Goal: Task Accomplishment & Management: Use online tool/utility

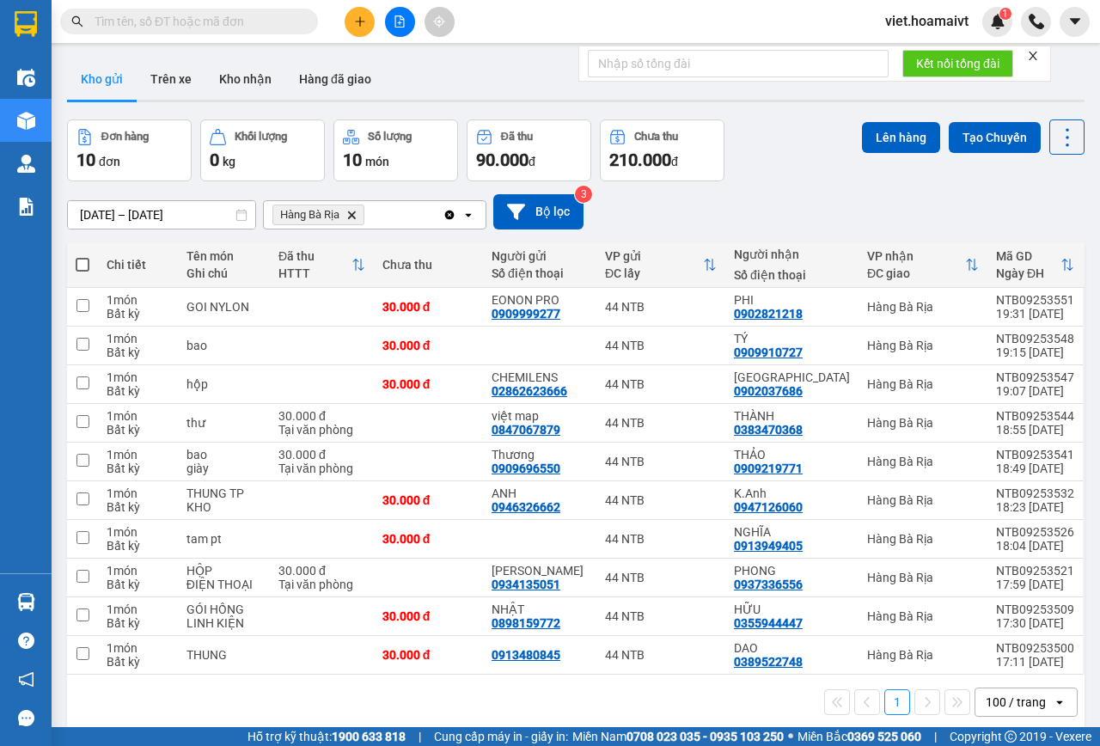
scroll to position [79, 0]
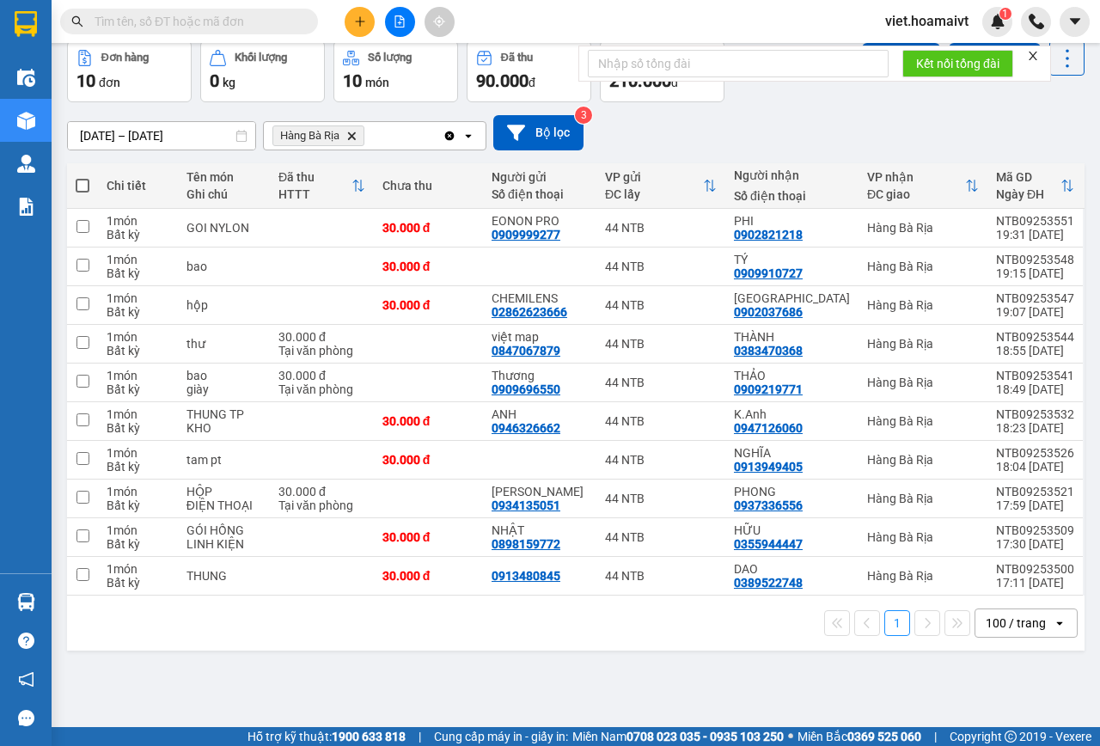
click at [352, 136] on icon "Hàng Bà Rịa, close by backspace" at bounding box center [352, 136] width 8 height 8
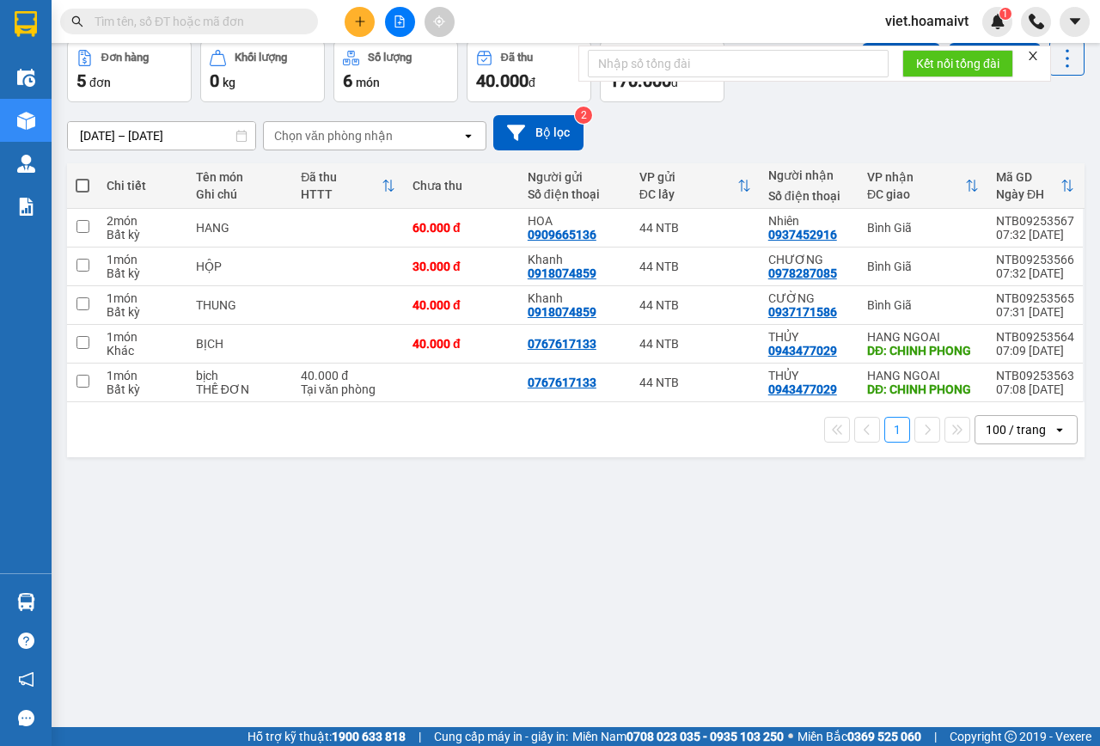
click at [184, 16] on input "text" at bounding box center [196, 21] width 203 height 19
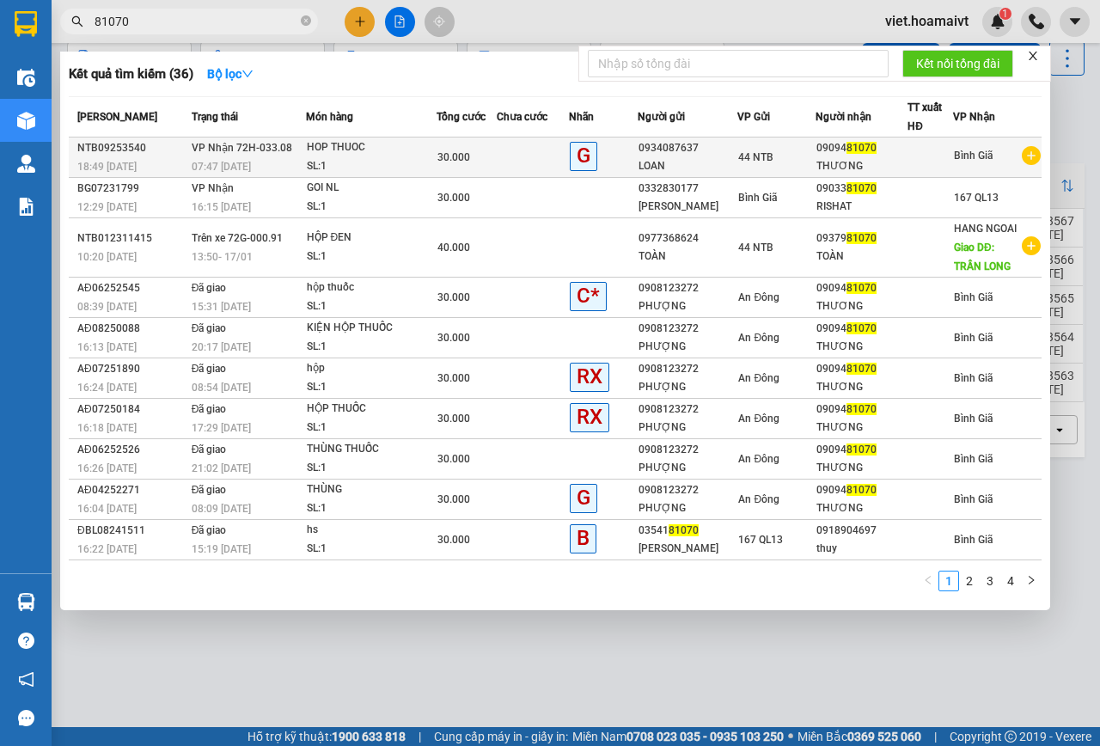
type input "81070"
click at [518, 156] on td at bounding box center [533, 158] width 72 height 40
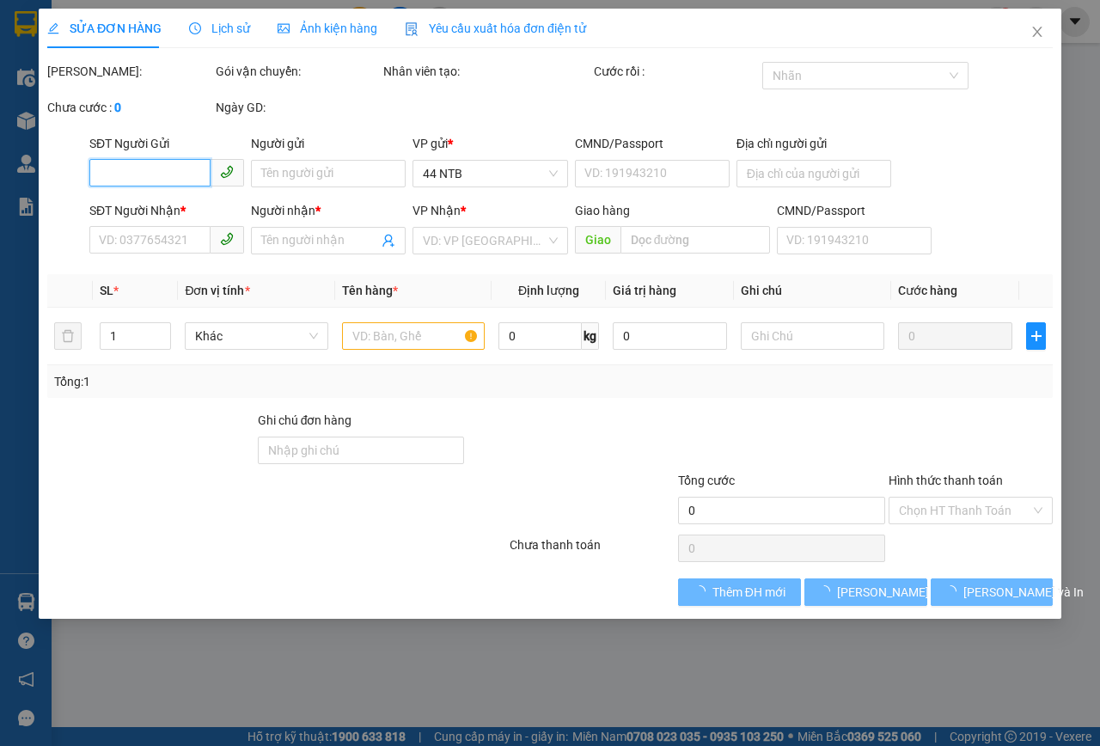
type input "0934087637"
type input "LOAN"
type input "0909481070"
type input "THƯƠNG"
type input "30.000"
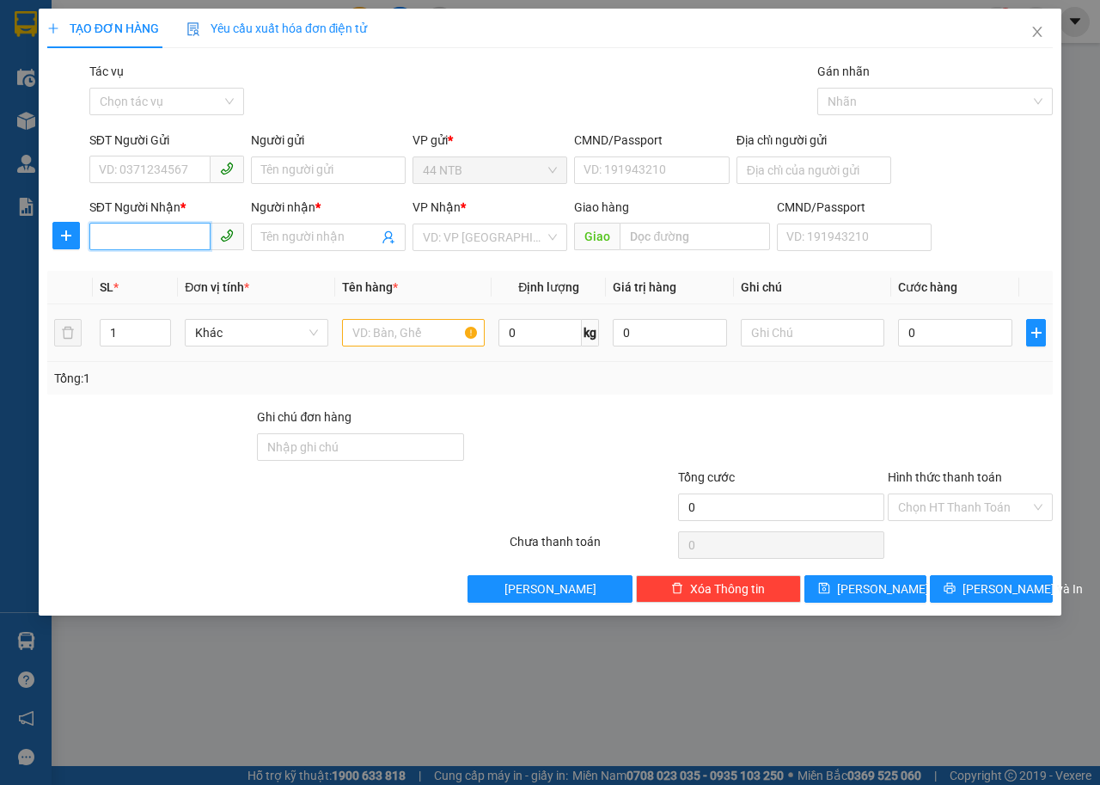
click at [144, 232] on input "SĐT Người Nhận *" at bounding box center [149, 237] width 121 height 28
type input "0908721173"
click at [316, 245] on input "Người nhận *" at bounding box center [319, 237] width 117 height 19
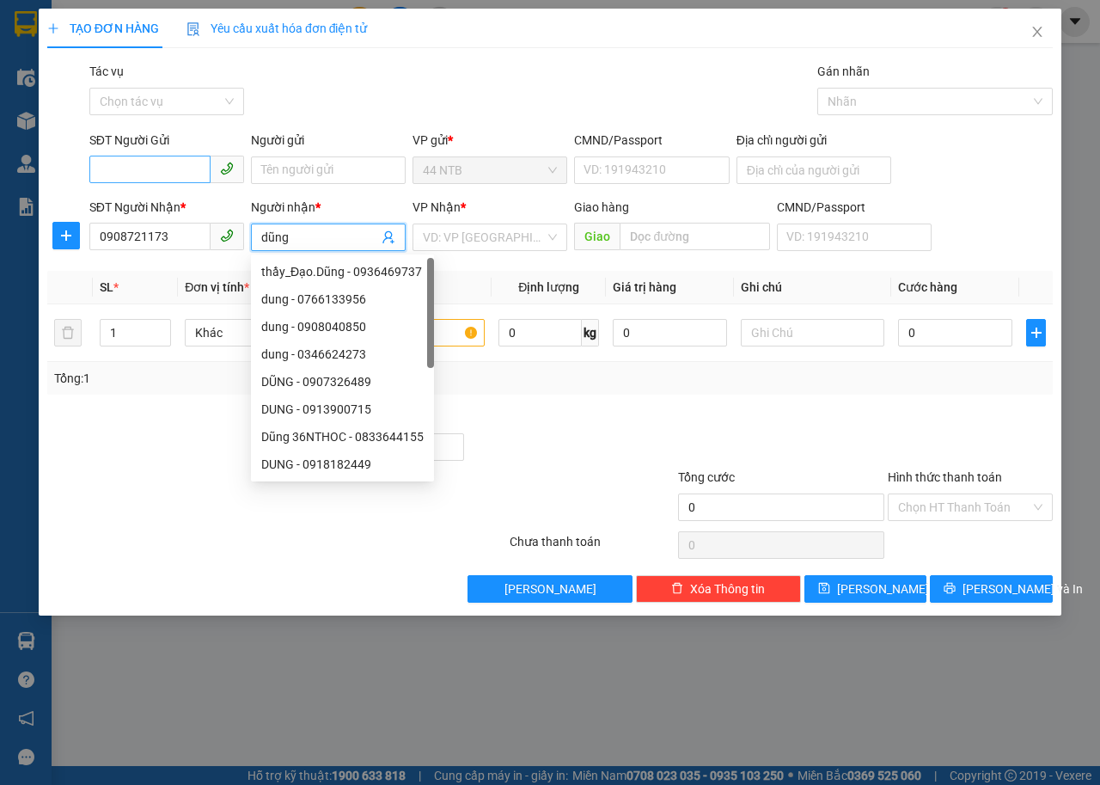
type input "dũng"
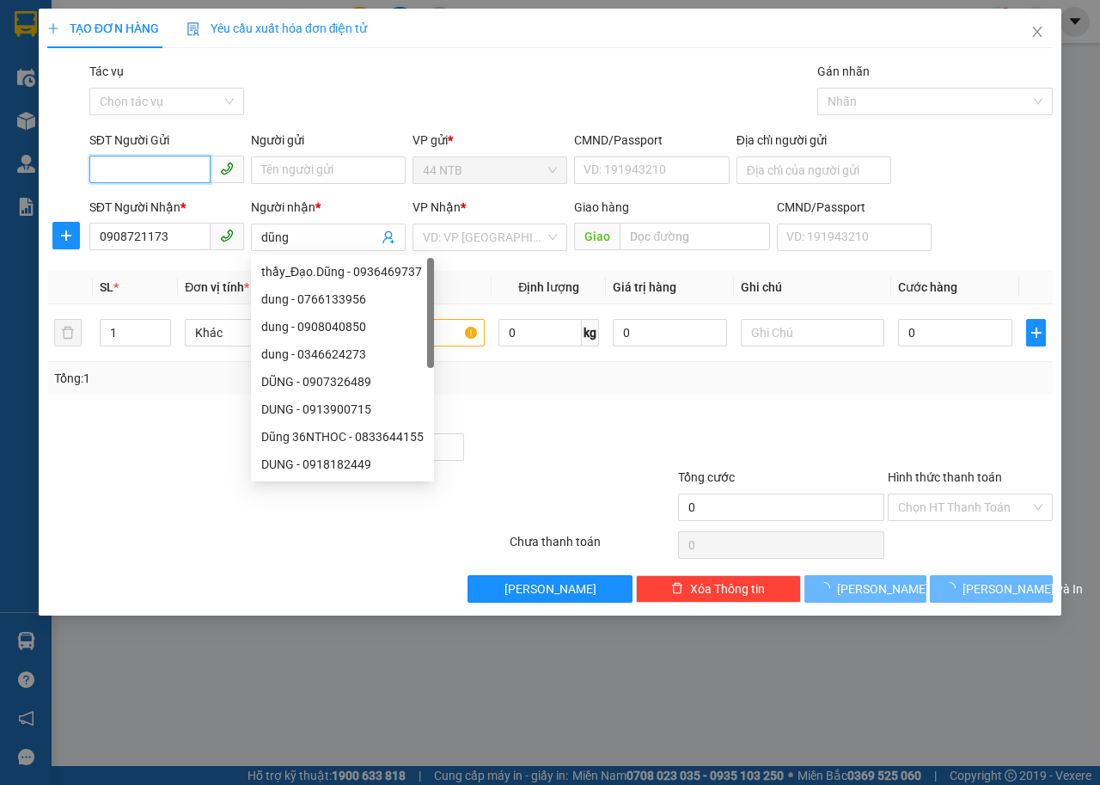
click at [156, 174] on input "SĐT Người Gửi" at bounding box center [149, 170] width 121 height 28
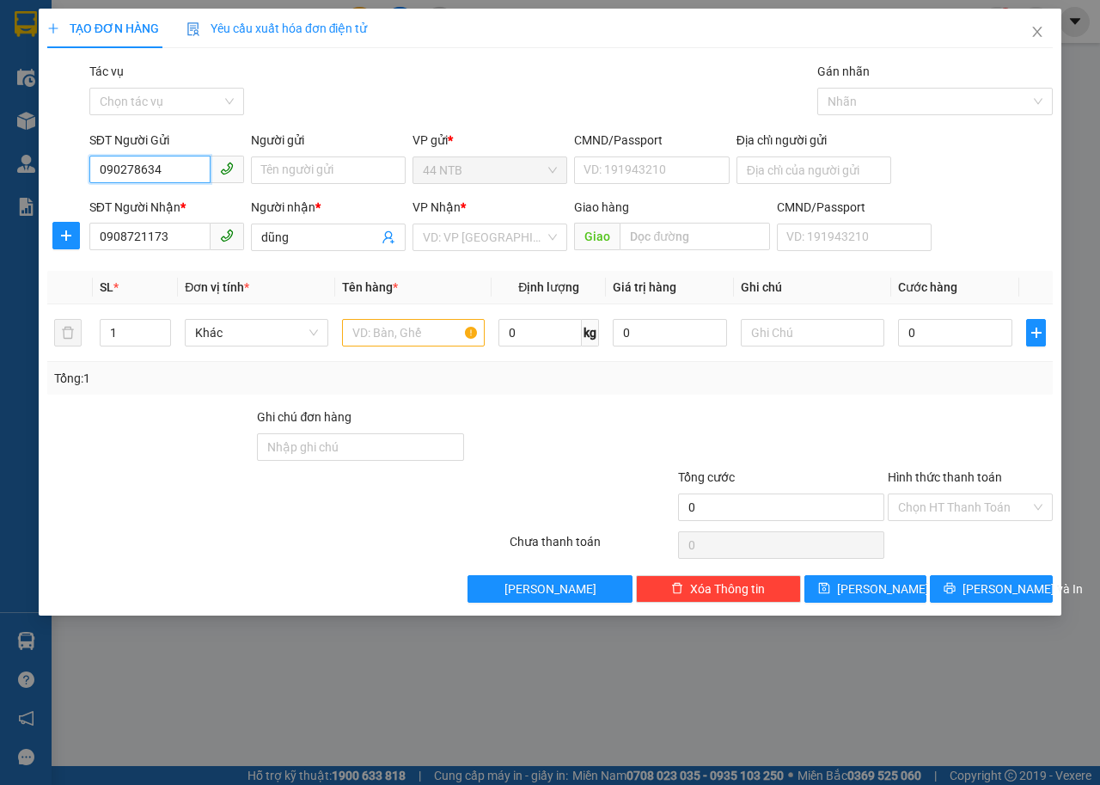
type input "0902786345"
click at [170, 211] on div "0902786345 - Long" at bounding box center [167, 204] width 134 height 19
type input "Long"
type input "0902786345"
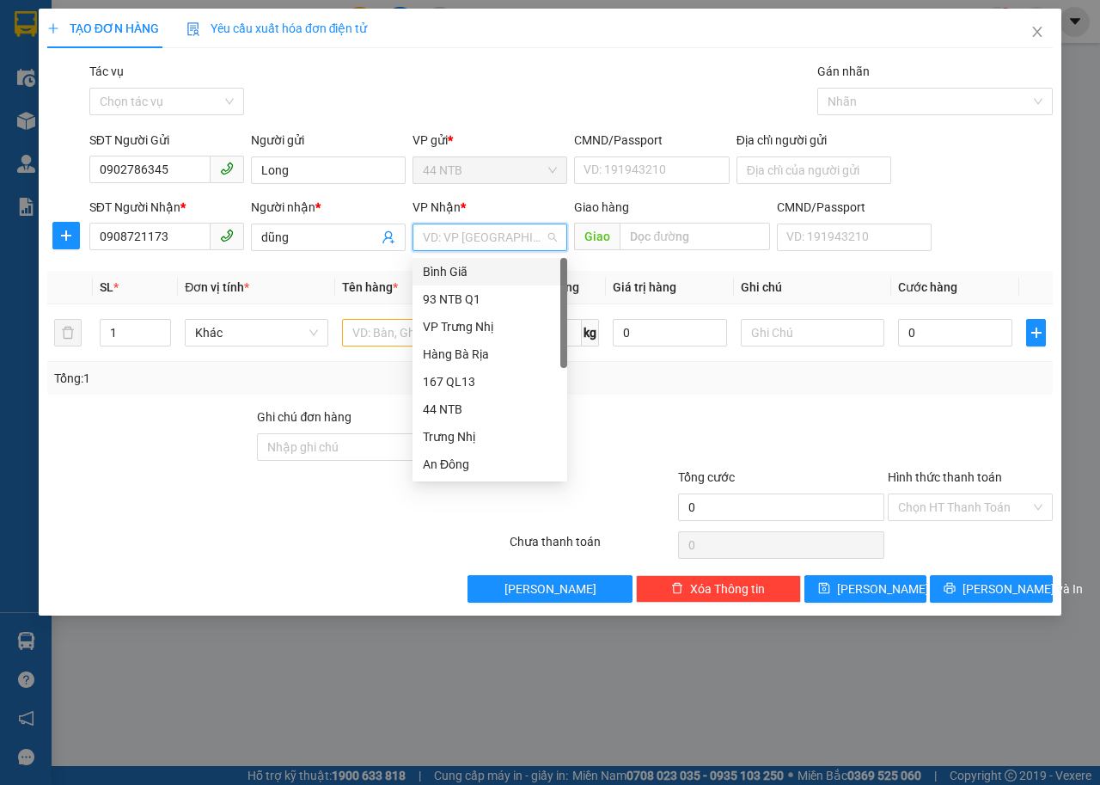
click at [529, 234] on input "search" at bounding box center [484, 237] width 122 height 26
click at [480, 356] on div "Hàng Bà Rịa" at bounding box center [490, 354] width 134 height 19
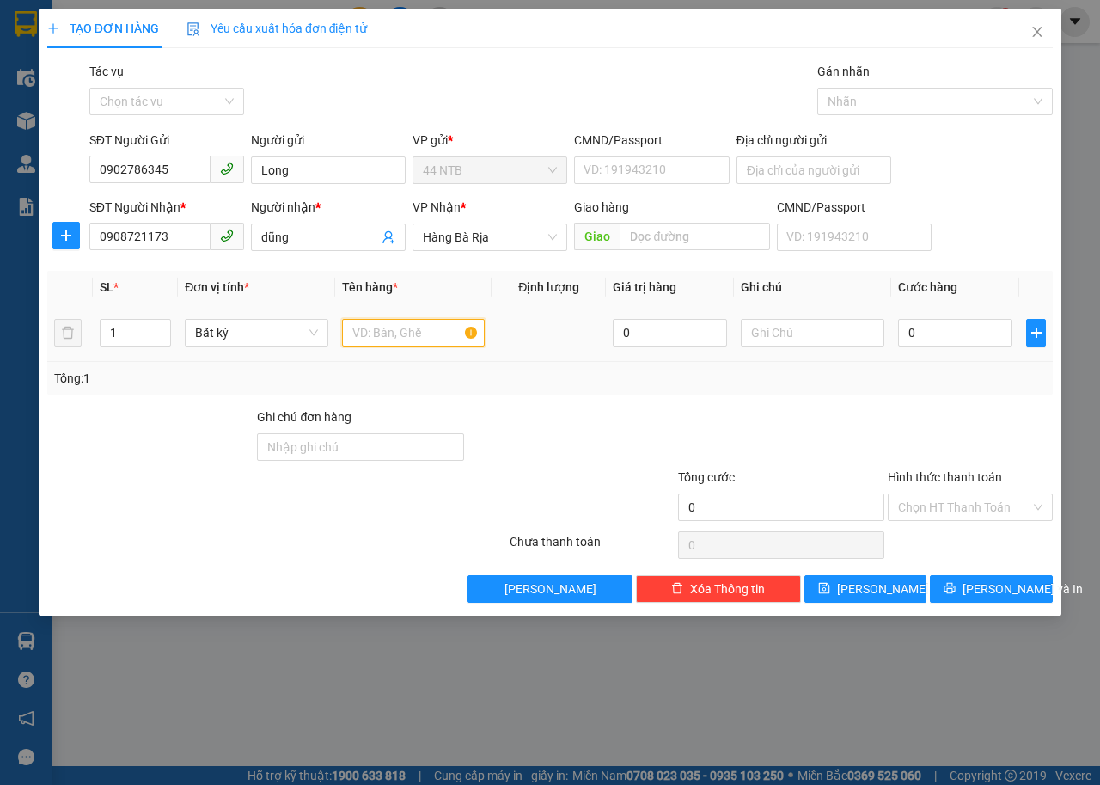
click at [399, 331] on input "text" at bounding box center [414, 333] width 144 height 28
type input "gio"
click at [958, 346] on input "0" at bounding box center [955, 333] width 114 height 28
type input "3"
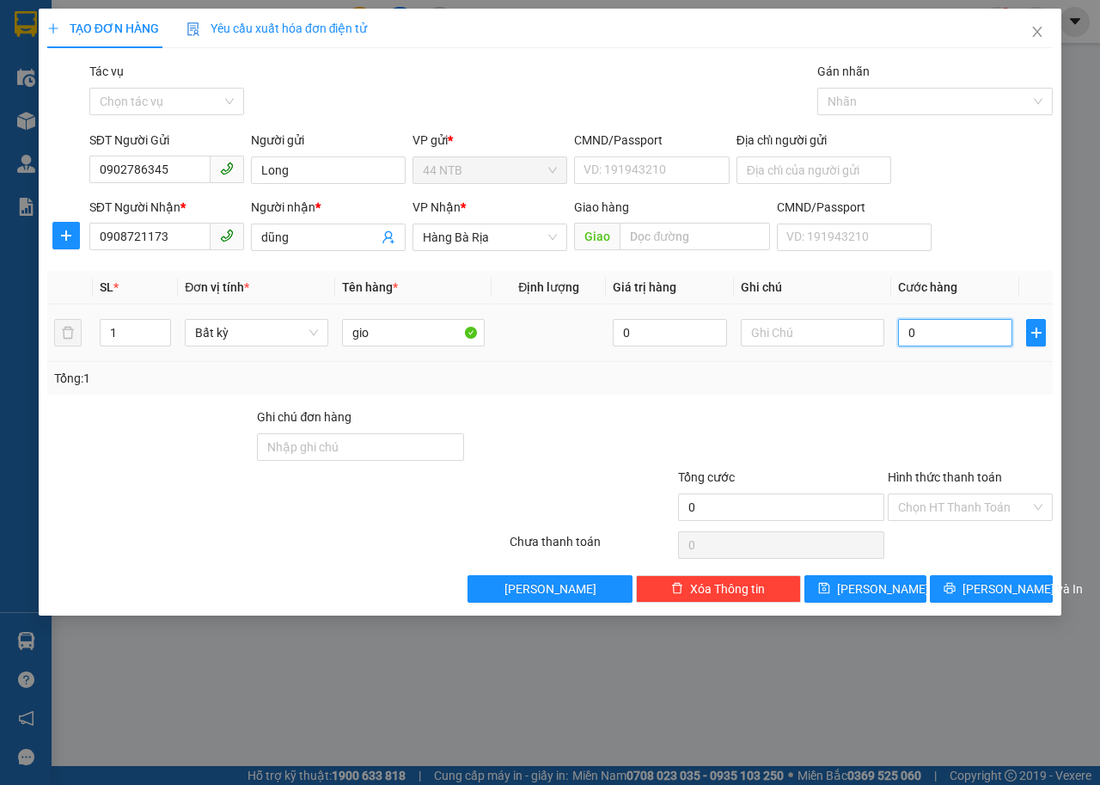
type input "3"
type input "30"
type input "30.000"
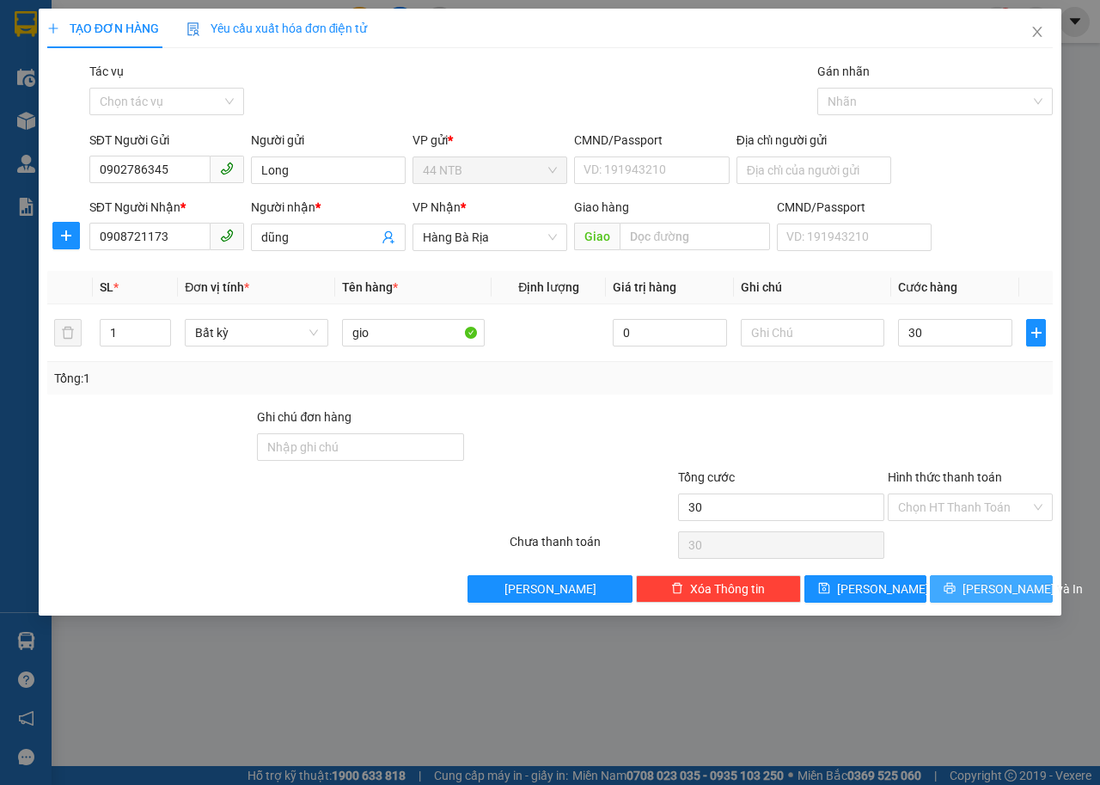
type input "30.000"
click at [1028, 578] on button "Lưu và In" at bounding box center [991, 589] width 123 height 28
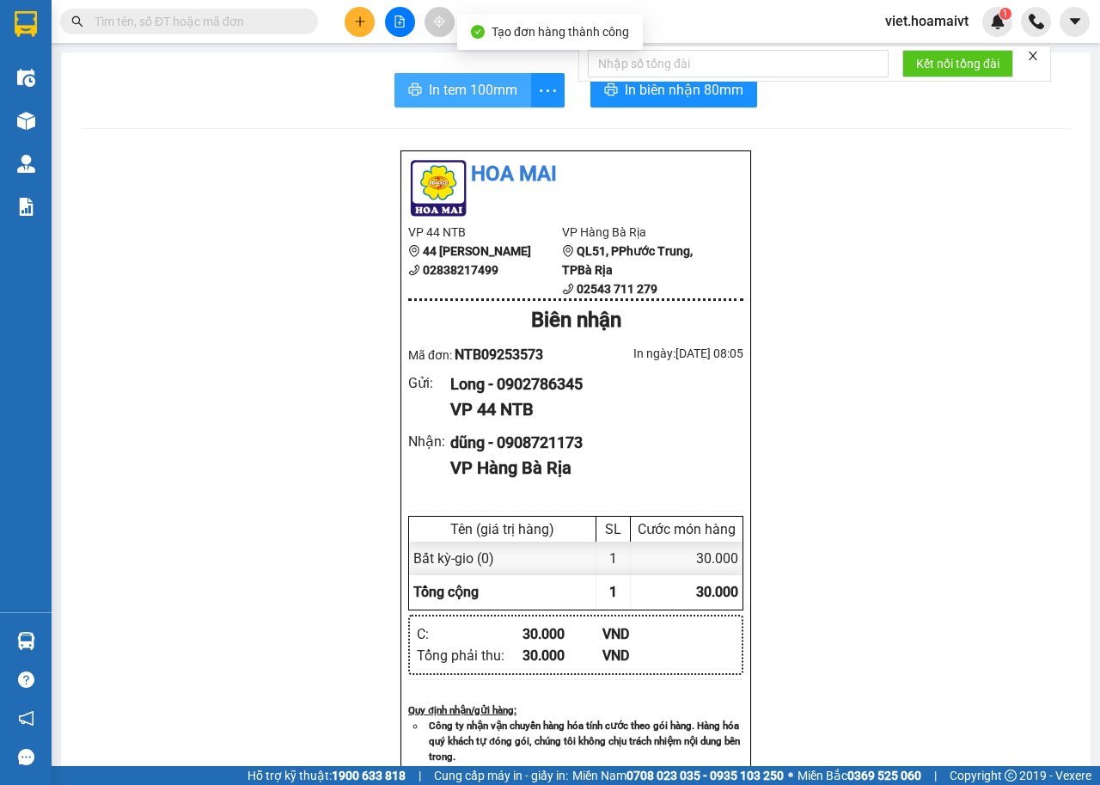
click at [482, 99] on span "In tem 100mm" at bounding box center [473, 89] width 89 height 21
click at [695, 82] on div "Kết nối tổng đài" at bounding box center [814, 64] width 473 height 36
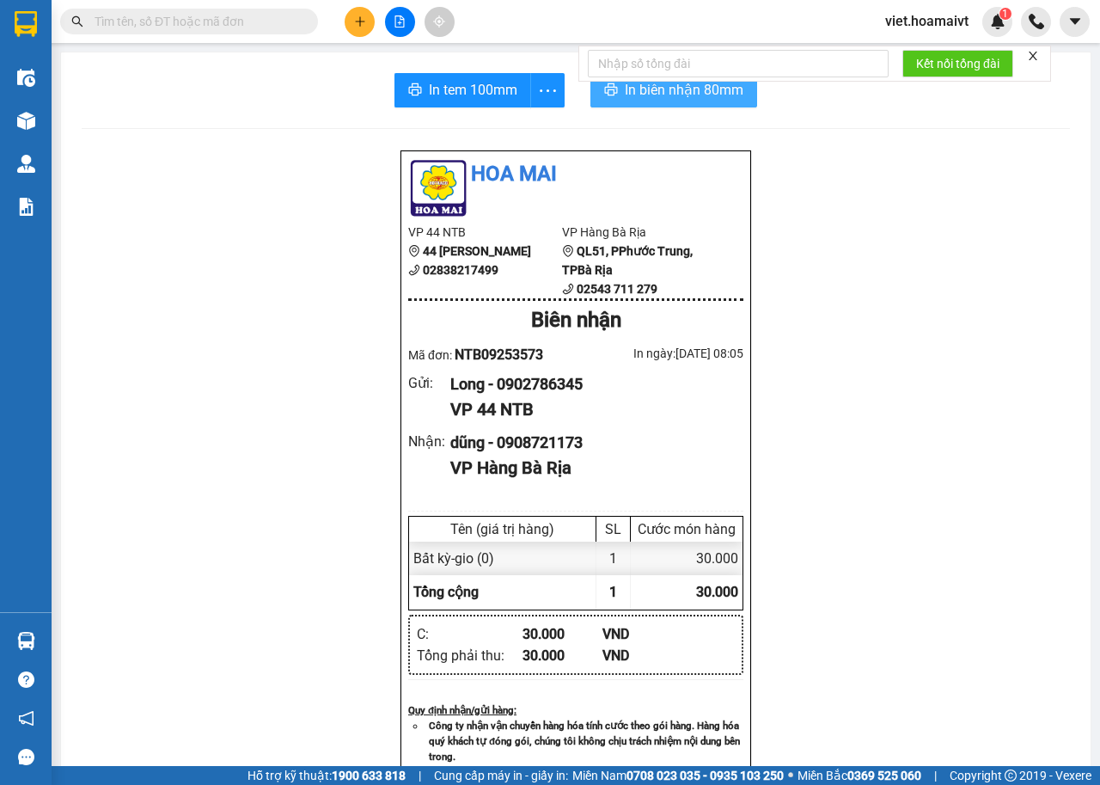
drag, startPoint x: 695, startPoint y: 88, endPoint x: 713, endPoint y: 108, distance: 27.4
click at [695, 90] on span "In biên nhận 80mm" at bounding box center [684, 89] width 119 height 21
click at [360, 22] on icon "plus" at bounding box center [360, 21] width 12 height 12
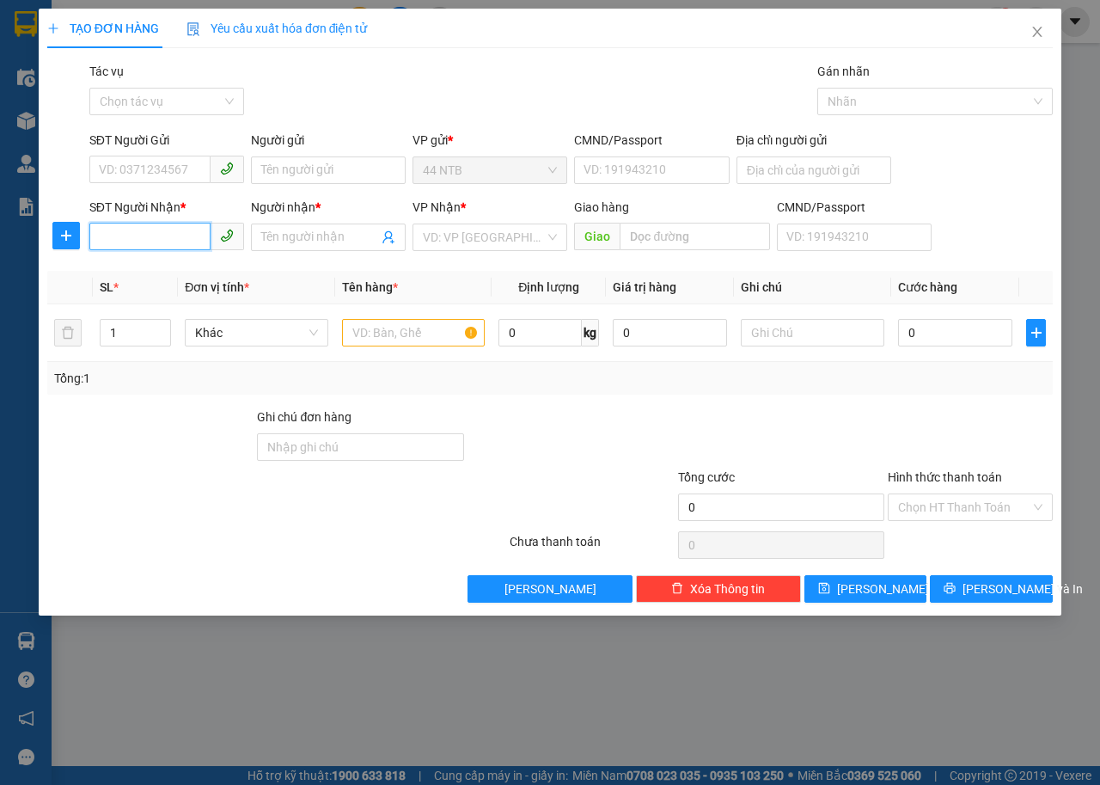
click at [154, 235] on input "SĐT Người Nhận *" at bounding box center [149, 237] width 121 height 28
type input "0703716187"
click at [160, 274] on div "0703716187 - VŨ" at bounding box center [167, 271] width 134 height 19
type input "VŨ"
type input "0703716187"
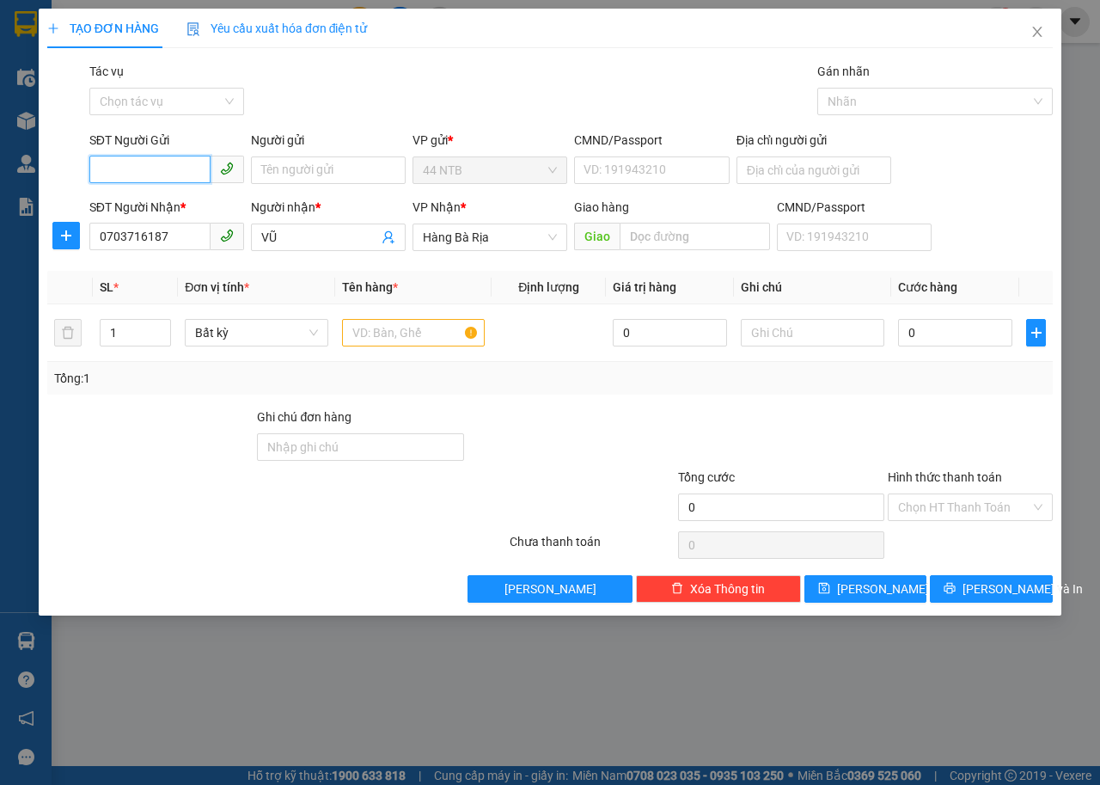
click at [158, 174] on input "SĐT Người Gửi" at bounding box center [149, 170] width 121 height 28
click at [174, 197] on div "0902786345 - Long" at bounding box center [167, 204] width 134 height 19
type input "0902786345"
type input "Long"
click at [428, 332] on input "text" at bounding box center [414, 333] width 144 height 28
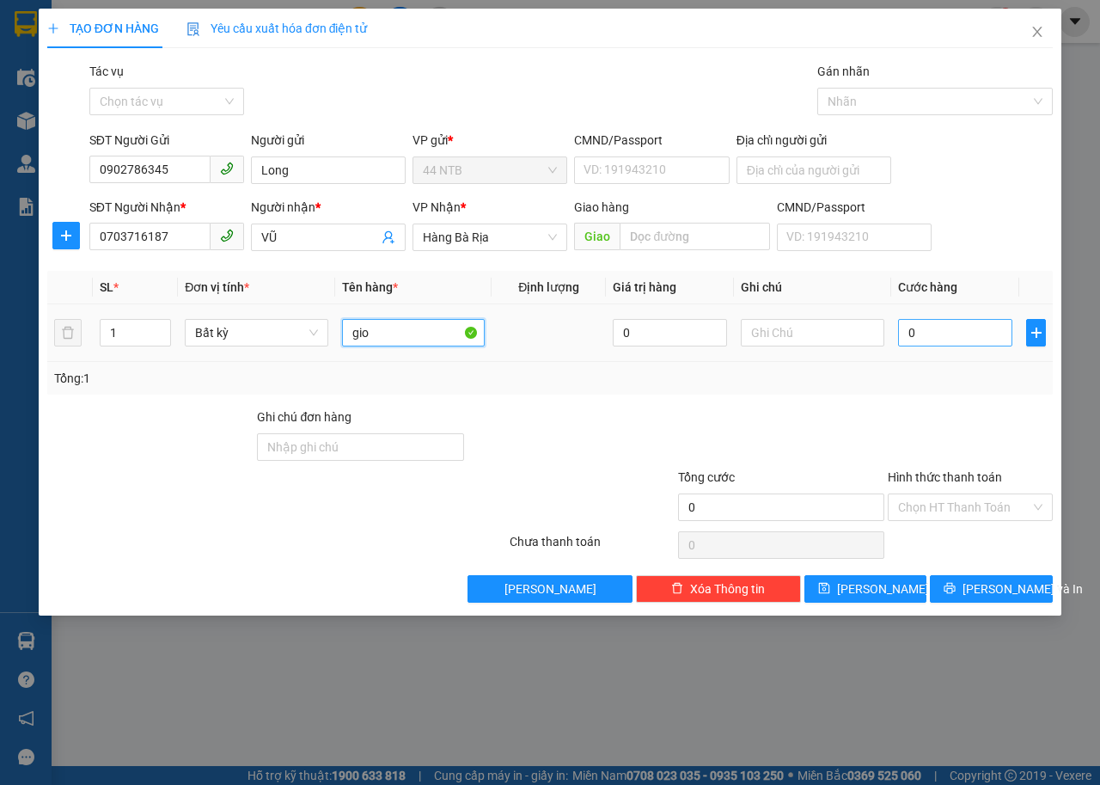
type input "gio"
click at [973, 335] on input "0" at bounding box center [955, 333] width 114 height 28
type input "3"
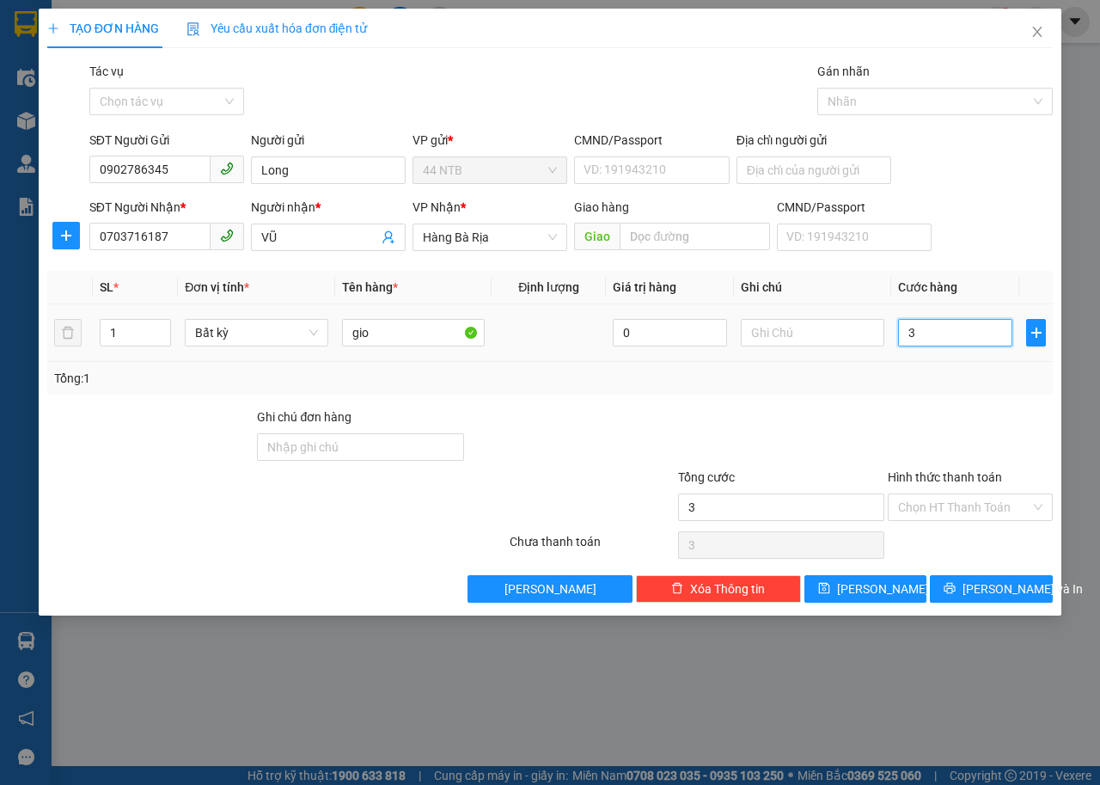
type input "30"
type input "30.000"
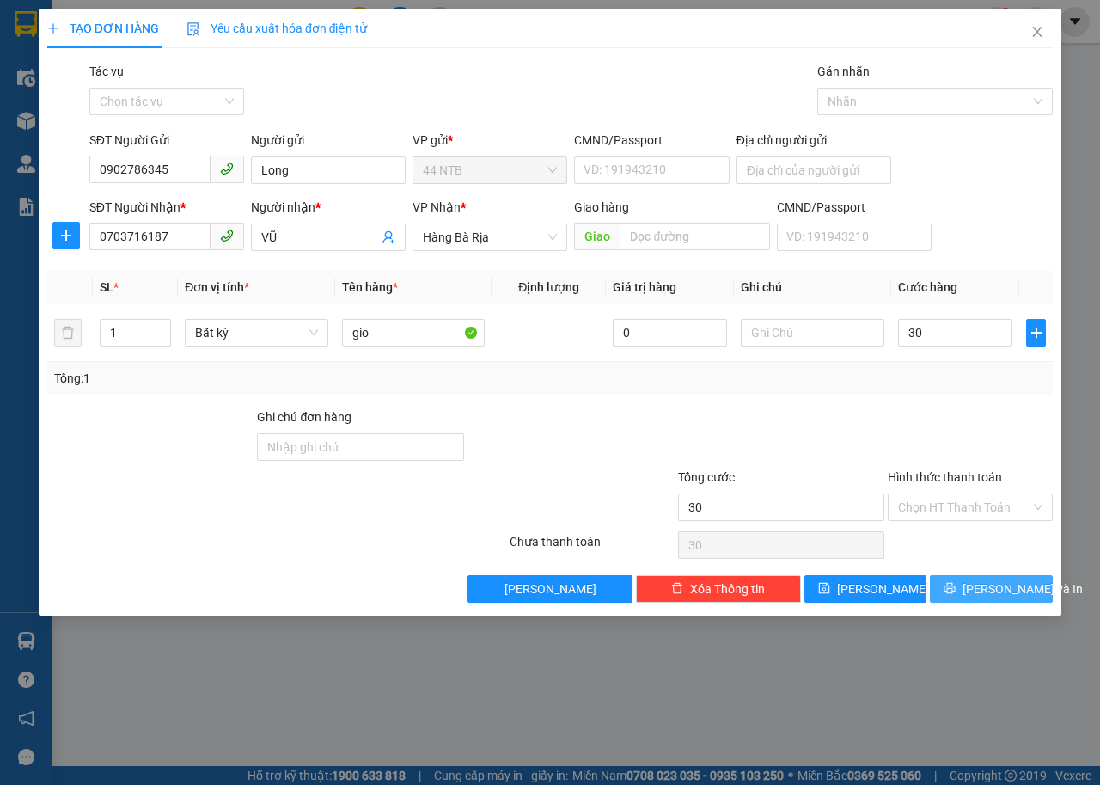
type input "30.000"
click at [1013, 586] on span "Lưu và In" at bounding box center [1023, 588] width 120 height 19
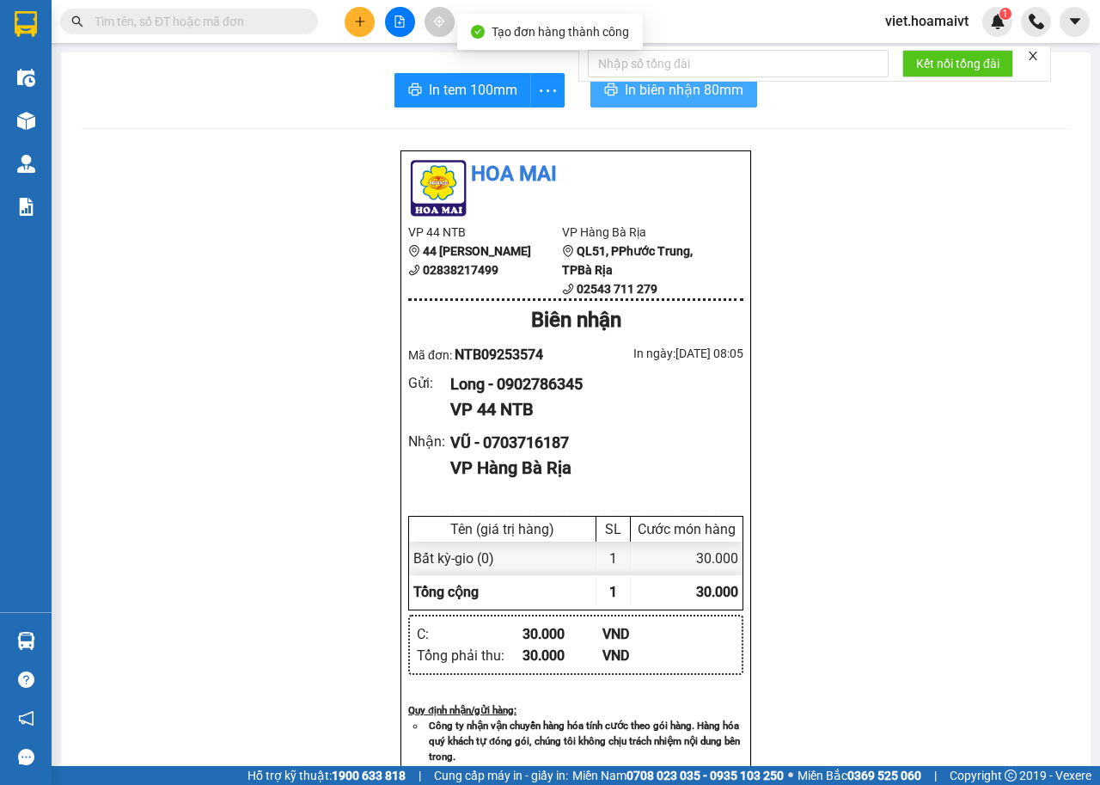
click at [671, 91] on span "In biên nhận 80mm" at bounding box center [684, 89] width 119 height 21
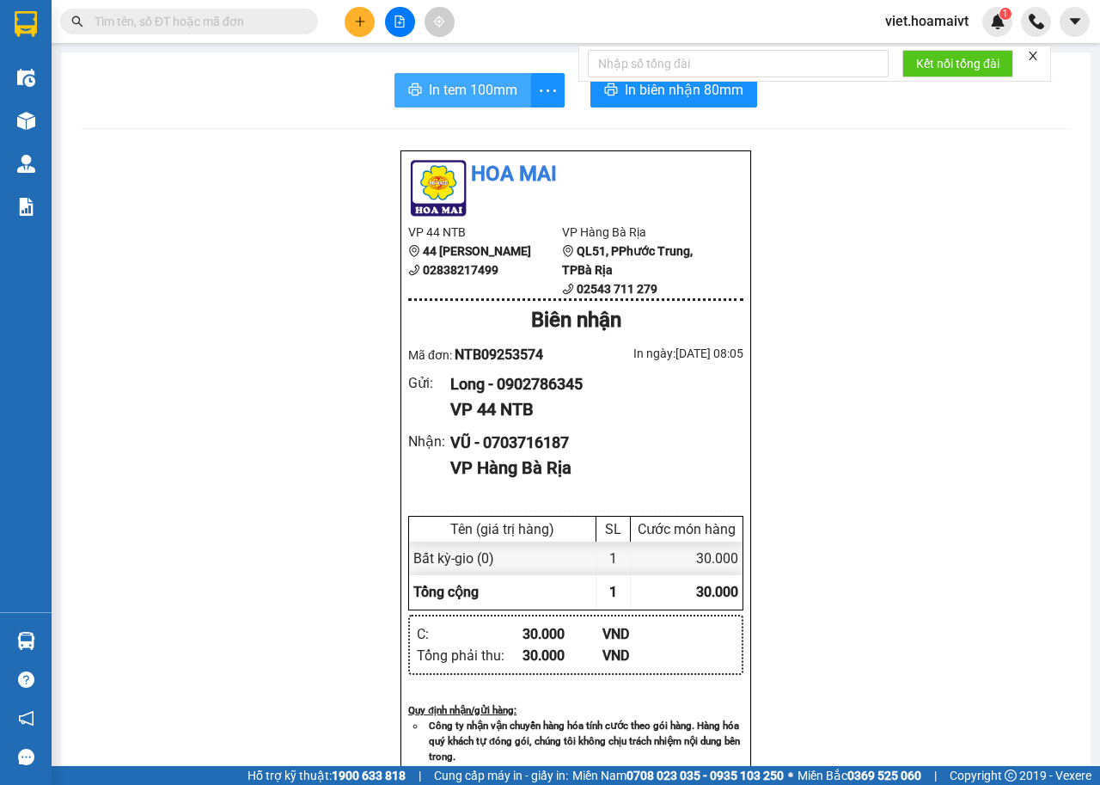
click at [474, 91] on span "In tem 100mm" at bounding box center [473, 89] width 89 height 21
click at [362, 25] on icon "plus" at bounding box center [360, 21] width 12 height 12
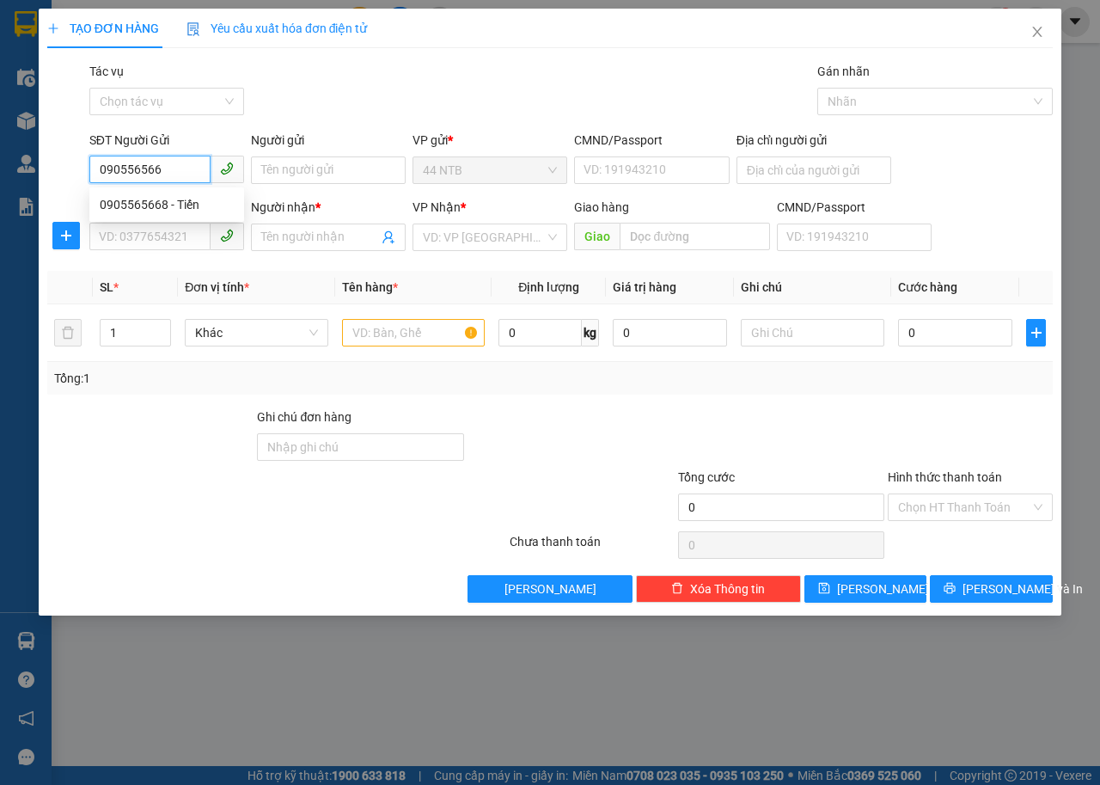
type input "0905565668"
click at [215, 195] on div "0905565668 - Tiến" at bounding box center [167, 204] width 134 height 19
type input "Tiến"
type input "672B/27_H.T.Phát_Q7"
type input "0913159215"
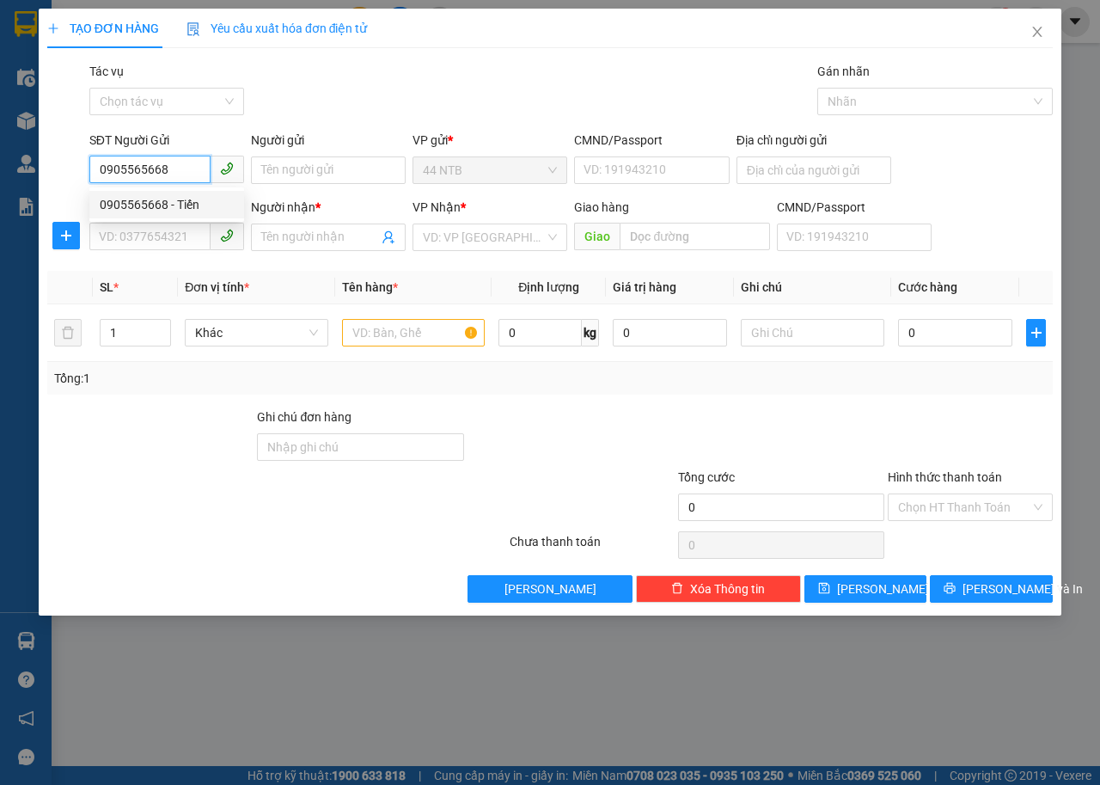
type input "hung"
type input "0905565668"
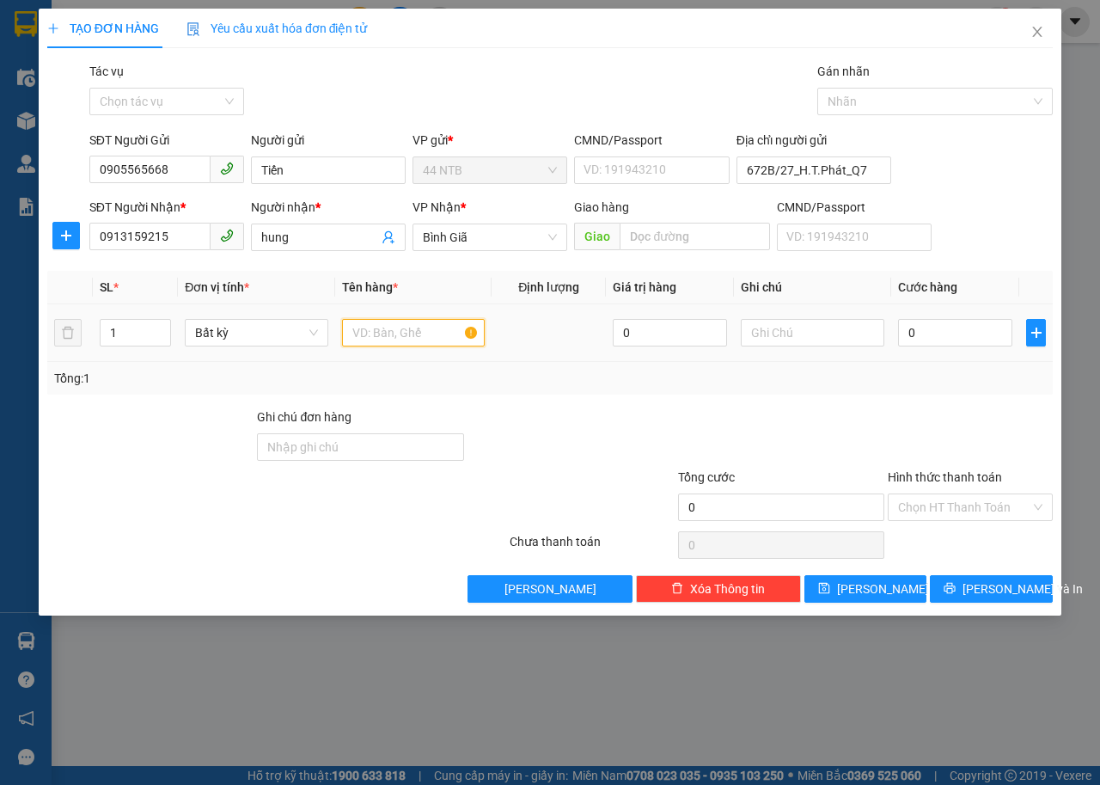
click at [376, 340] on input "text" at bounding box center [414, 333] width 144 height 28
type input "máy rửa xe"
click at [929, 333] on input "0" at bounding box center [955, 333] width 114 height 28
type input "6"
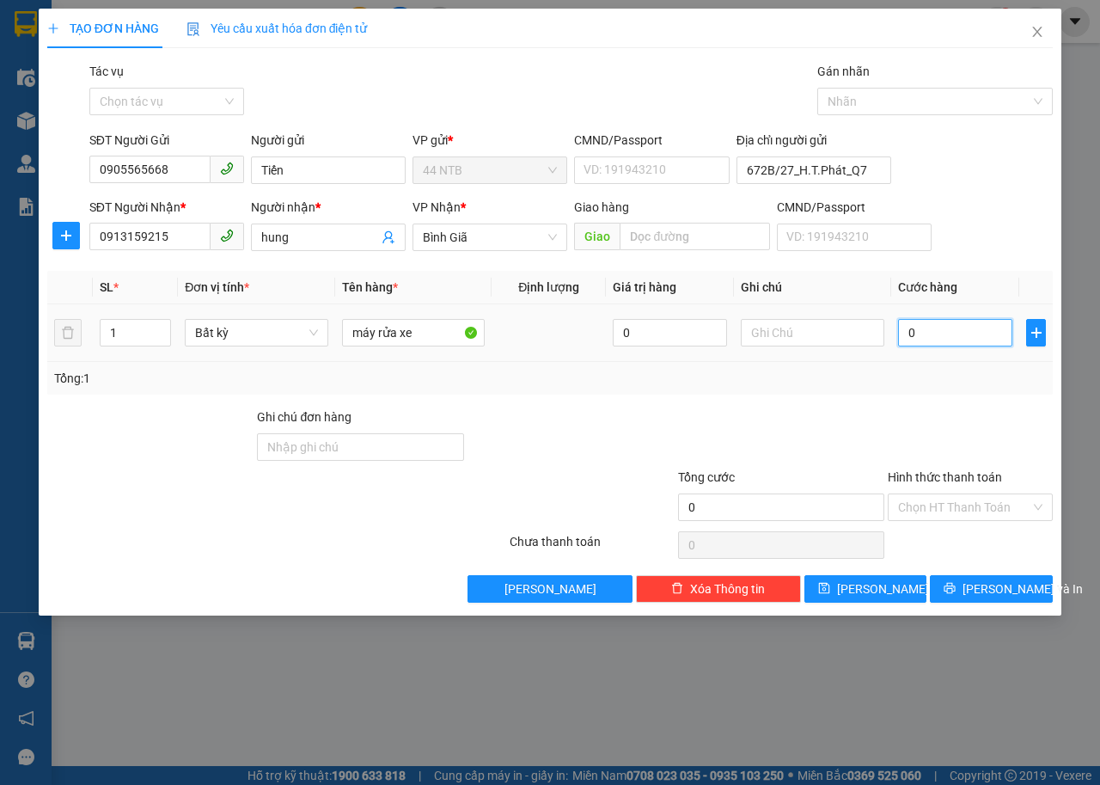
type input "6"
type input "60"
type input "60.000"
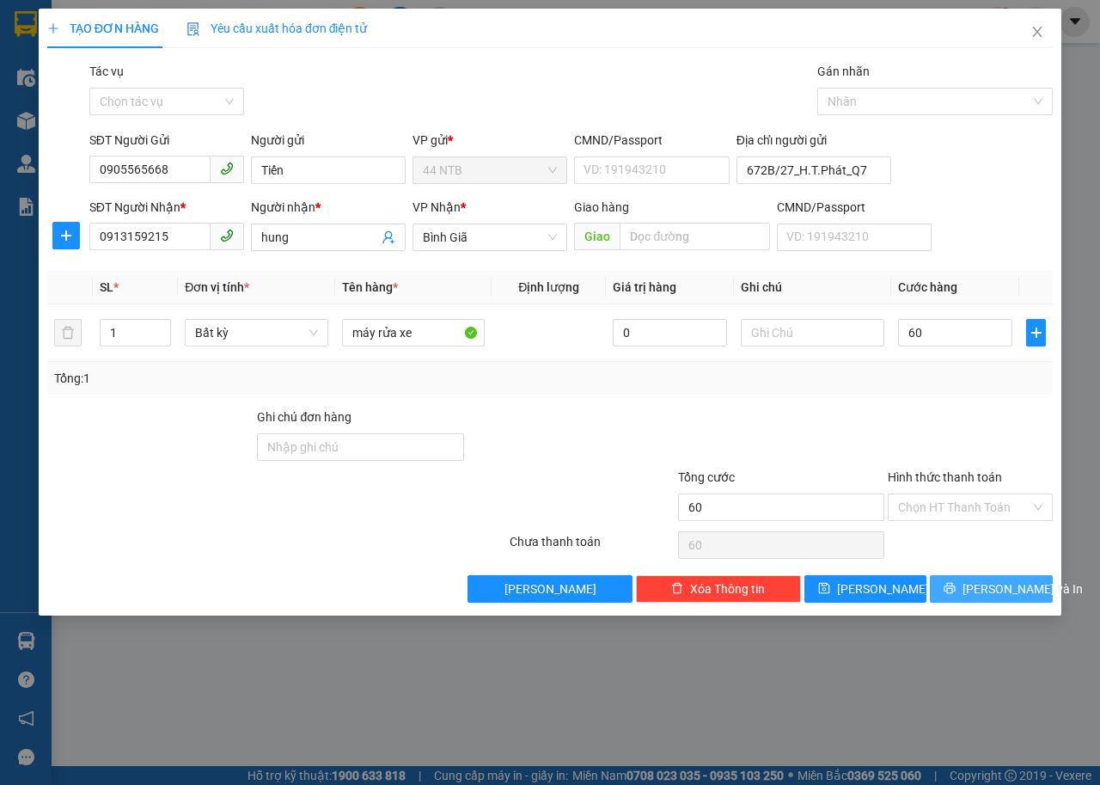
type input "60.000"
click at [1022, 587] on span "Lưu và In" at bounding box center [1023, 588] width 120 height 19
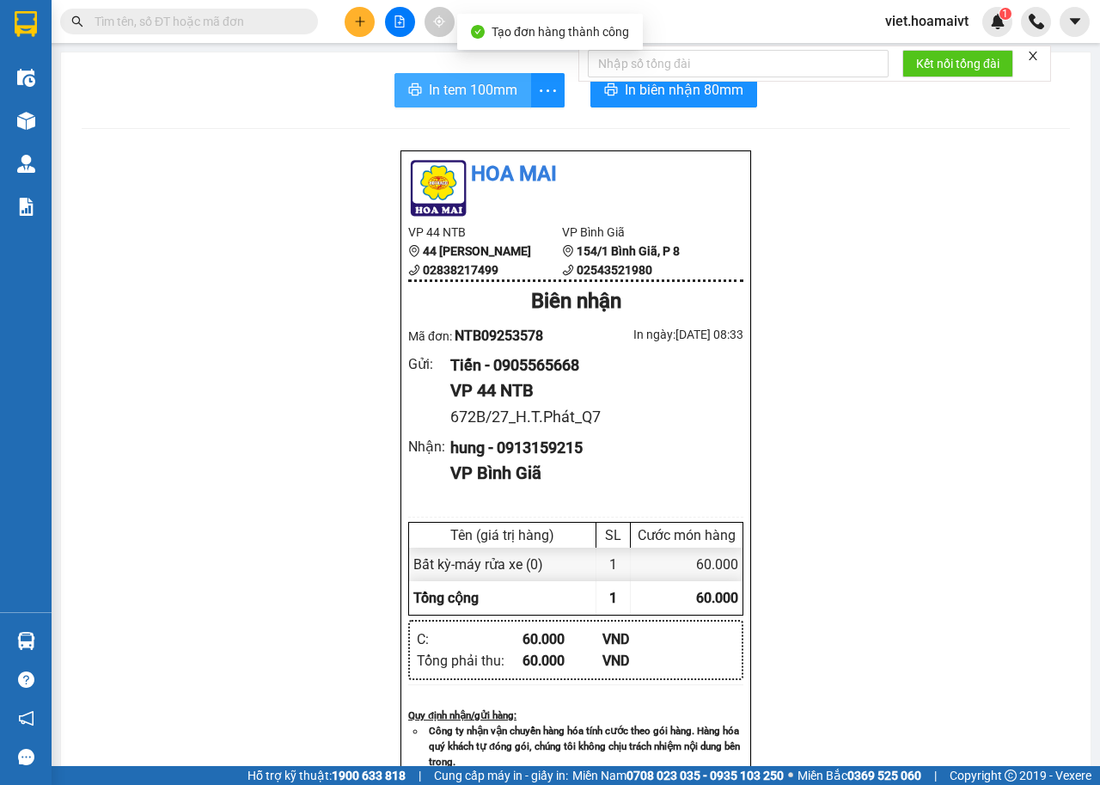
click at [475, 90] on span "In tem 100mm" at bounding box center [473, 89] width 89 height 21
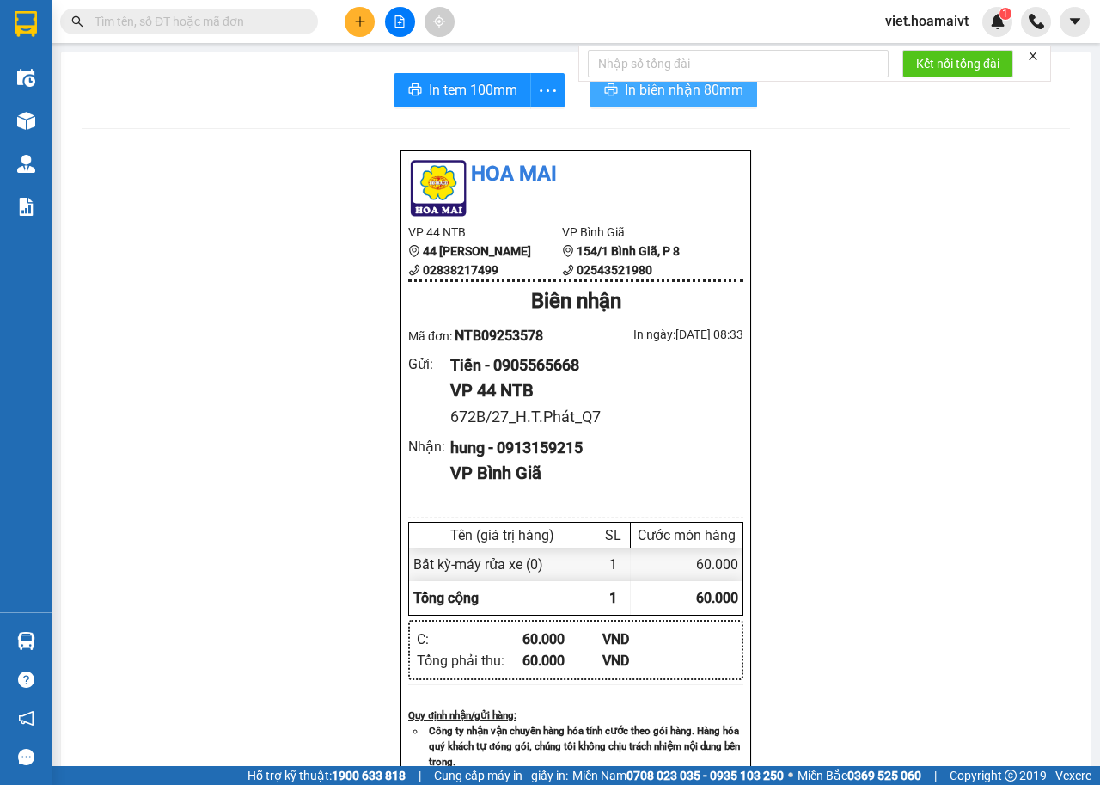
drag, startPoint x: 654, startPoint y: 89, endPoint x: 698, endPoint y: 113, distance: 50.0
click at [658, 89] on span "In biên nhận 80mm" at bounding box center [684, 89] width 119 height 21
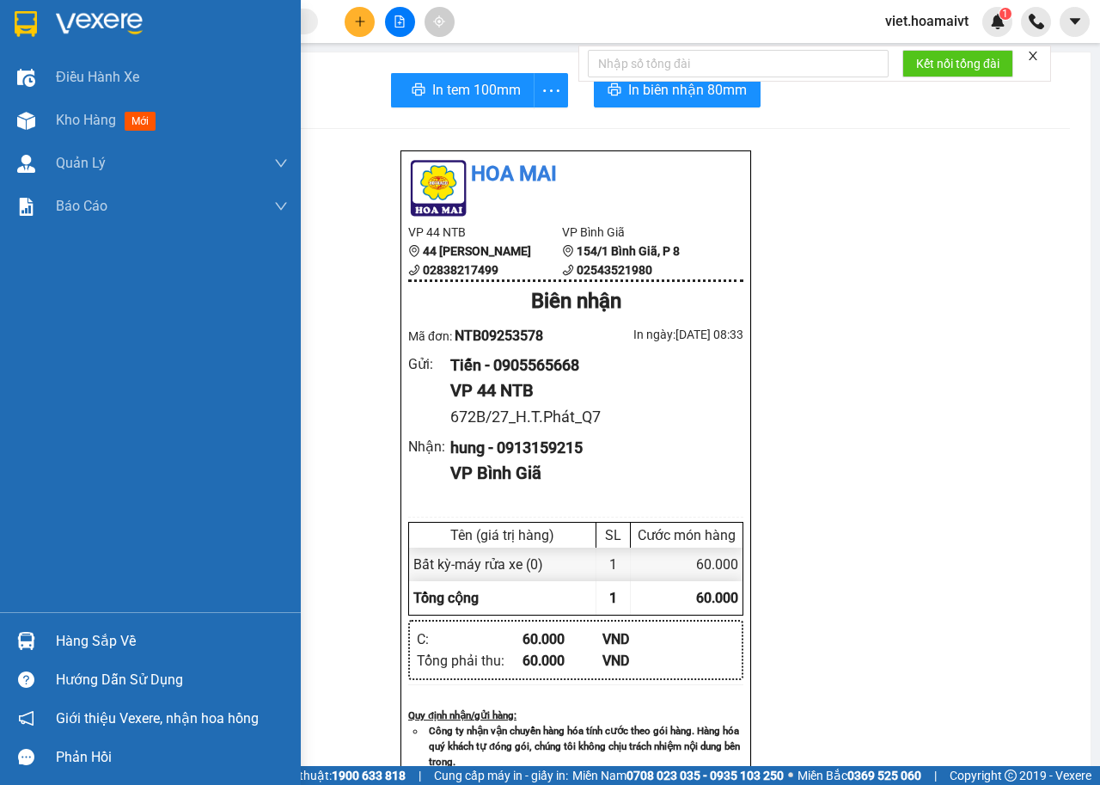
click at [84, 23] on img at bounding box center [99, 24] width 87 height 26
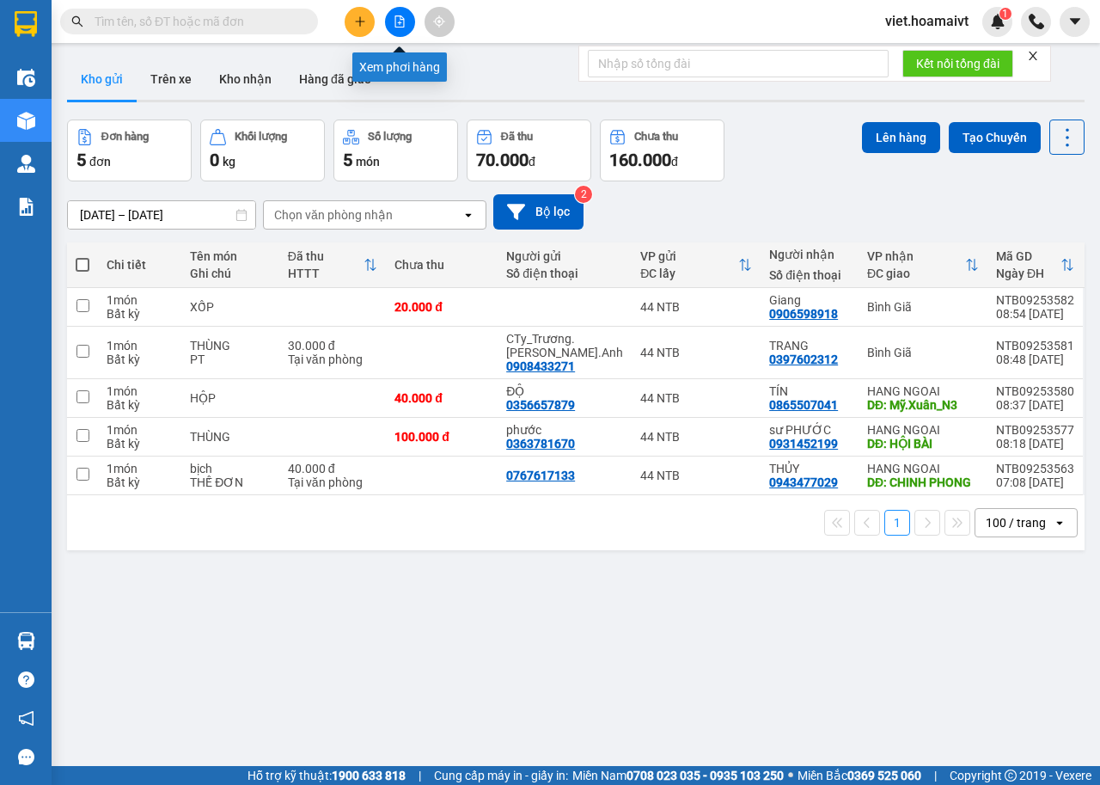
click at [397, 23] on icon "file-add" at bounding box center [400, 21] width 12 height 12
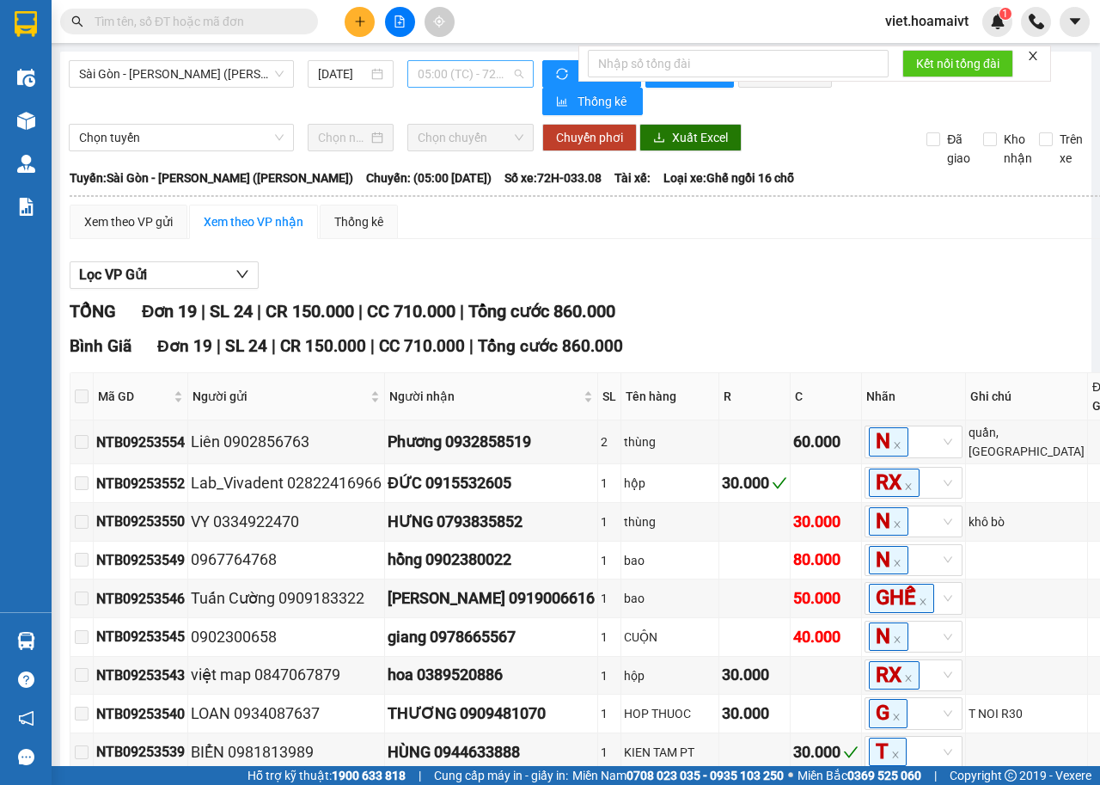
click at [476, 75] on span "05:00 (TC) - 72H-033.08" at bounding box center [470, 74] width 105 height 26
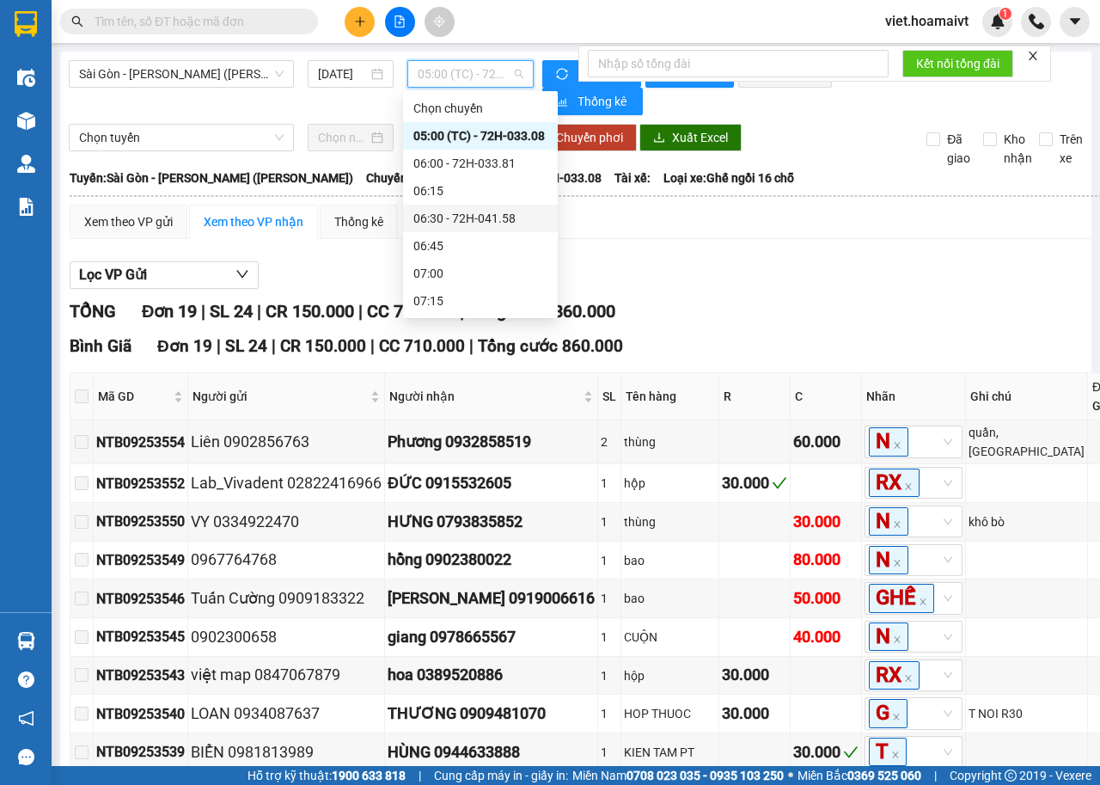
click at [487, 217] on div "06:30 - 72H-041.58" at bounding box center [480, 218] width 134 height 19
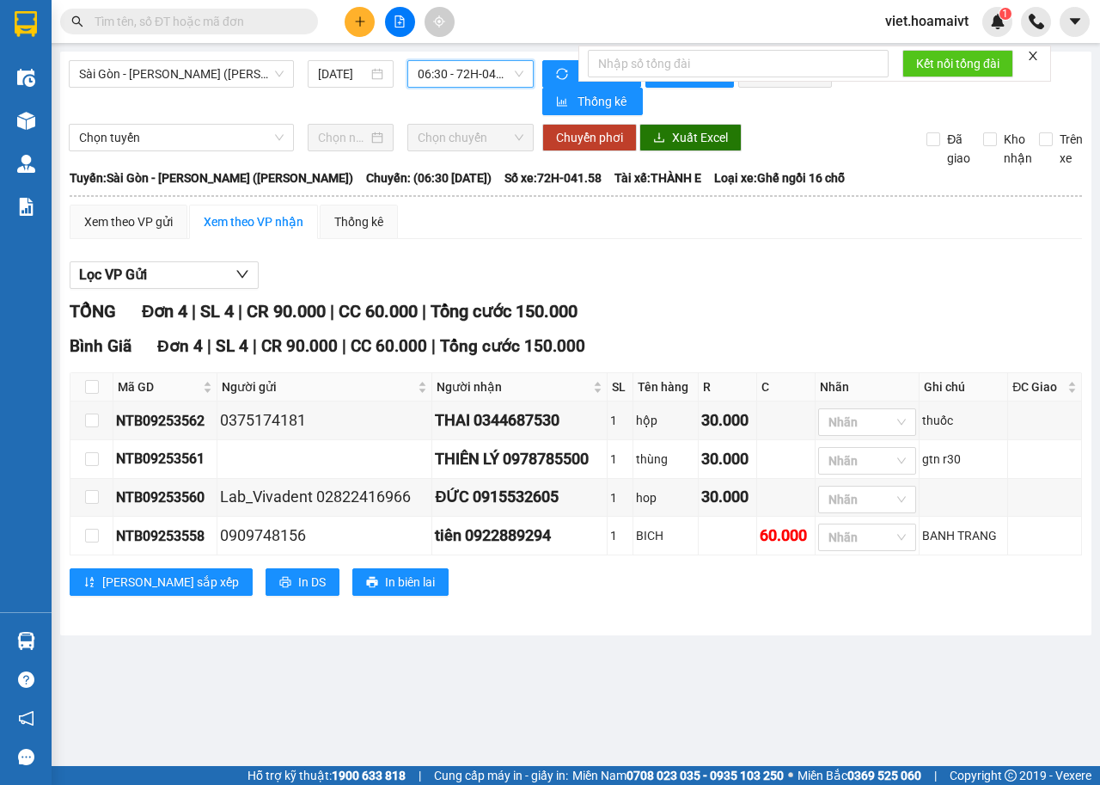
click at [459, 73] on span "06:30 - 72H-041.58" at bounding box center [470, 74] width 105 height 26
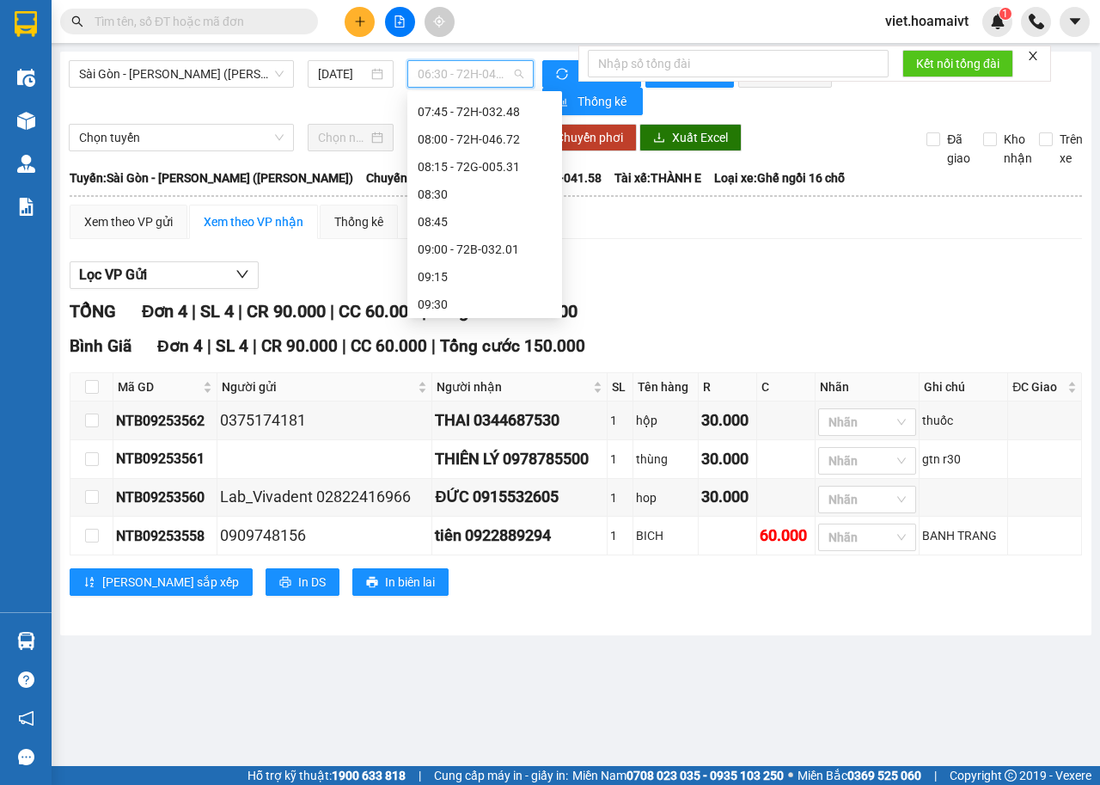
scroll to position [258, 0]
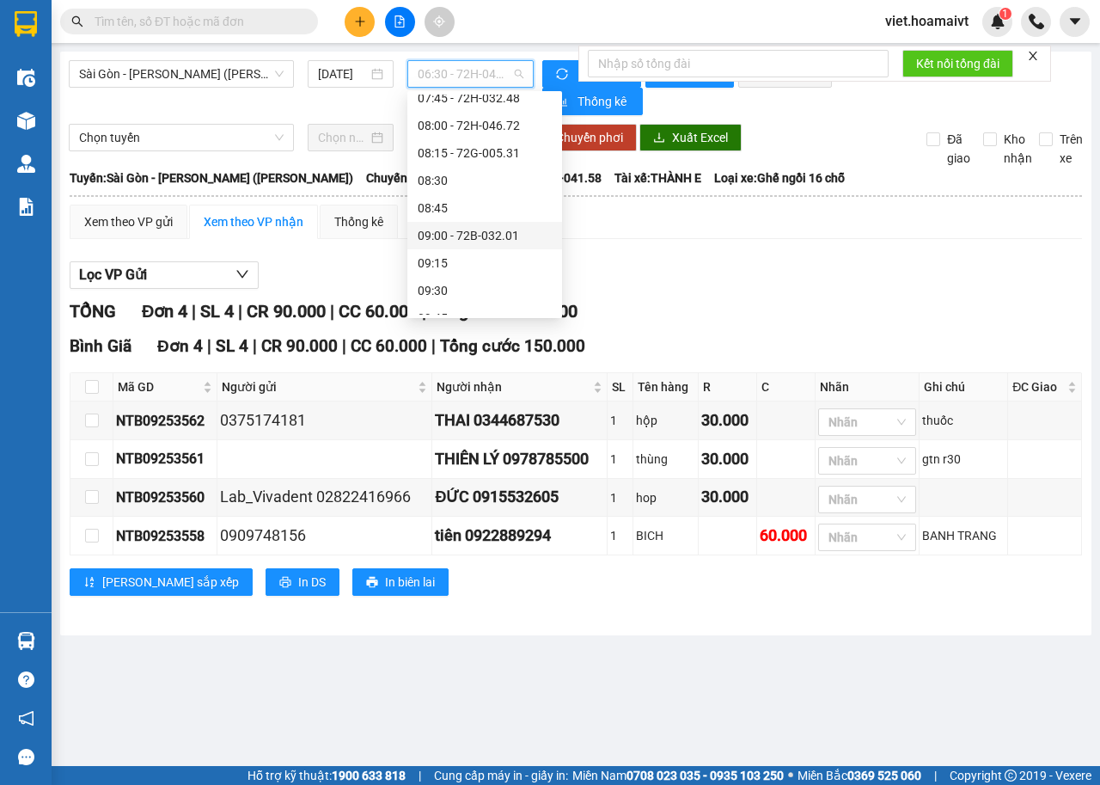
click at [498, 233] on div "09:00 - 72B-032.01" at bounding box center [485, 235] width 134 height 19
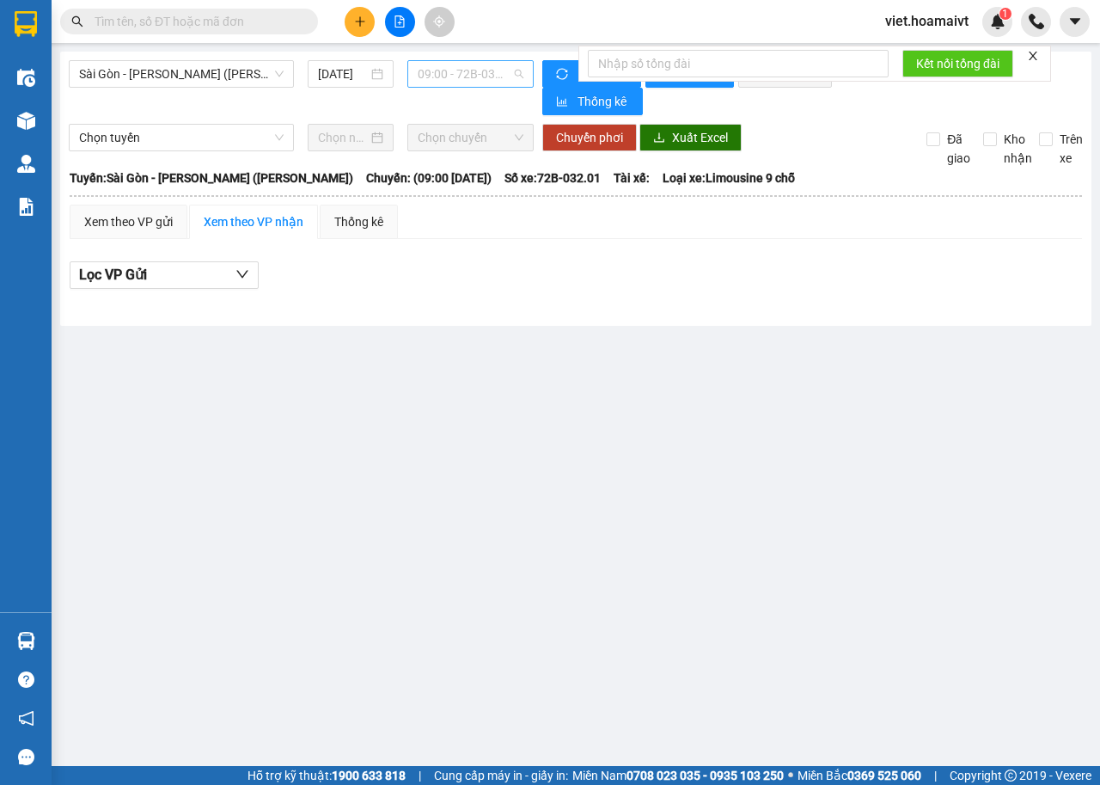
click at [436, 71] on span "09:00 - 72B-032.01" at bounding box center [470, 74] width 105 height 26
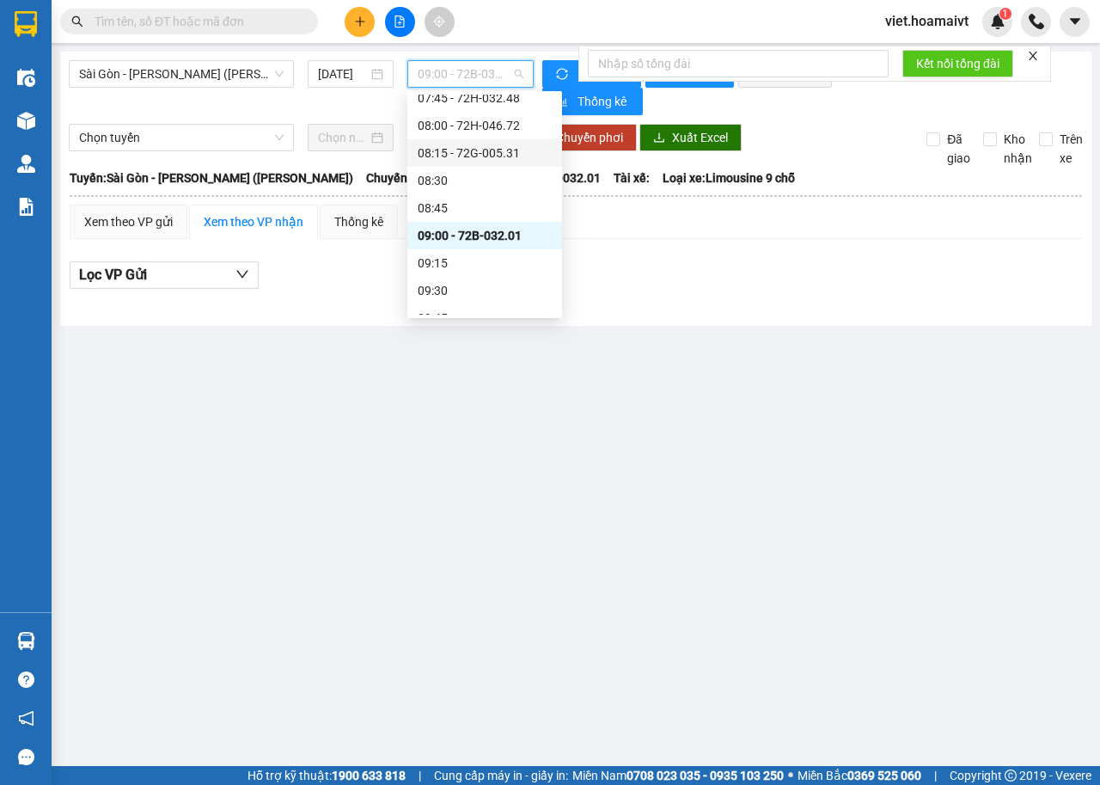
click at [495, 145] on div "08:15 - 72G-005.31" at bounding box center [485, 153] width 134 height 19
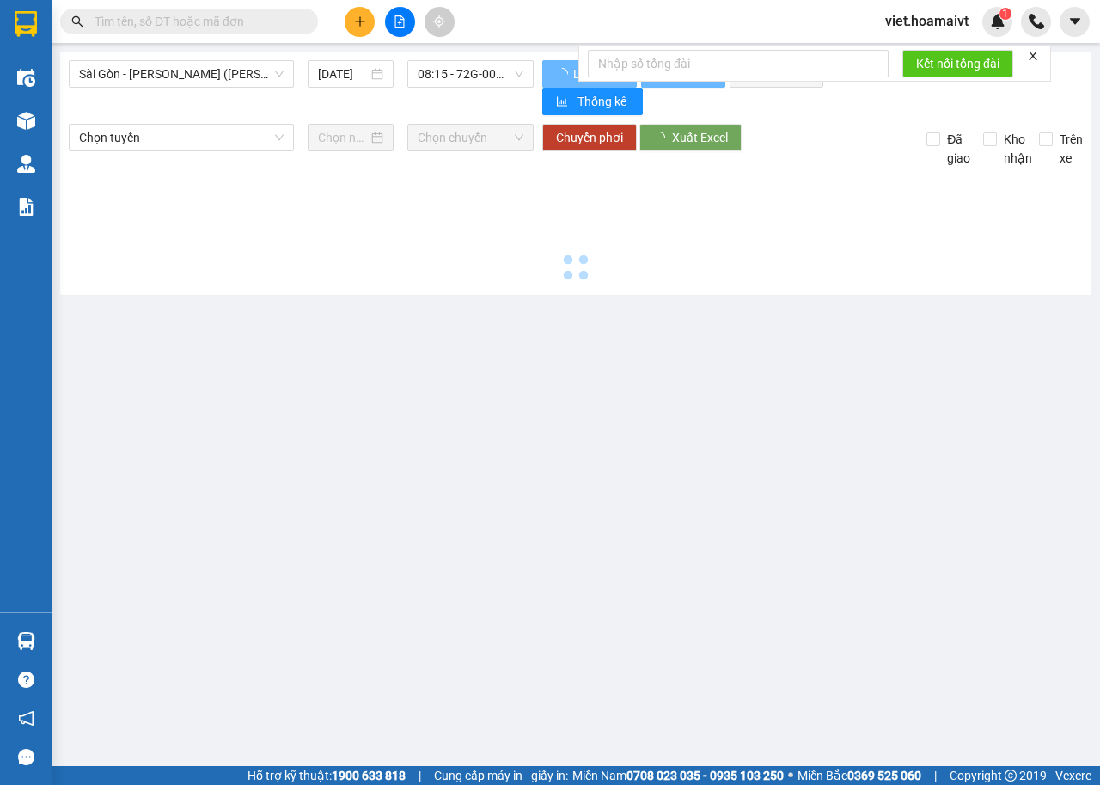
click at [719, 236] on div at bounding box center [576, 227] width 1014 height 119
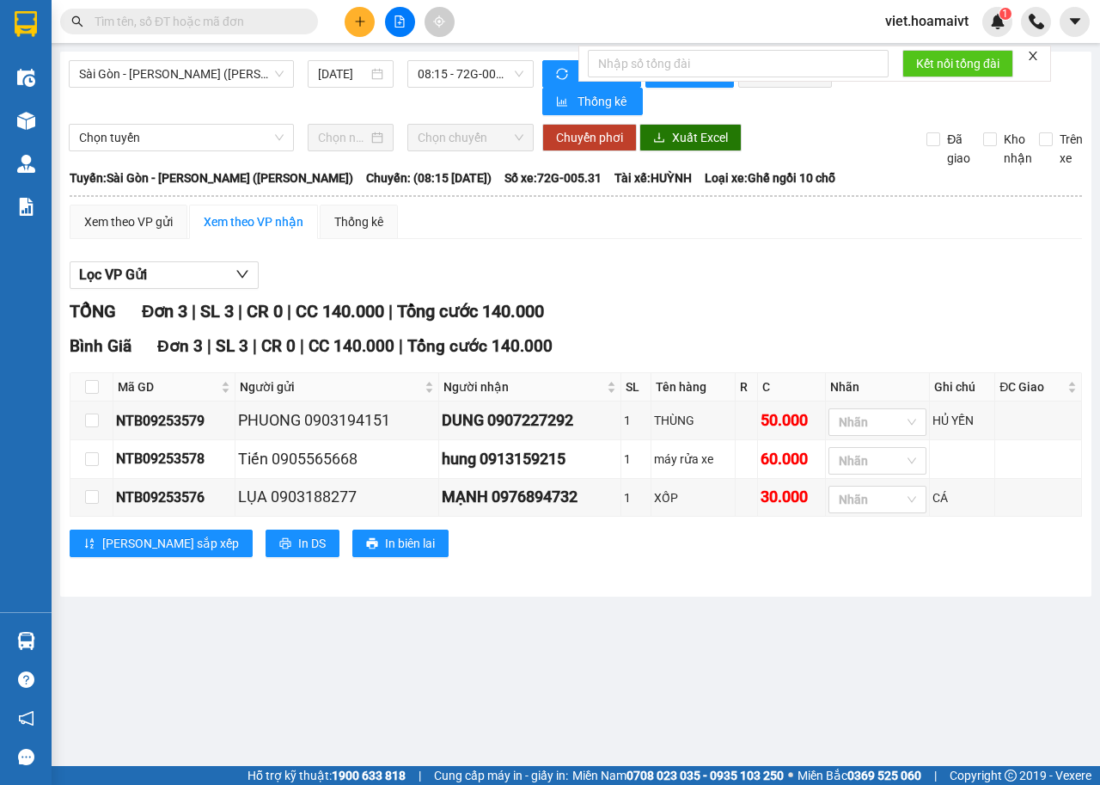
click at [719, 236] on div "Xem theo VP gửi Xem theo VP nhận Thống kê" at bounding box center [576, 222] width 1013 height 34
click at [444, 74] on span "08:15 - 72G-005.31" at bounding box center [470, 74] width 105 height 26
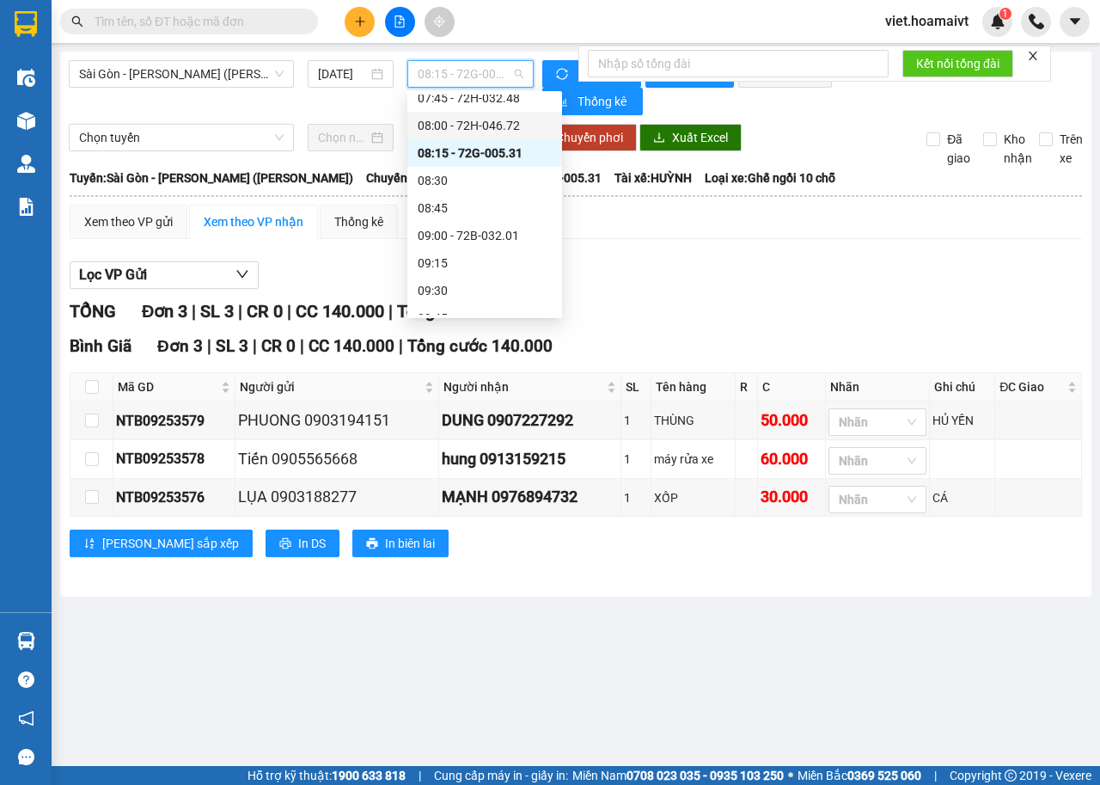
click at [477, 117] on div "08:00 - 72H-046.72" at bounding box center [485, 125] width 134 height 19
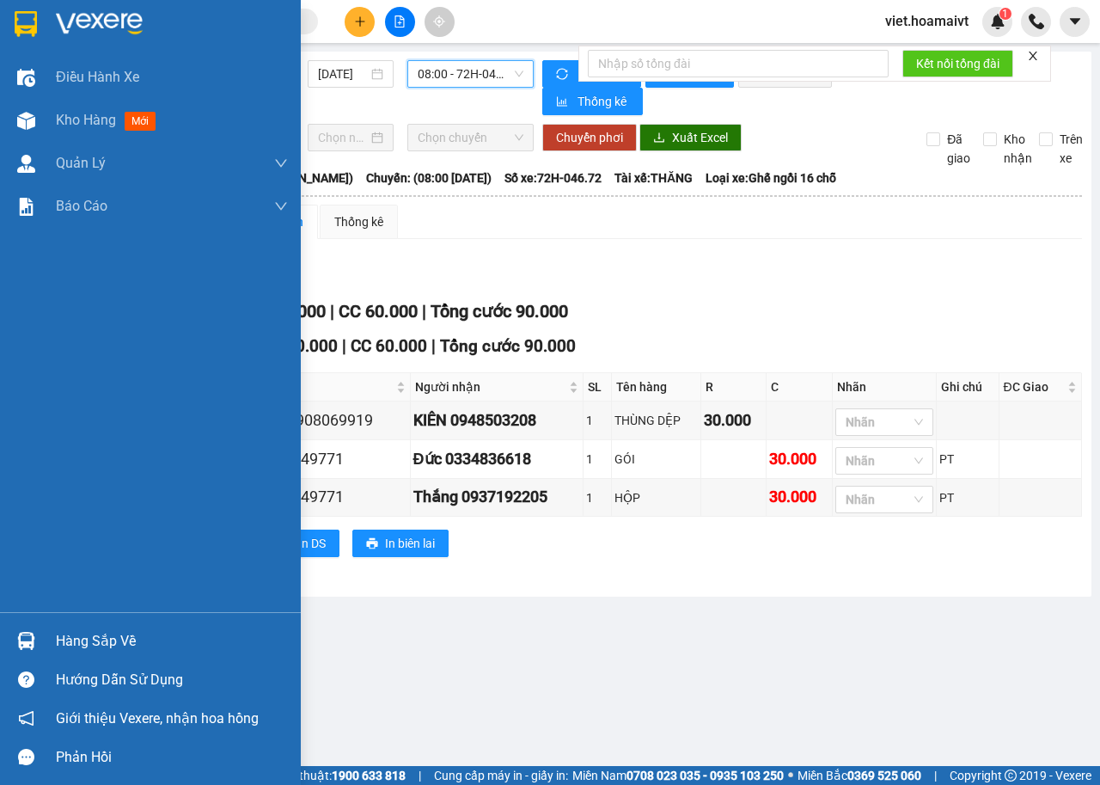
click at [75, 26] on img at bounding box center [99, 24] width 87 height 26
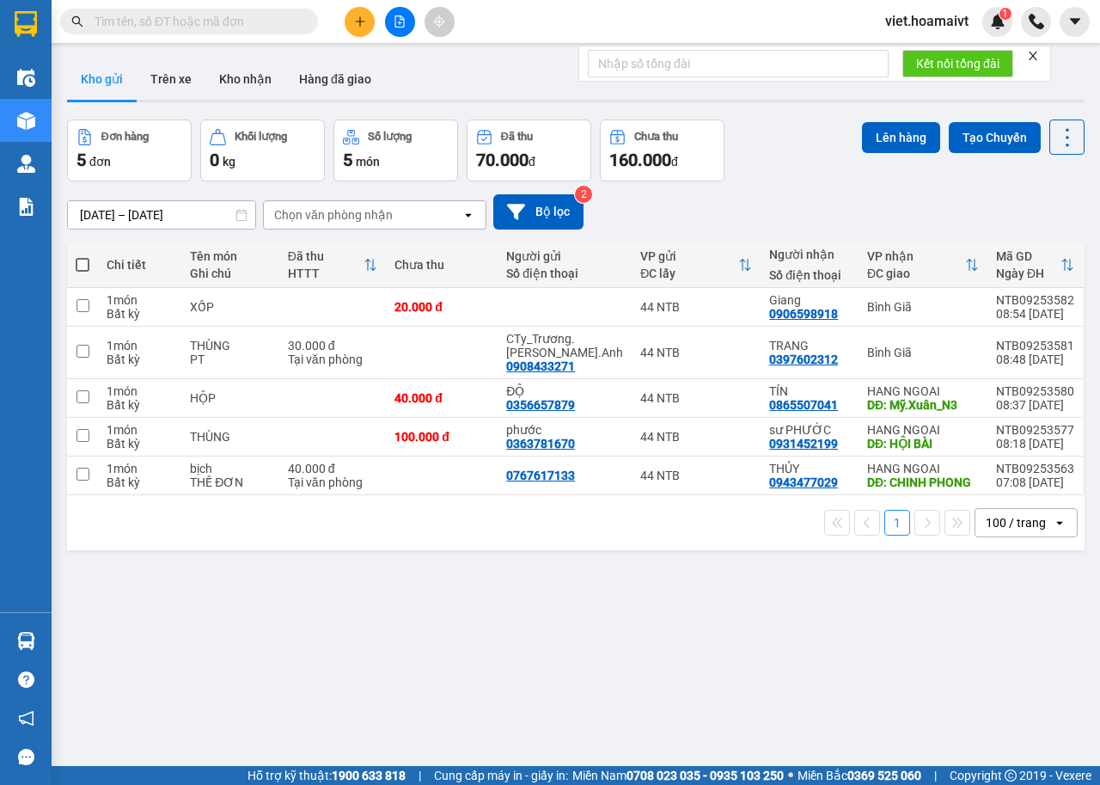
click at [802, 195] on div "12/09/2025 – 13/09/2025 Press the down arrow key to interact with the calendar …" at bounding box center [576, 211] width 1018 height 35
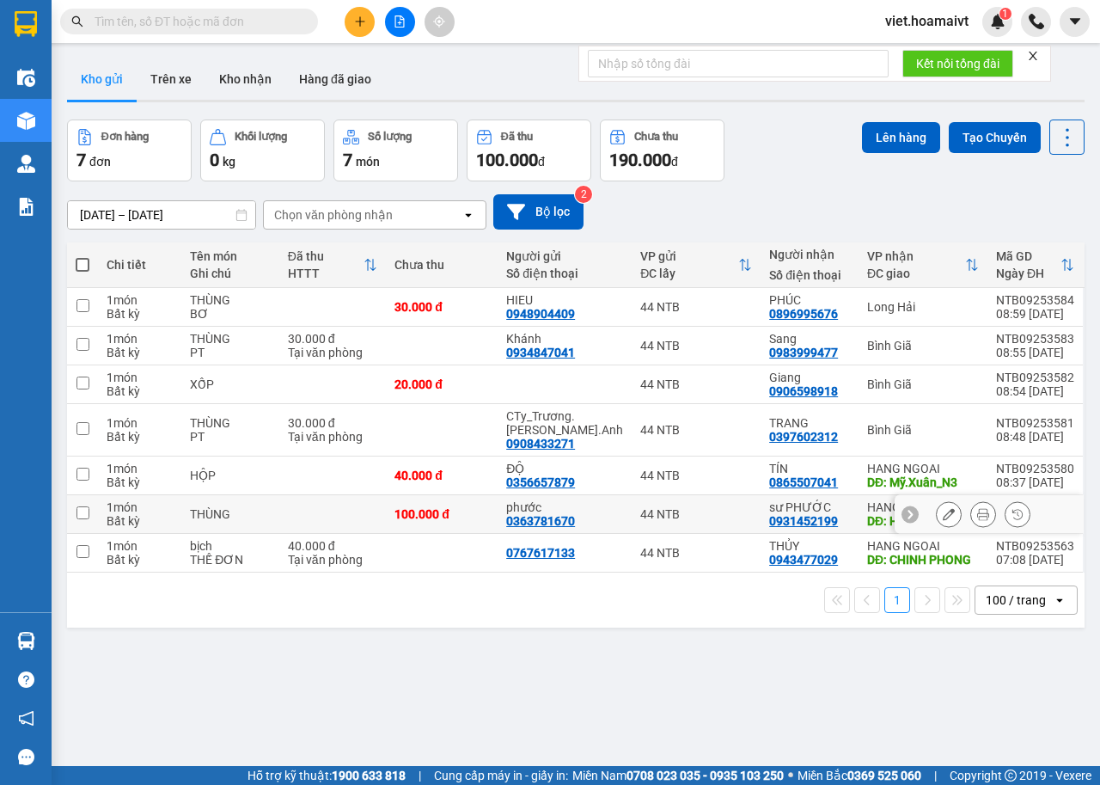
click at [977, 508] on icon at bounding box center [983, 514] width 12 height 12
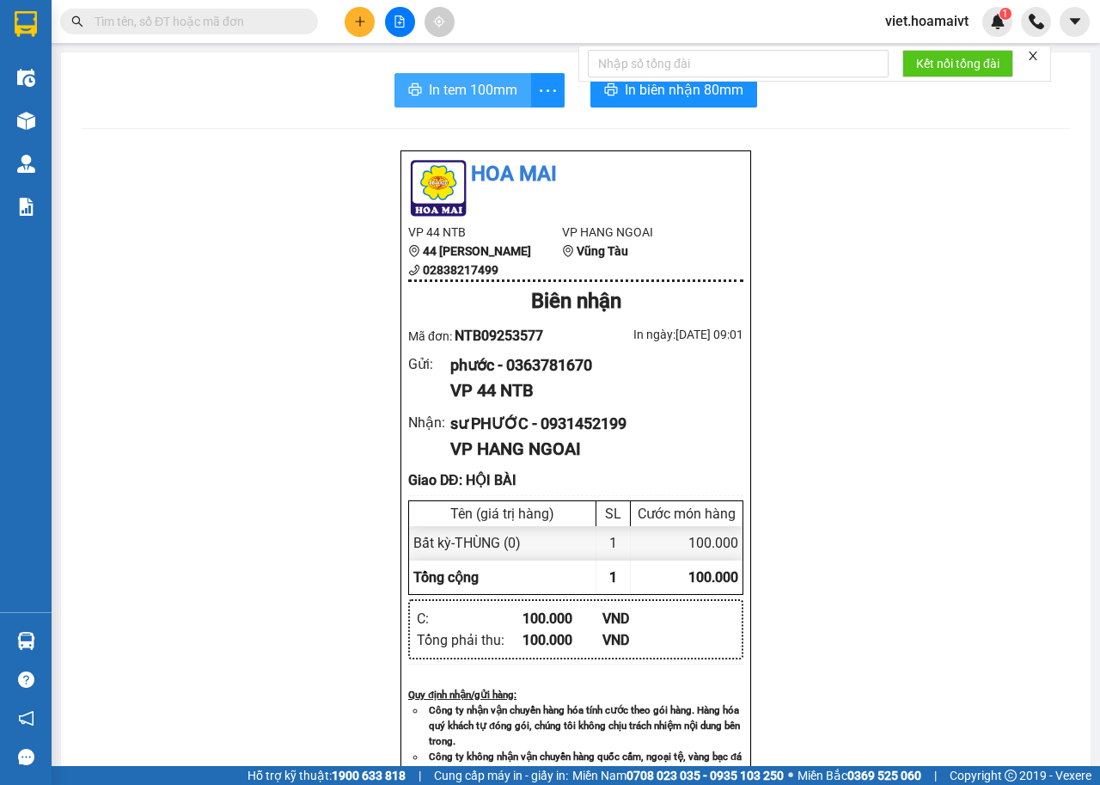
click at [500, 91] on span "In tem 100mm" at bounding box center [473, 89] width 89 height 21
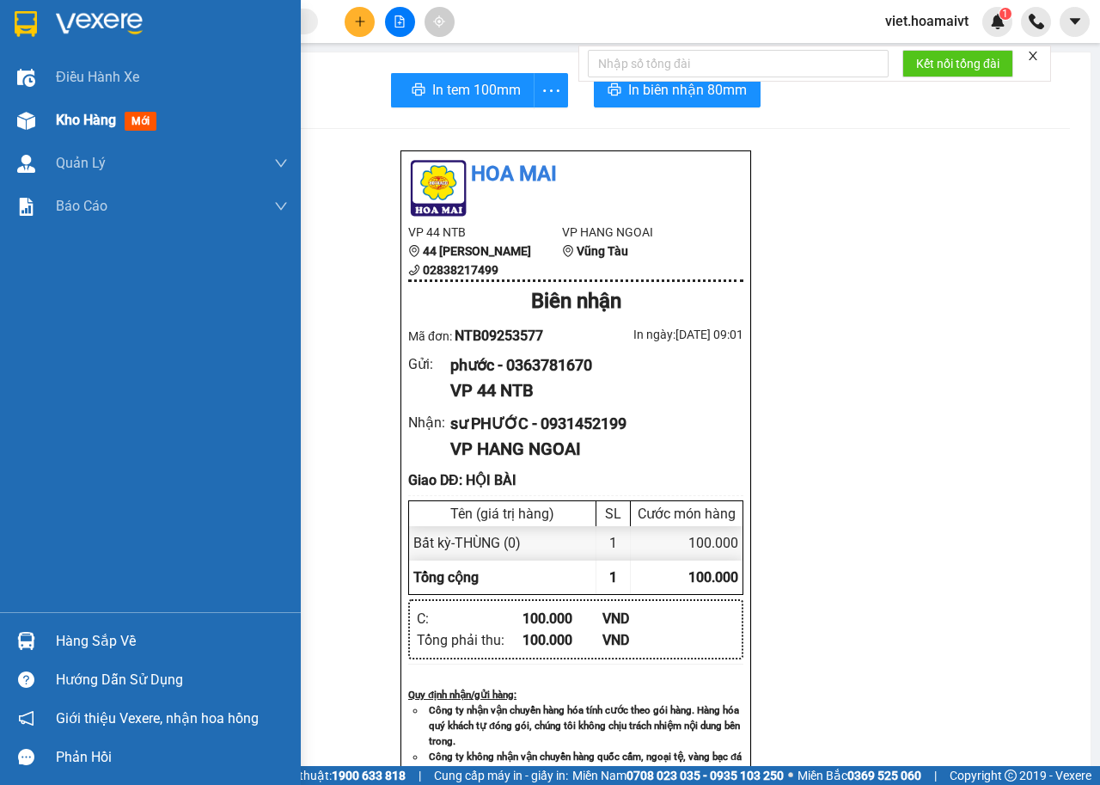
click at [74, 116] on span "Kho hàng" at bounding box center [86, 120] width 60 height 16
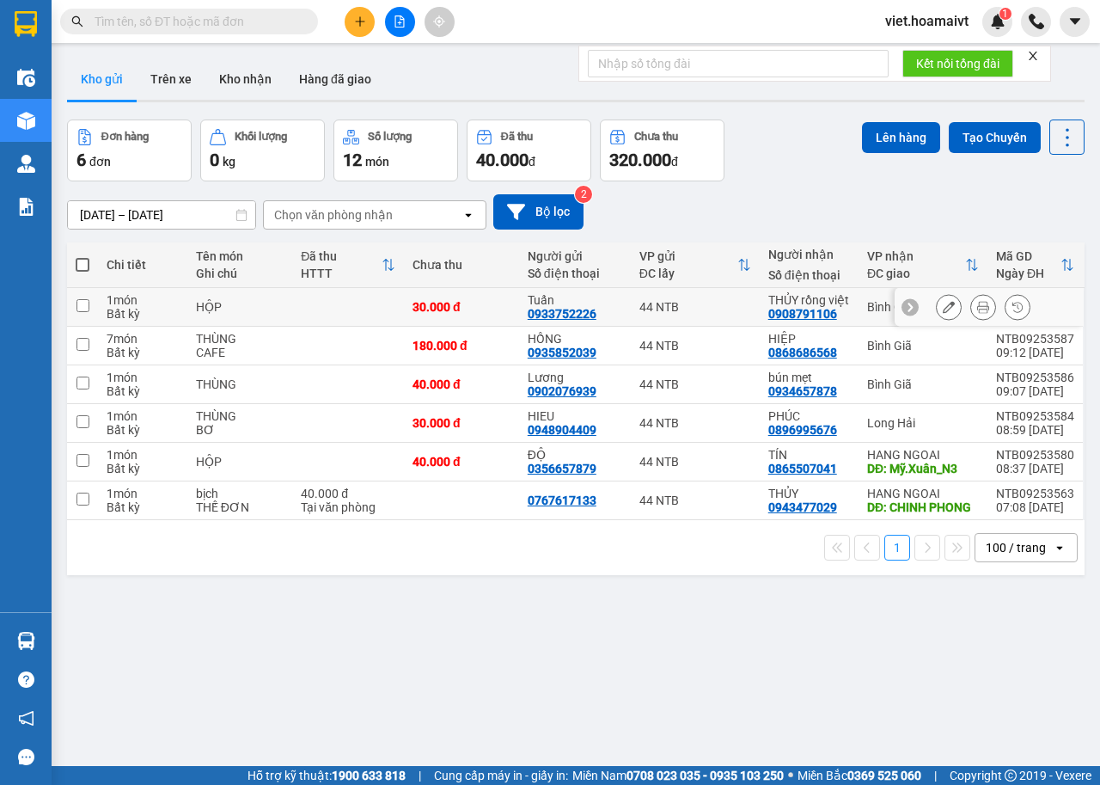
click at [458, 297] on td "30.000 đ" at bounding box center [461, 307] width 115 height 39
checkbox input "true"
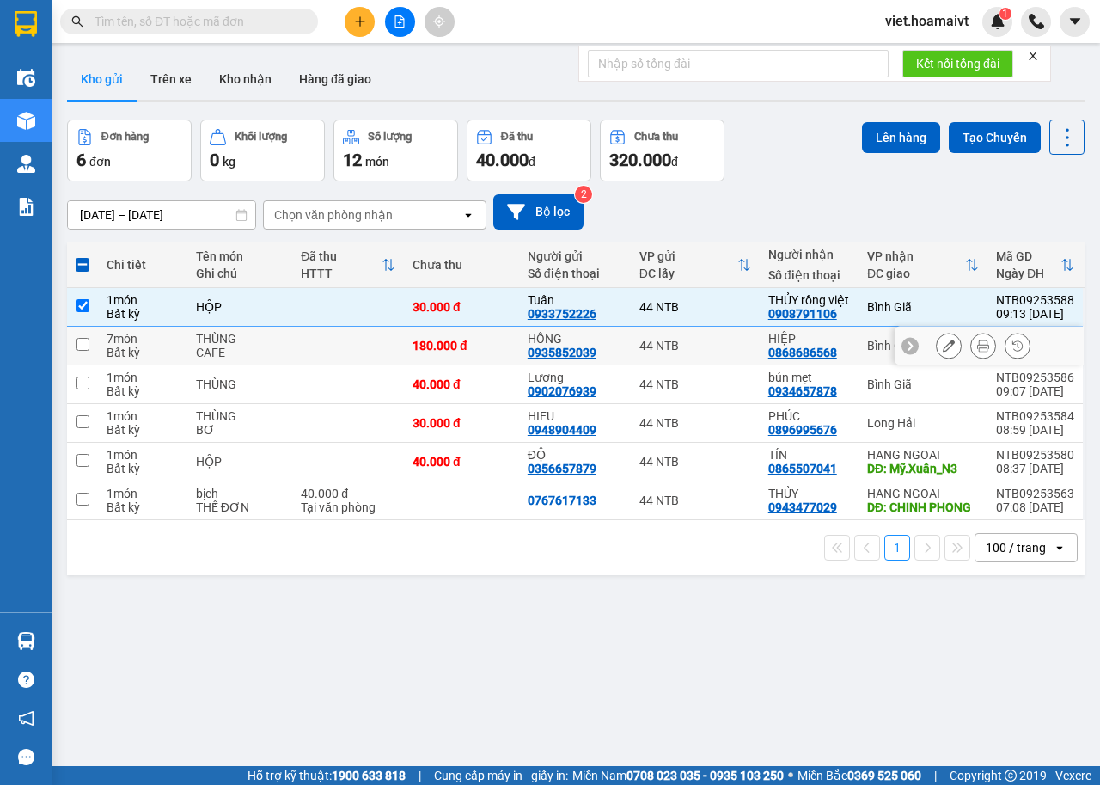
click at [468, 335] on td "180.000 đ" at bounding box center [461, 346] width 115 height 39
checkbox input "true"
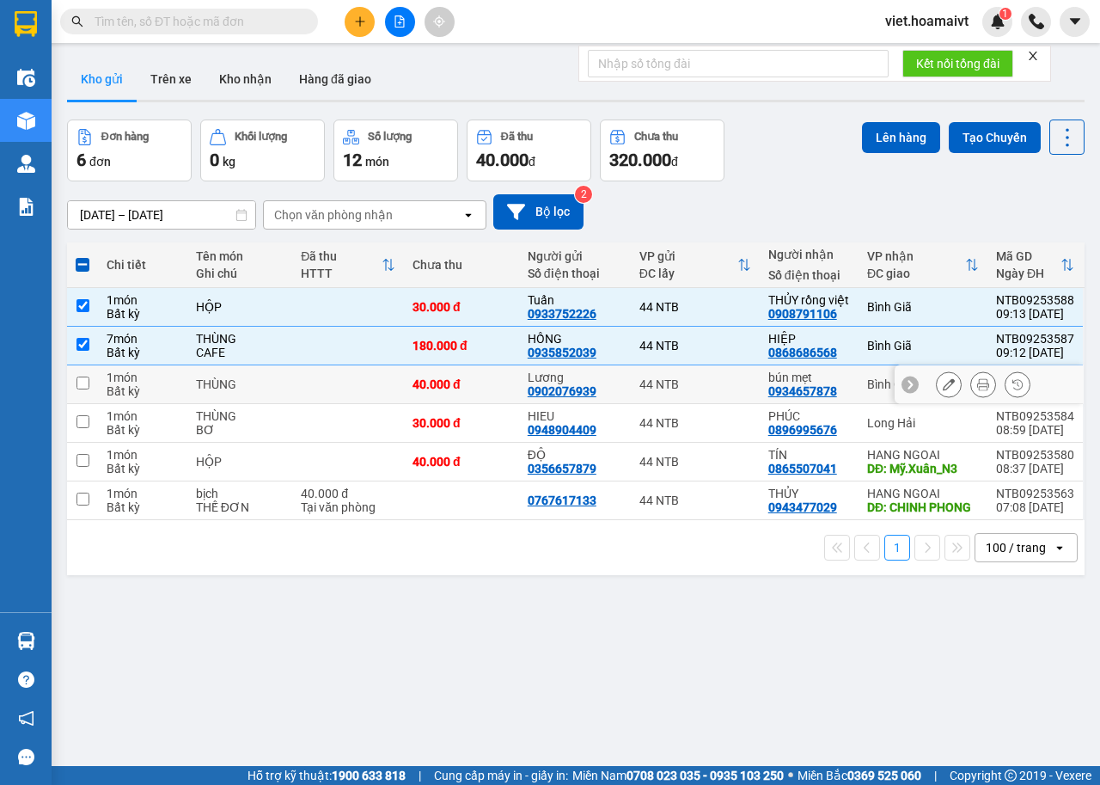
click at [481, 375] on td "40.000 đ" at bounding box center [461, 384] width 115 height 39
checkbox input "true"
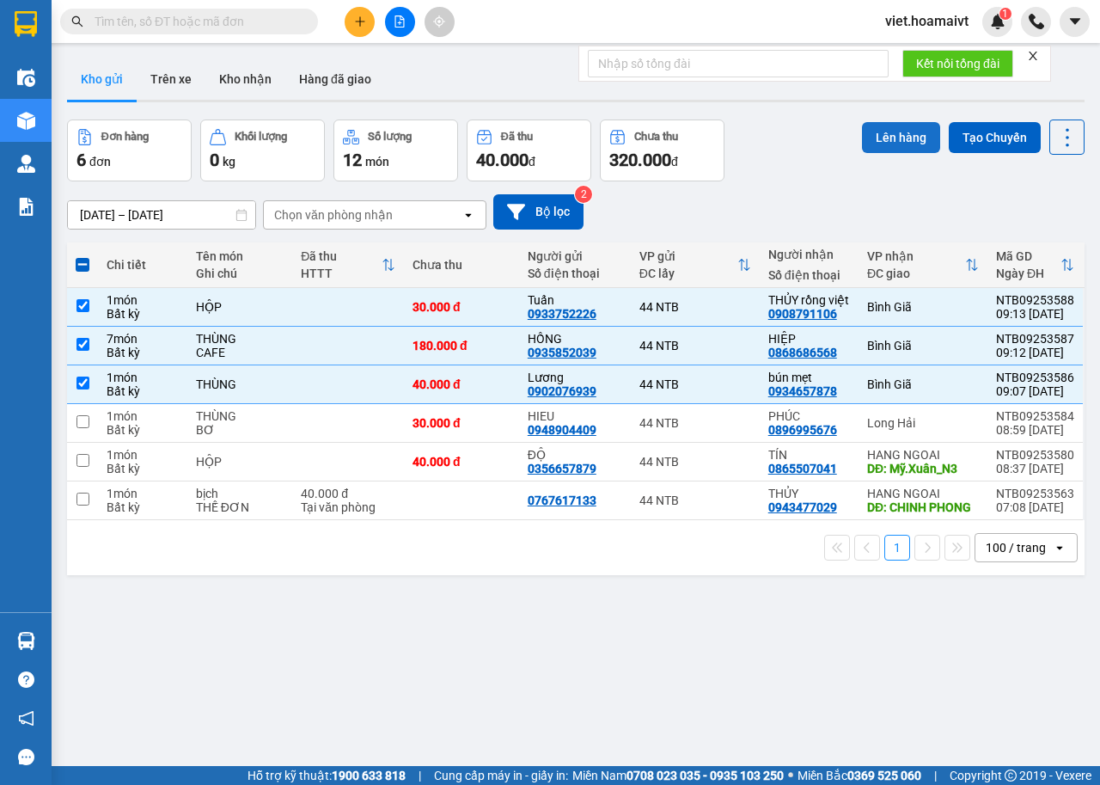
click at [887, 137] on button "Lên hàng" at bounding box center [901, 137] width 78 height 31
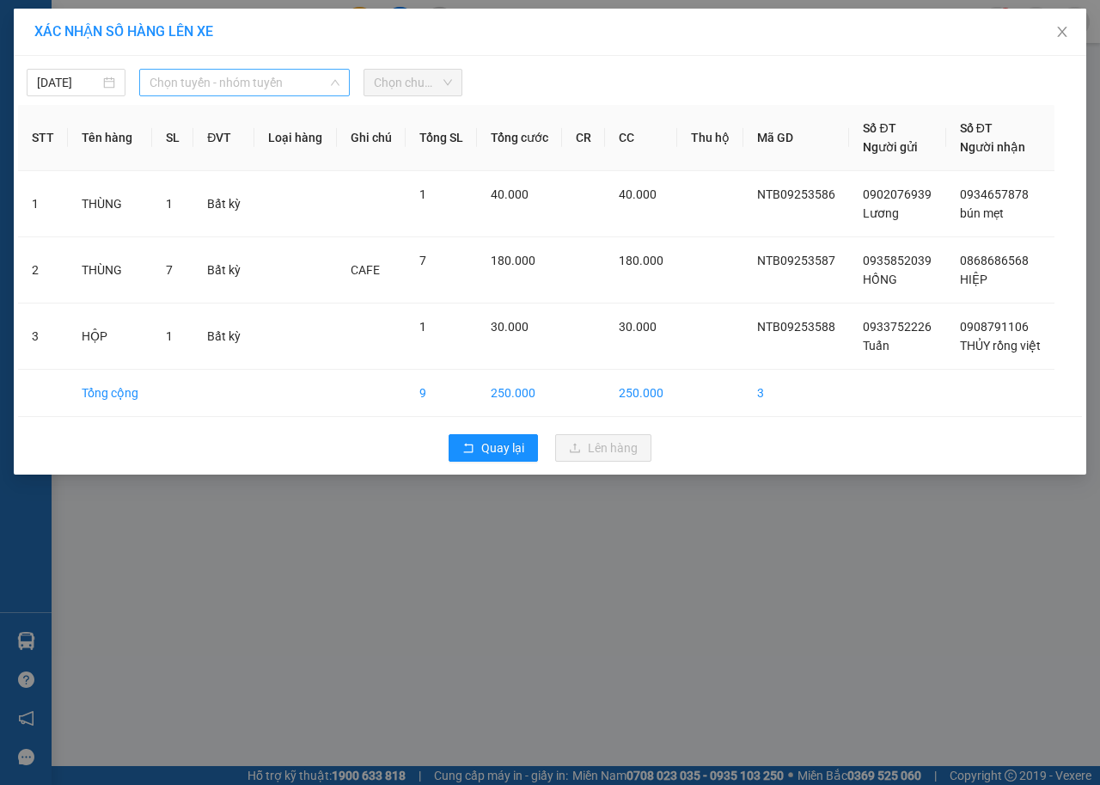
click at [194, 88] on span "Chọn tuyến - nhóm tuyến" at bounding box center [245, 83] width 190 height 26
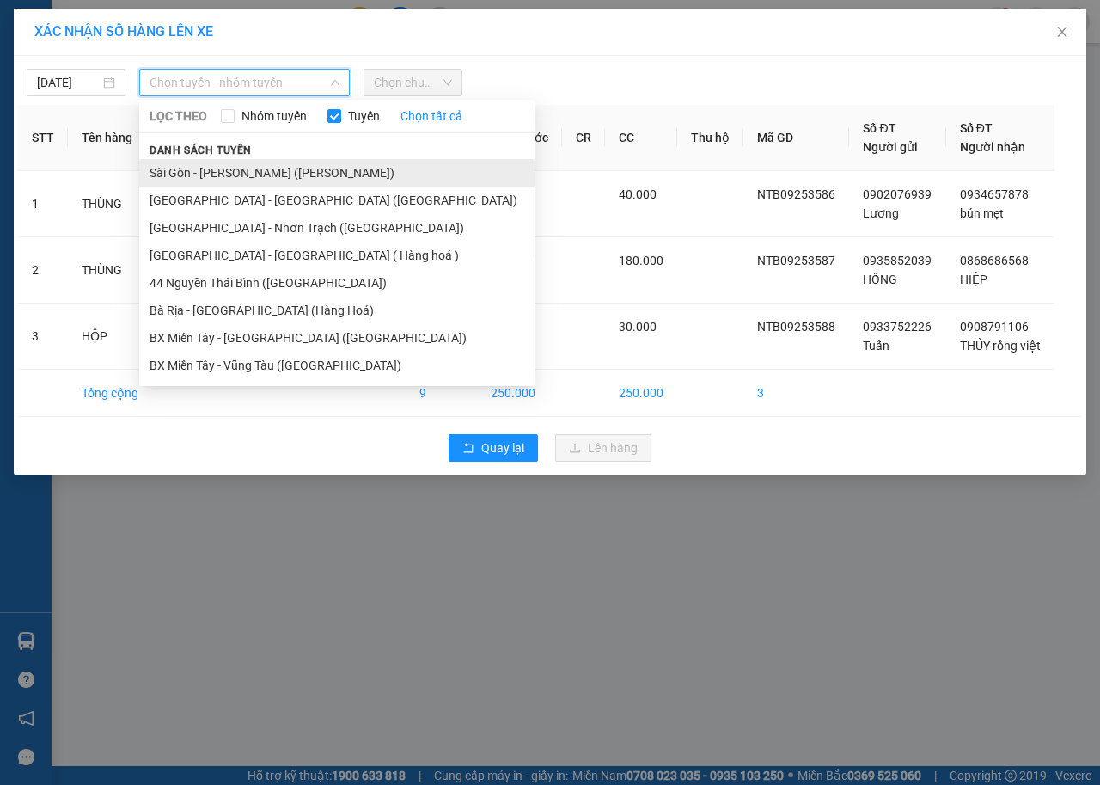
click at [226, 170] on li "Sài Gòn - [PERSON_NAME] ([PERSON_NAME])" at bounding box center [336, 173] width 395 height 28
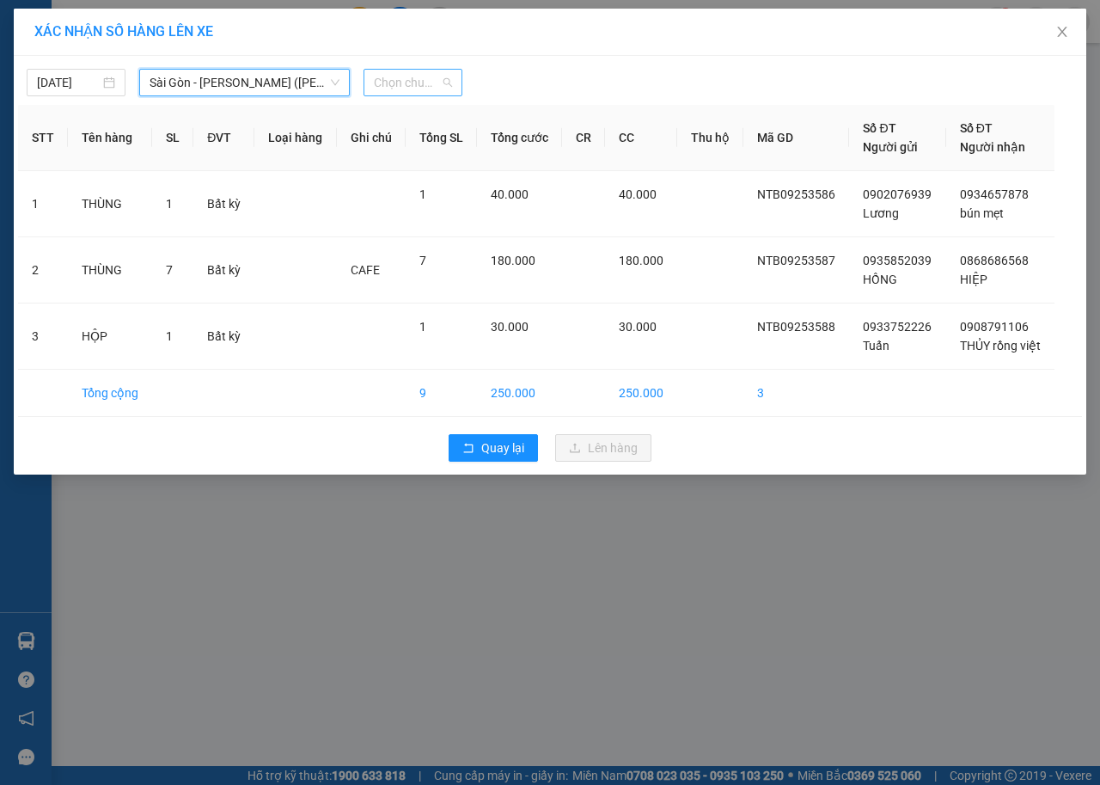
click at [407, 77] on span "Chọn chuyến" at bounding box center [413, 83] width 78 height 26
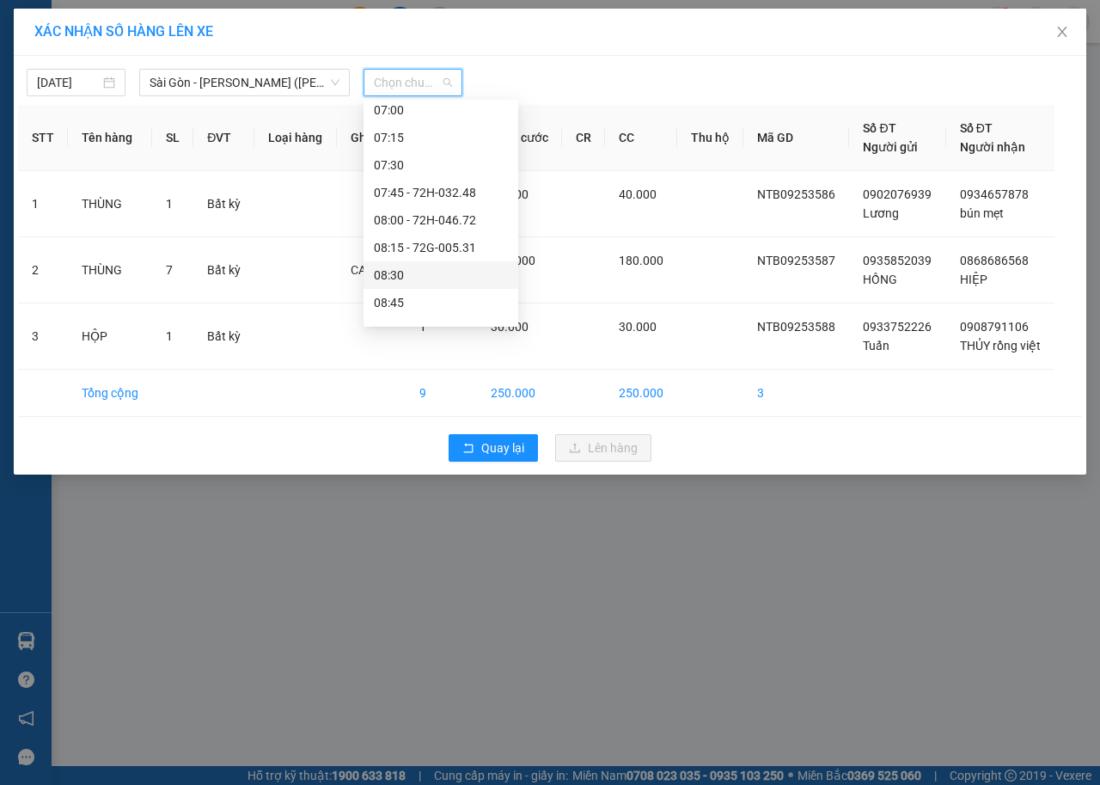
scroll to position [344, 0]
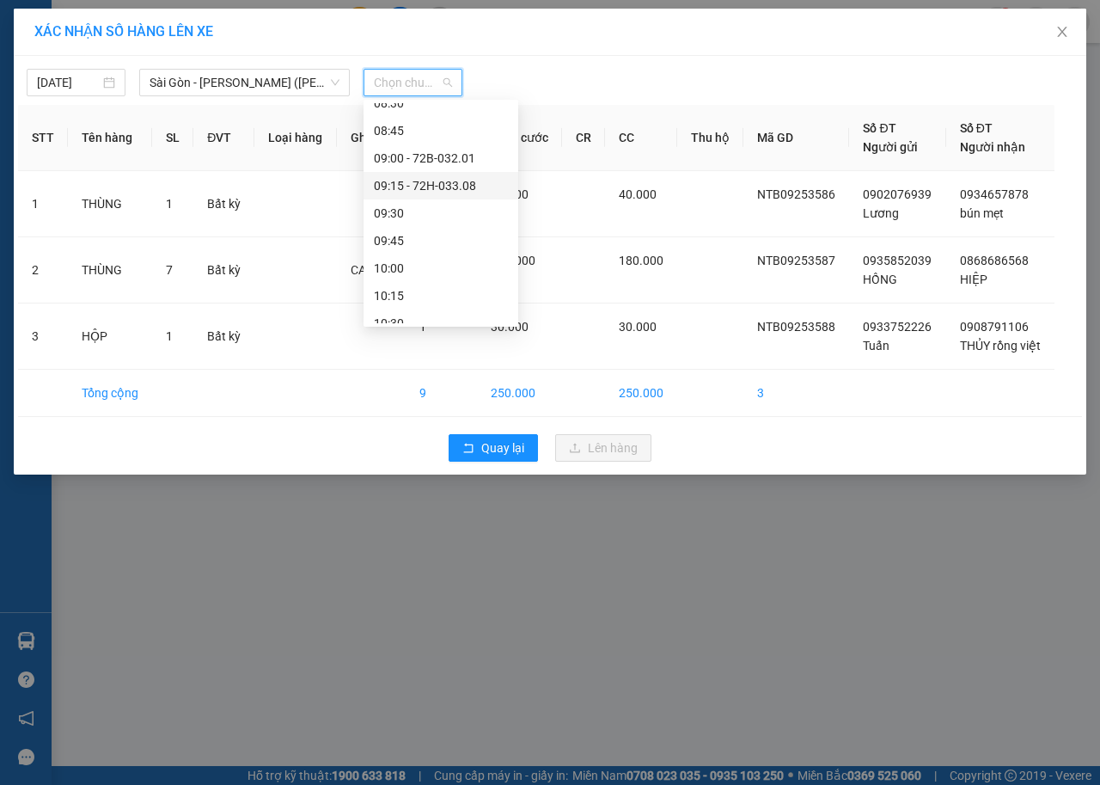
click at [465, 192] on div "09:15 - 72H-033.08" at bounding box center [441, 185] width 134 height 19
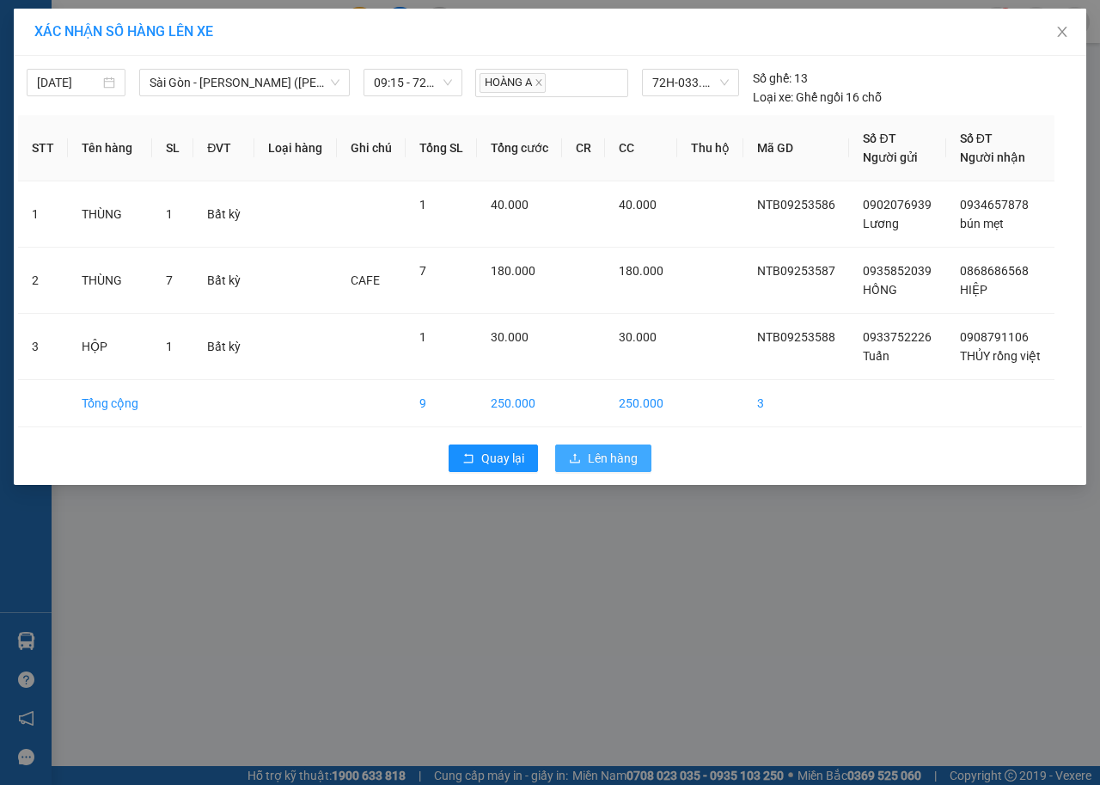
click at [603, 458] on span "Lên hàng" at bounding box center [613, 458] width 50 height 19
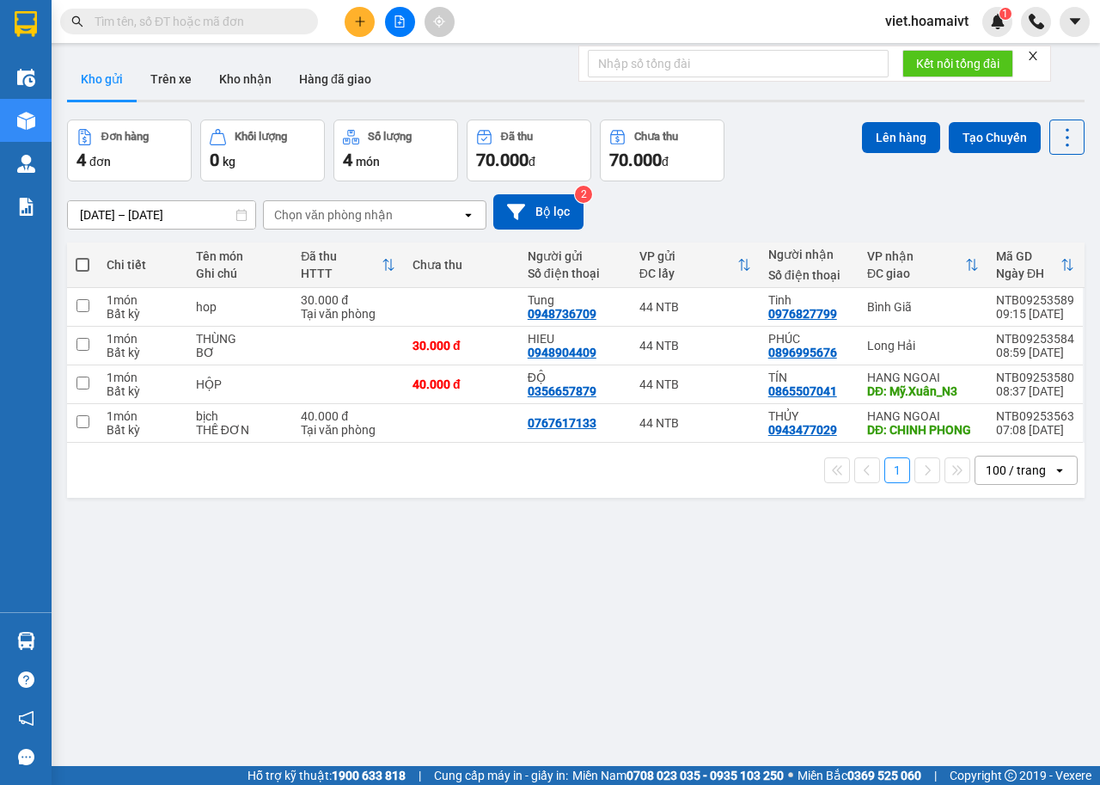
click at [457, 567] on div "ver 1.8.143 Kho gửi Trên xe Kho nhận Hàng đã giao Đơn hàng 4 đơn Khối lượng 0 k…" at bounding box center [575, 444] width 1031 height 785
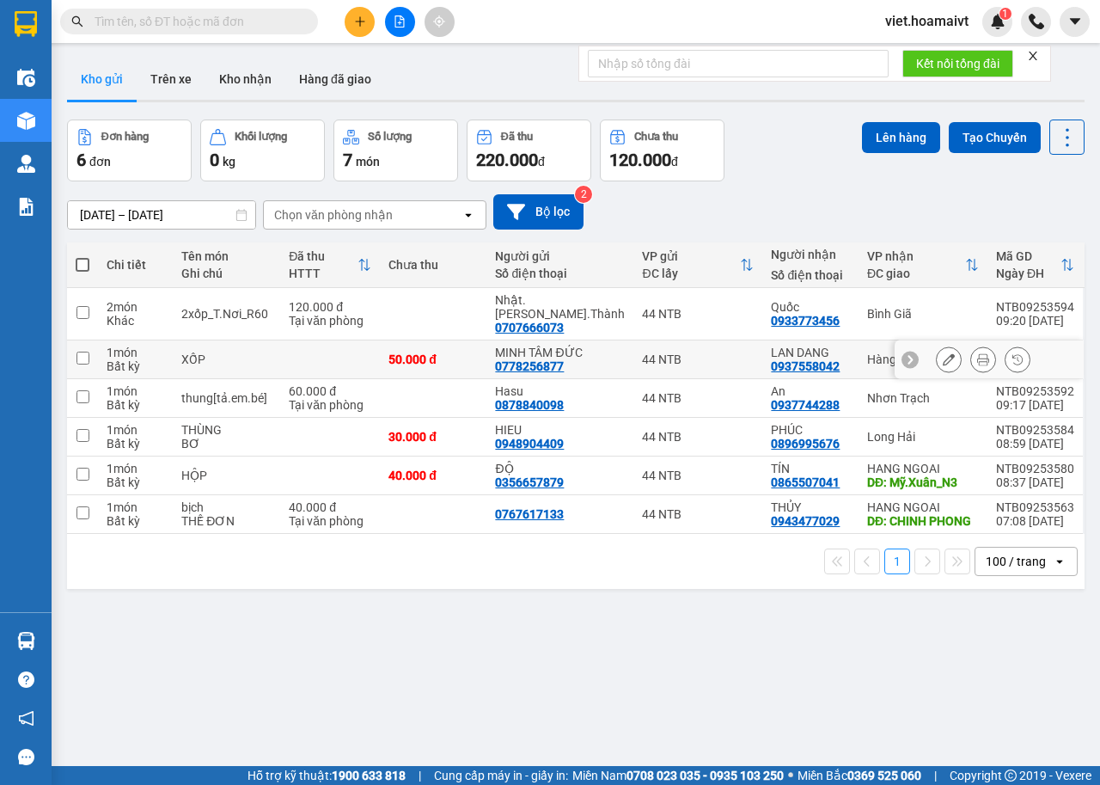
click at [674, 352] on div "44 NTB" at bounding box center [698, 359] width 112 height 14
checkbox input "true"
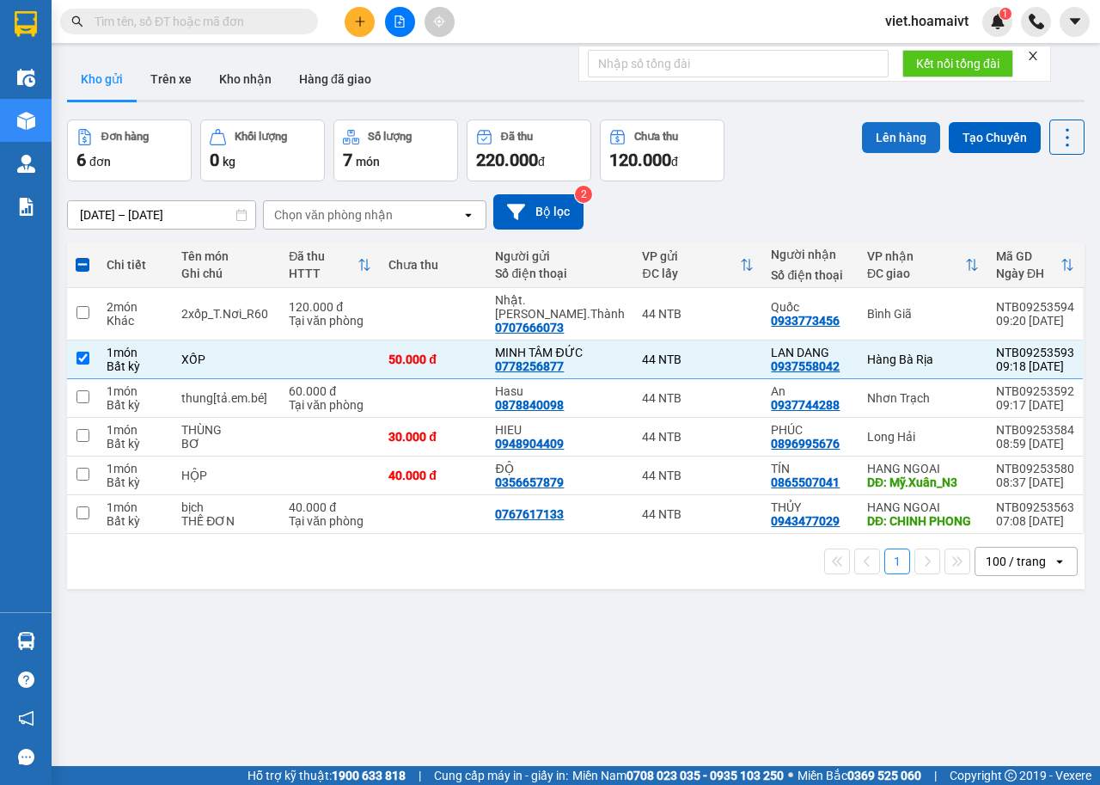
click at [878, 138] on button "Lên hàng" at bounding box center [901, 137] width 78 height 31
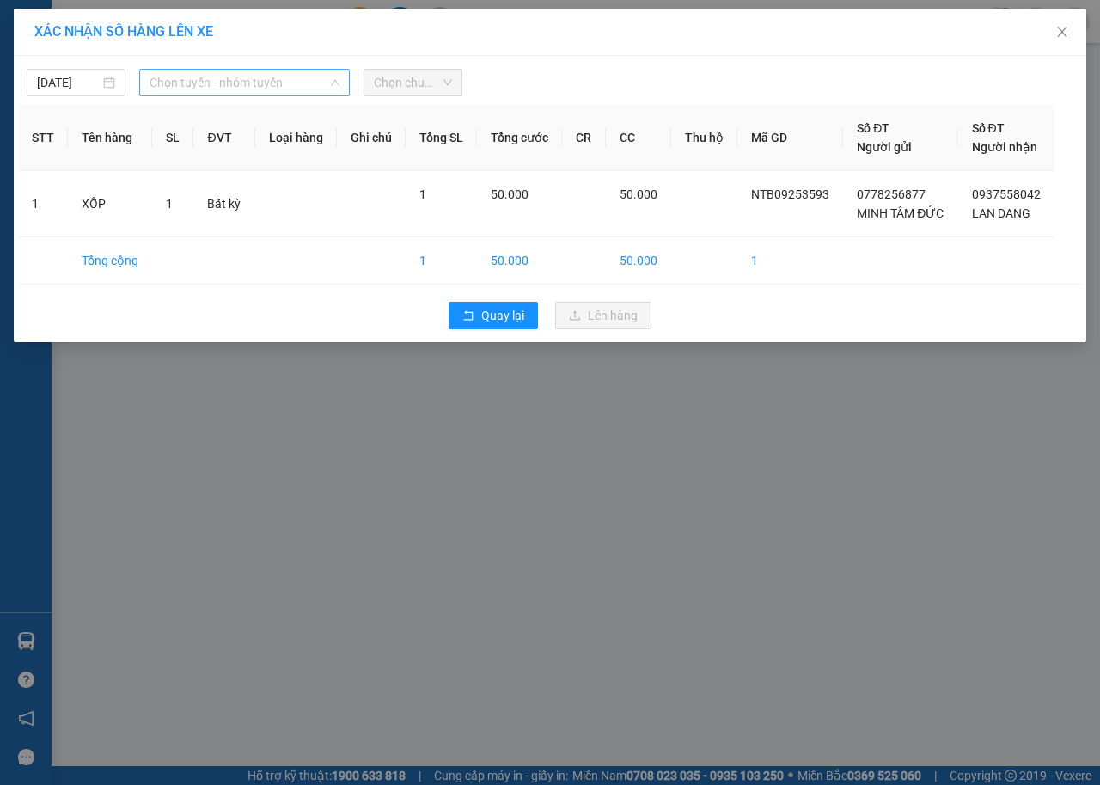
click at [227, 75] on span "Chọn tuyến - nhóm tuyến" at bounding box center [245, 83] width 190 height 26
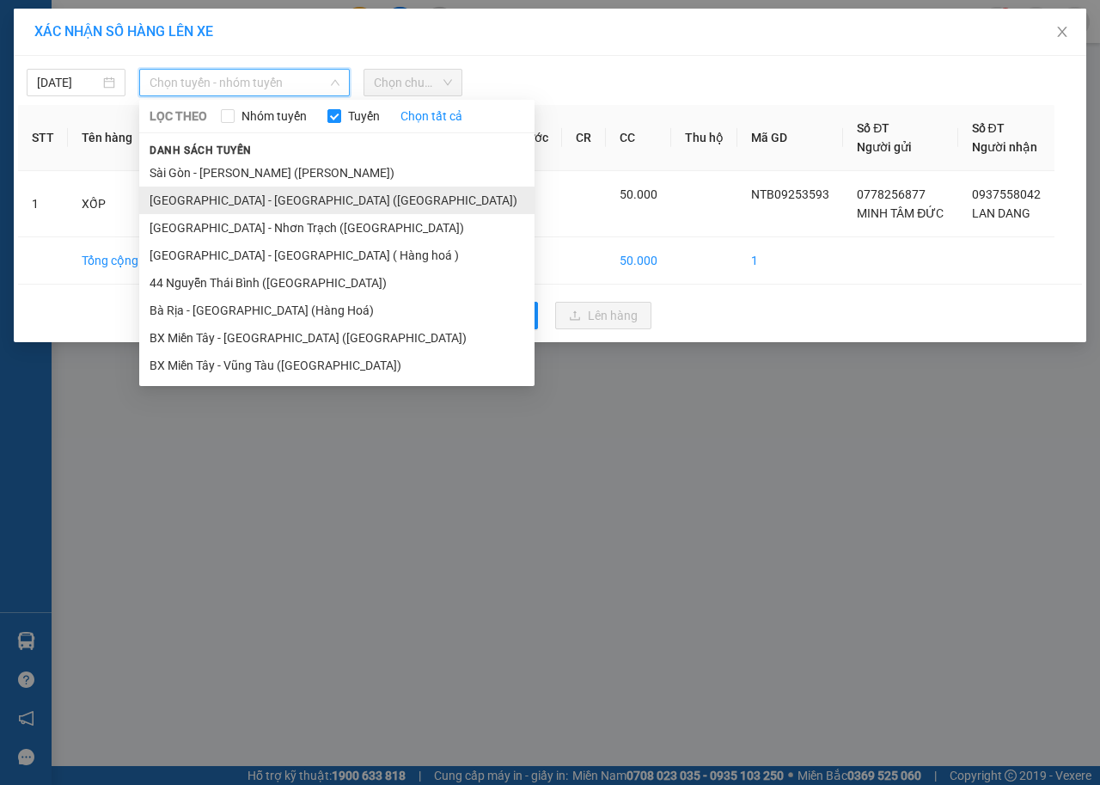
click at [210, 199] on li "[GEOGRAPHIC_DATA] - [GEOGRAPHIC_DATA] ([GEOGRAPHIC_DATA])" at bounding box center [336, 201] width 395 height 28
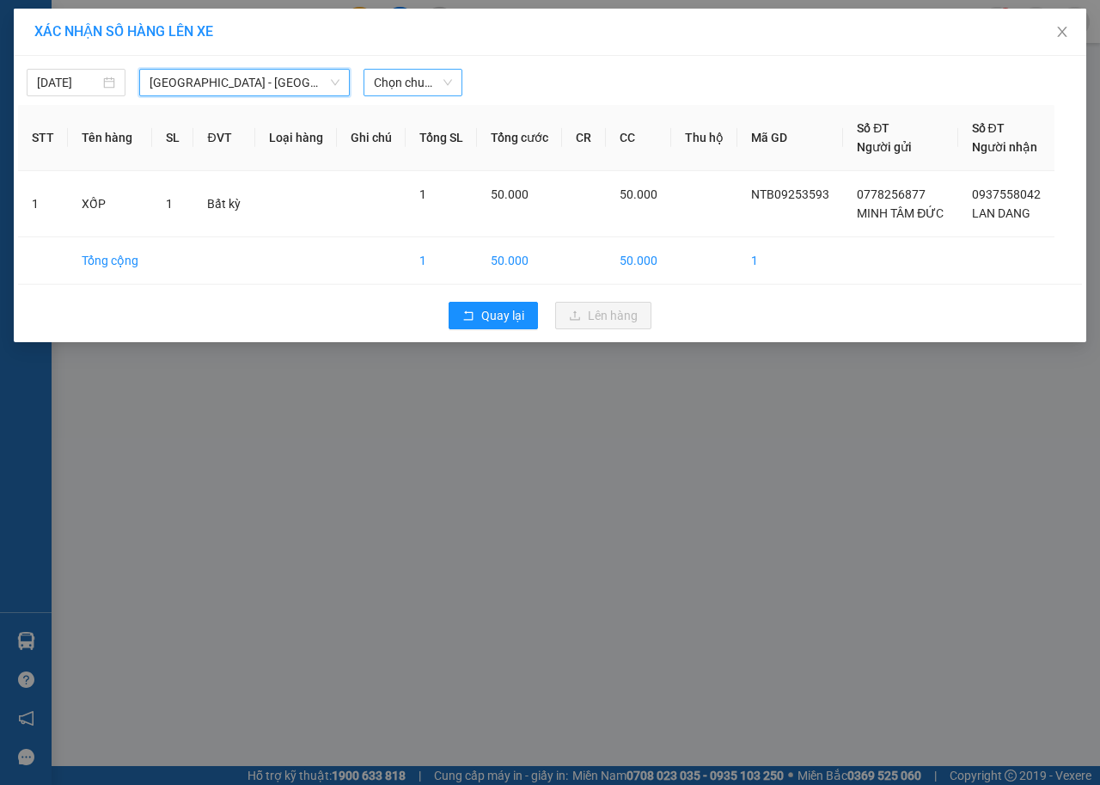
click at [450, 81] on span "Chọn chuyến" at bounding box center [413, 83] width 78 height 26
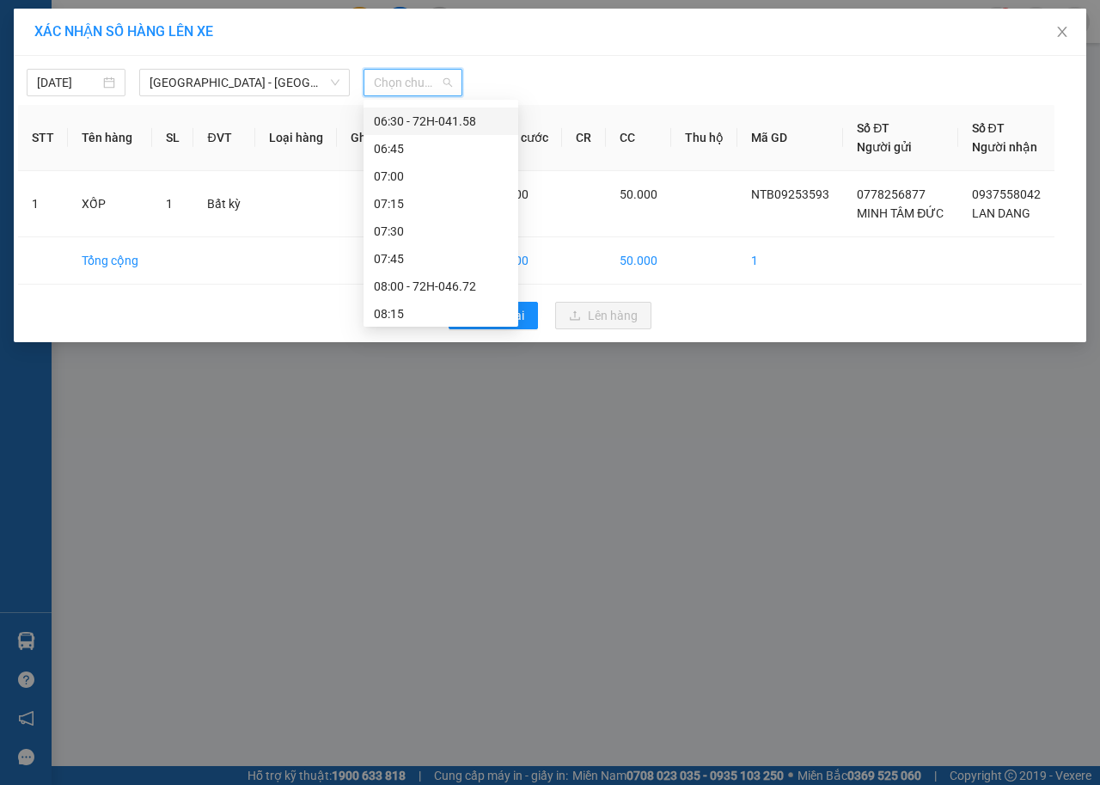
scroll to position [172, 0]
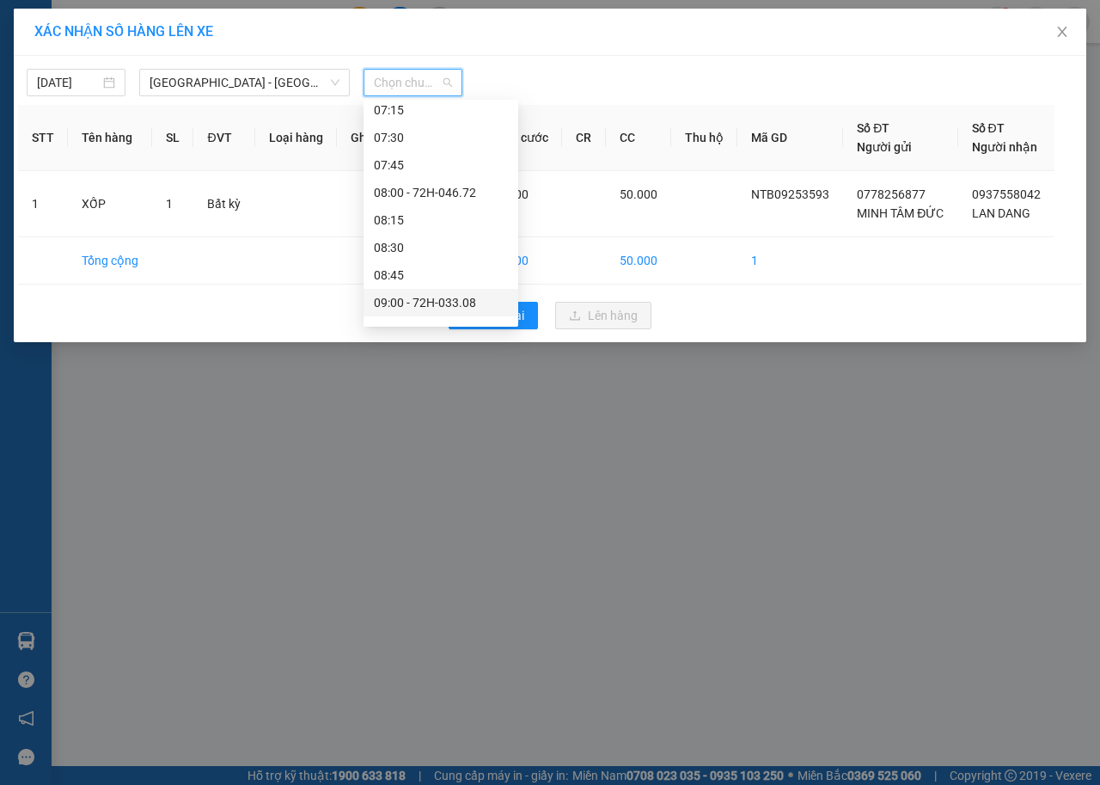
click at [467, 310] on div "09:00 - 72H-033.08" at bounding box center [441, 302] width 134 height 19
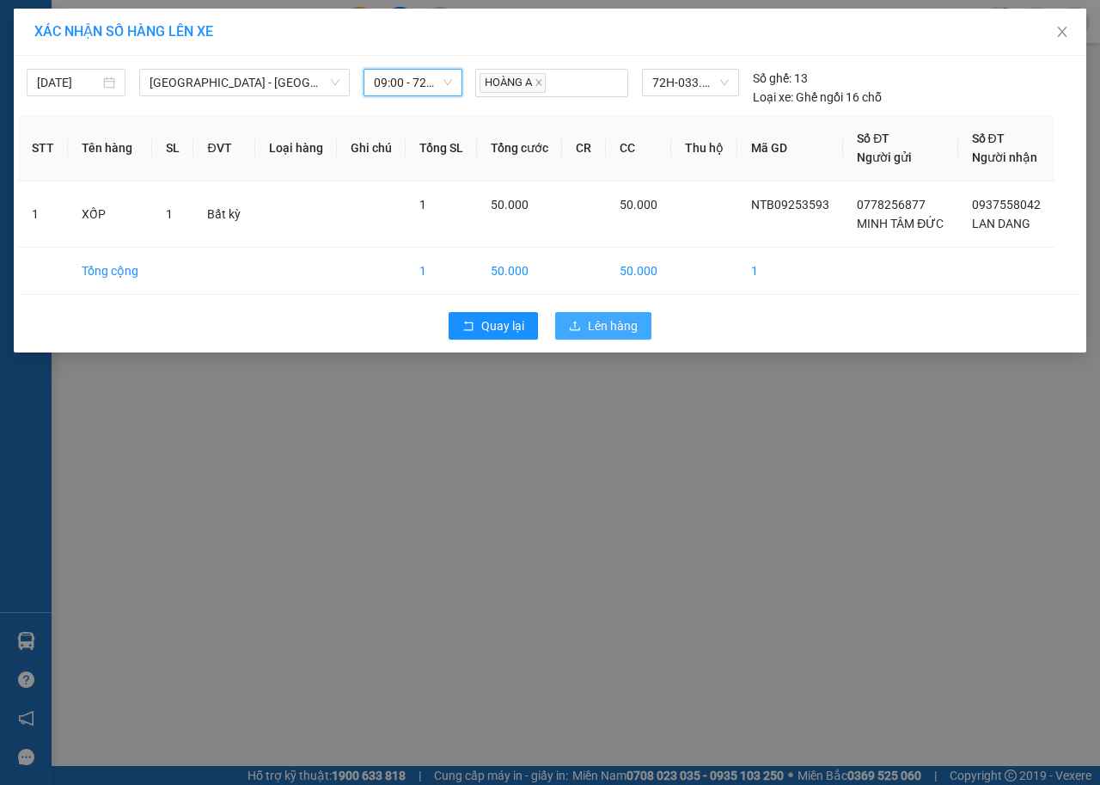
click at [613, 327] on span "Lên hàng" at bounding box center [613, 325] width 50 height 19
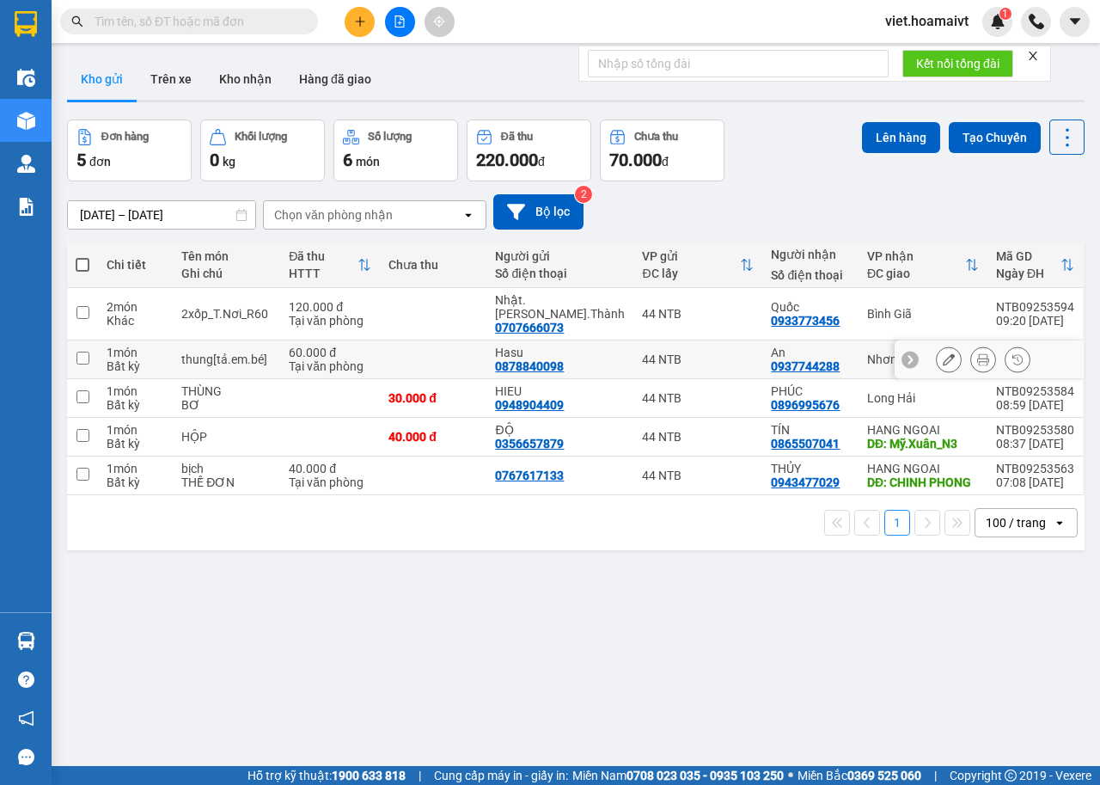
click at [620, 344] on td "Hasu 0878840098" at bounding box center [560, 359] width 147 height 39
checkbox input "true"
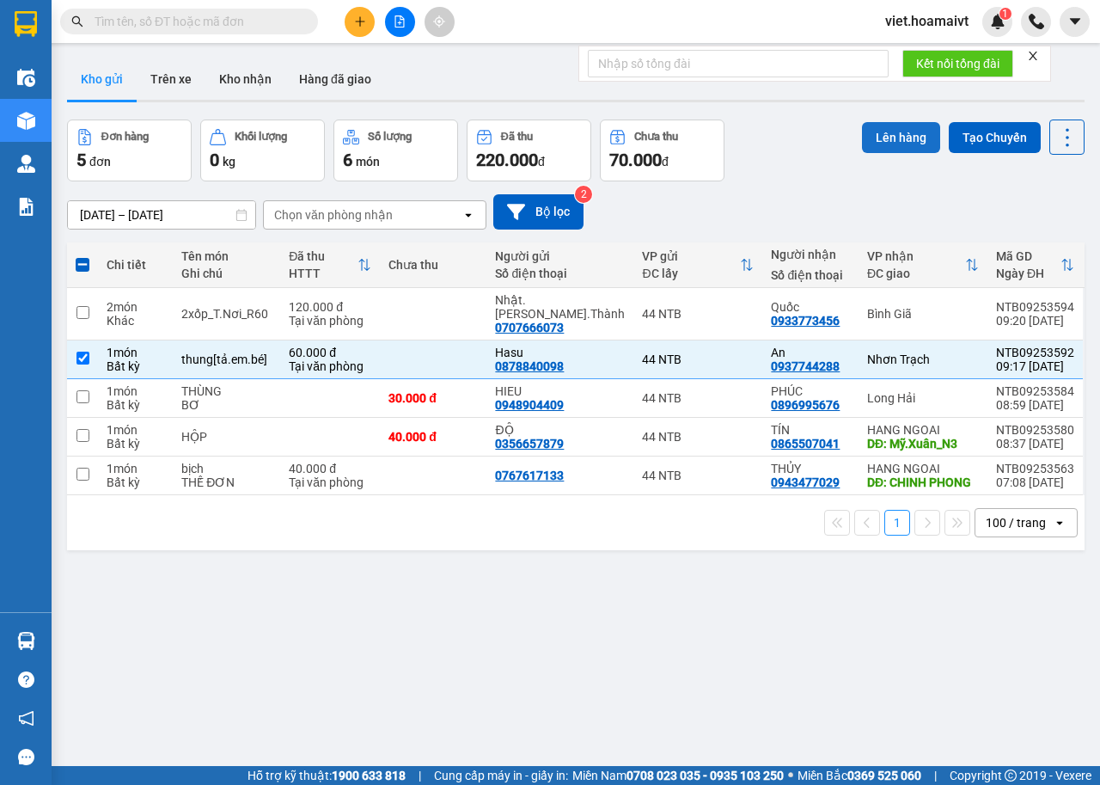
click at [895, 140] on button "Lên hàng" at bounding box center [901, 137] width 78 height 31
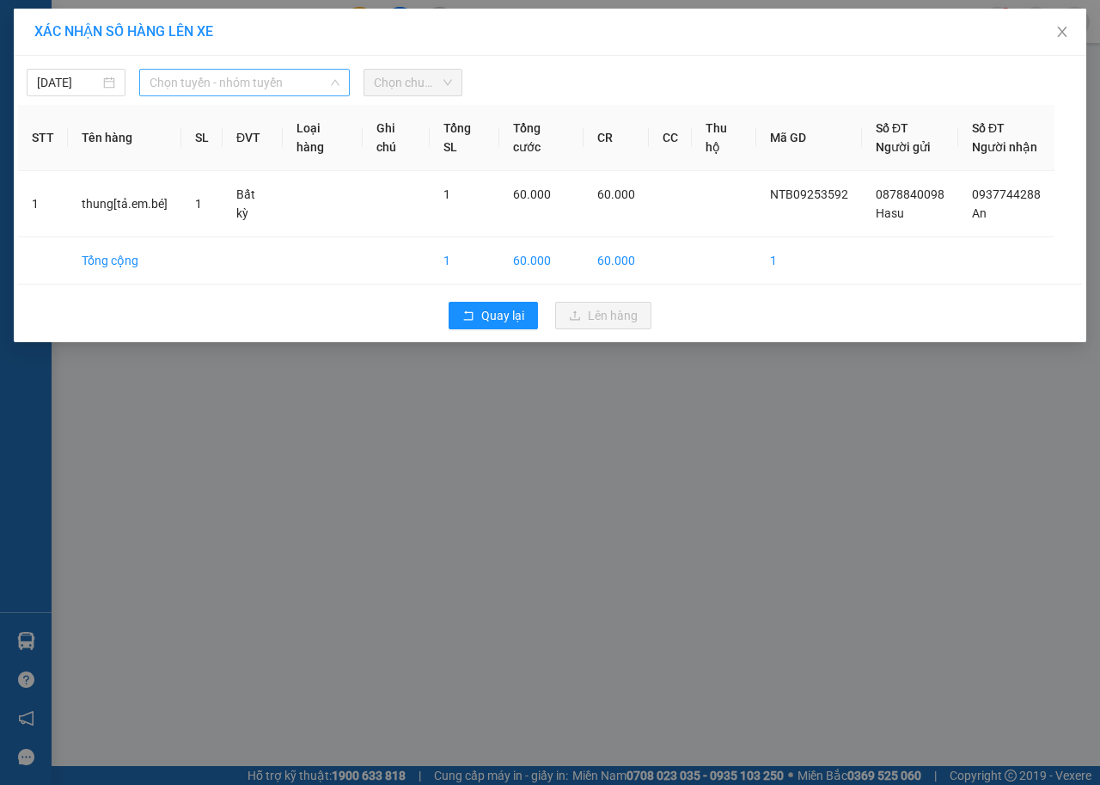
click at [236, 85] on span "Chọn tuyến - nhóm tuyến" at bounding box center [245, 83] width 190 height 26
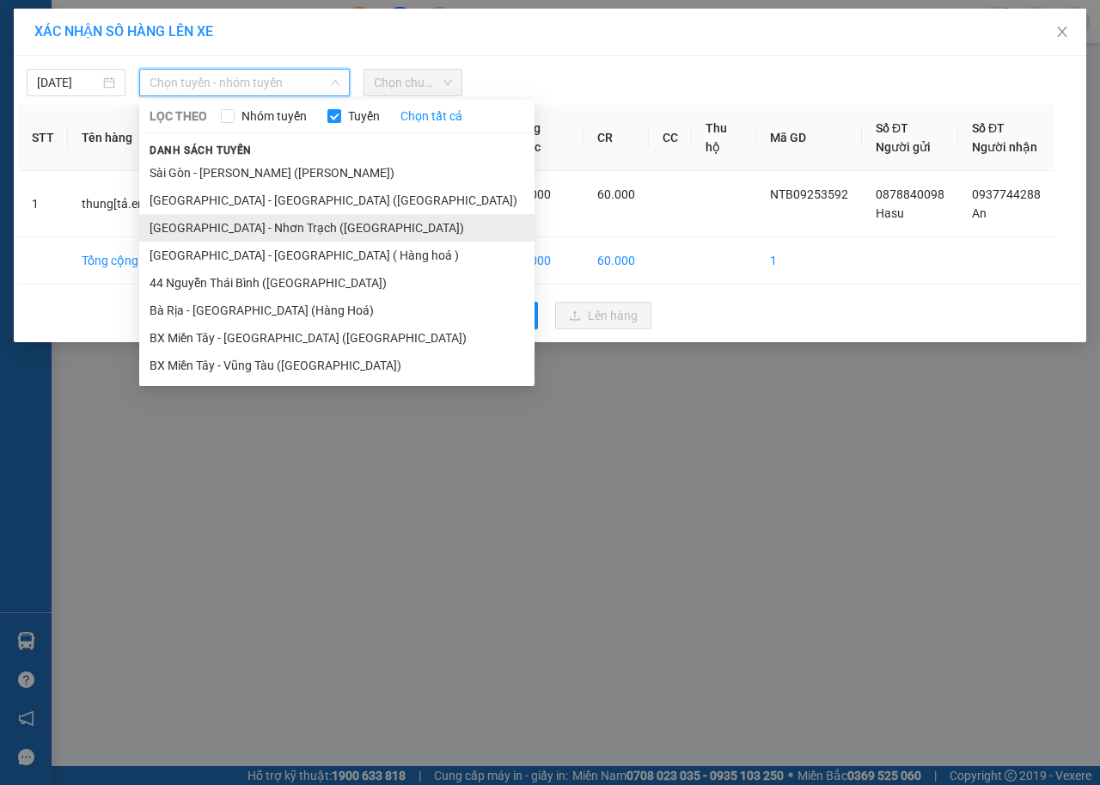
click at [239, 225] on li "[GEOGRAPHIC_DATA] - Nhơn Trạch ([GEOGRAPHIC_DATA])" at bounding box center [336, 228] width 395 height 28
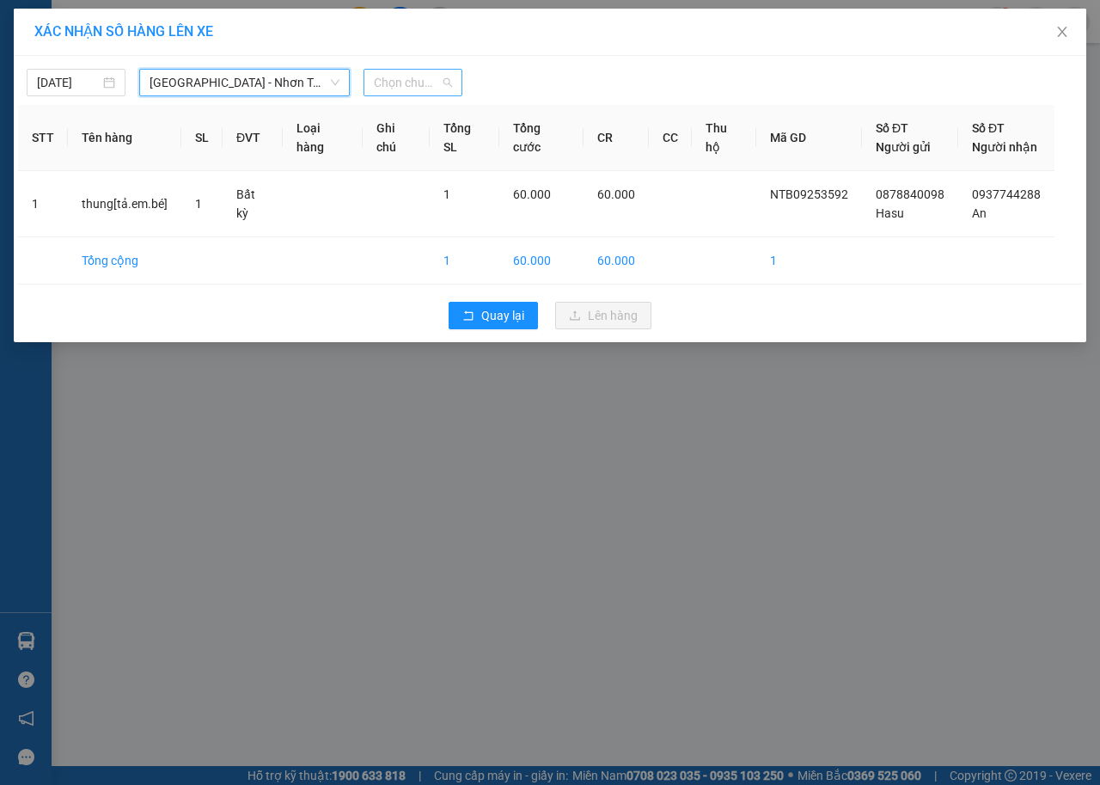
click at [416, 79] on span "Chọn chuyến" at bounding box center [413, 83] width 78 height 26
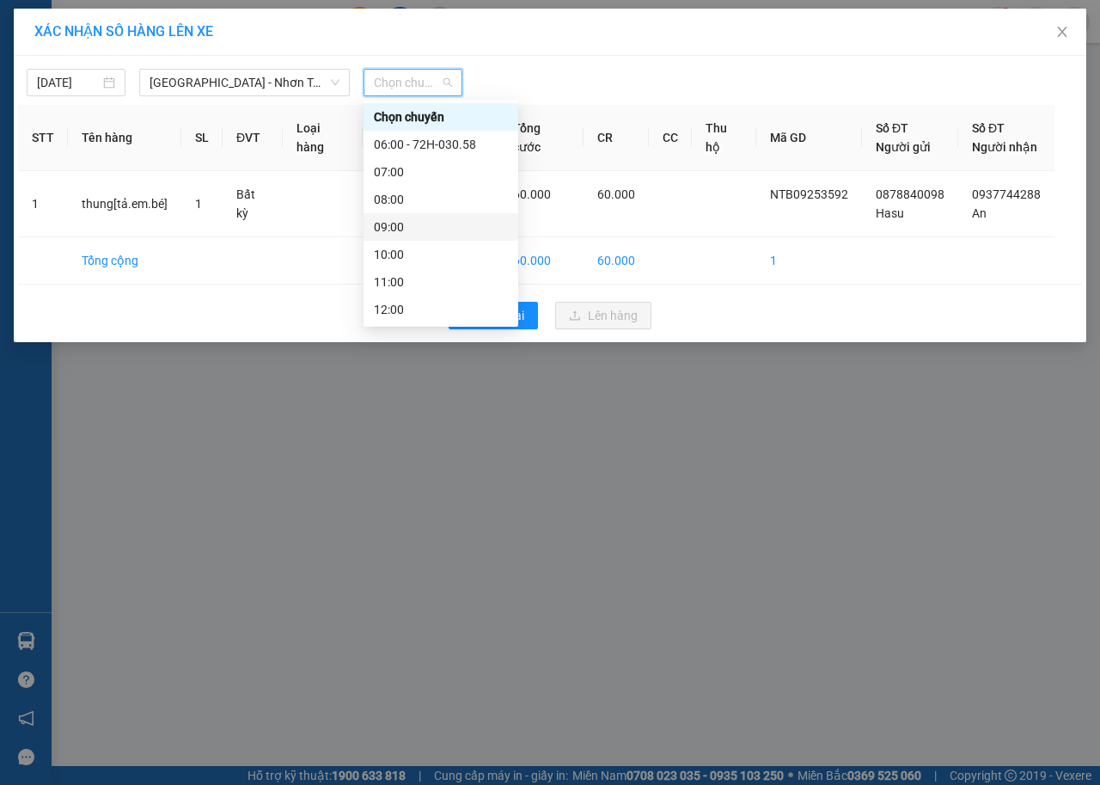
click at [423, 226] on div "09:00" at bounding box center [441, 226] width 134 height 19
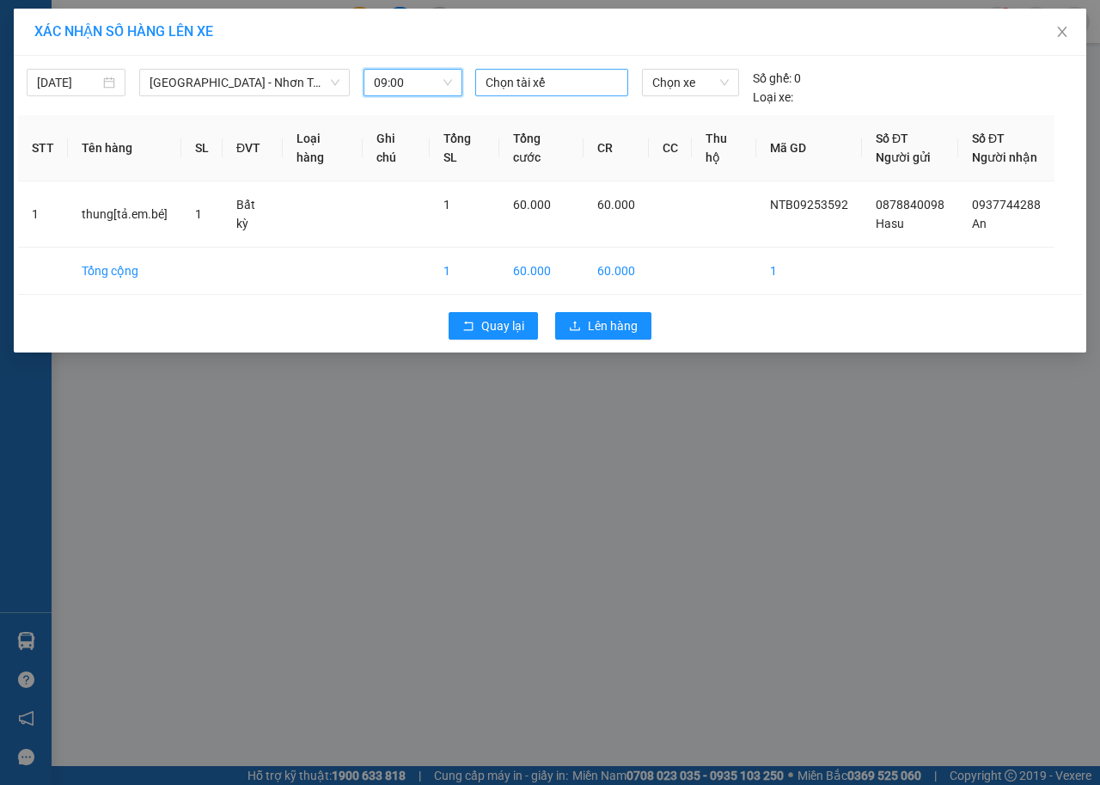
click at [578, 83] on div at bounding box center [552, 82] width 144 height 21
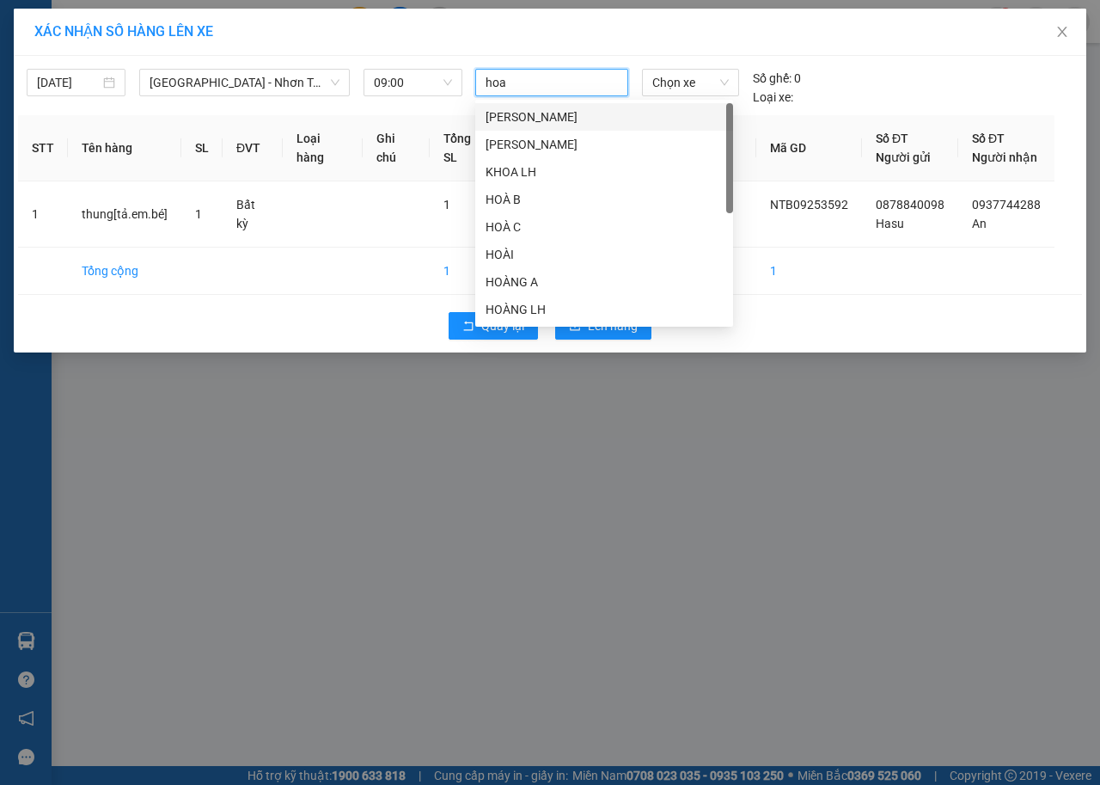
type input "hoan"
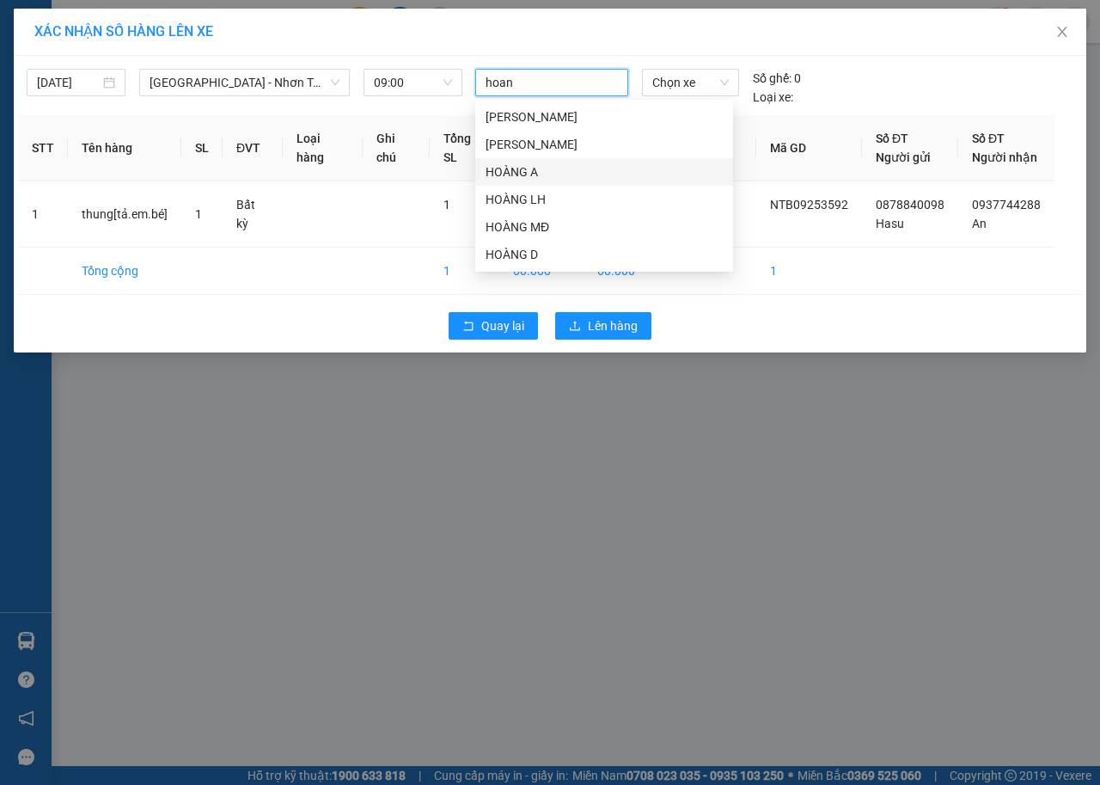
click at [562, 170] on div "HOÀNG A" at bounding box center [604, 171] width 237 height 19
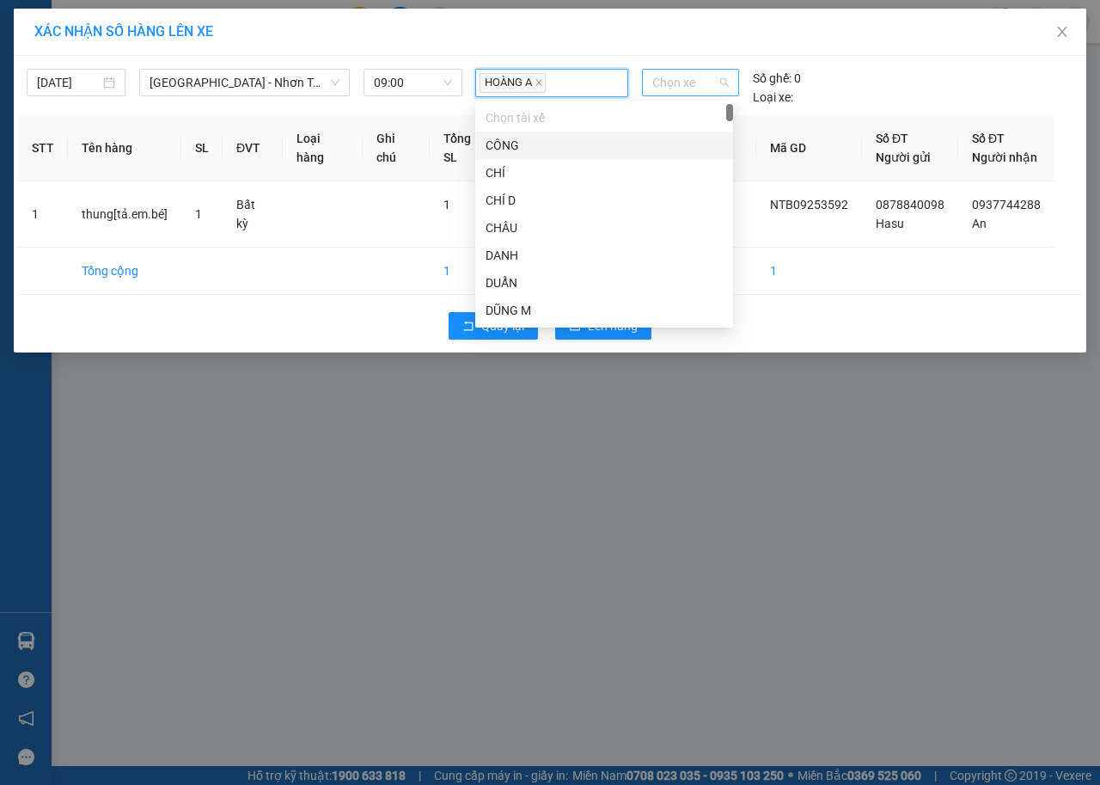
click at [682, 85] on span "Chọn xe" at bounding box center [690, 83] width 77 height 26
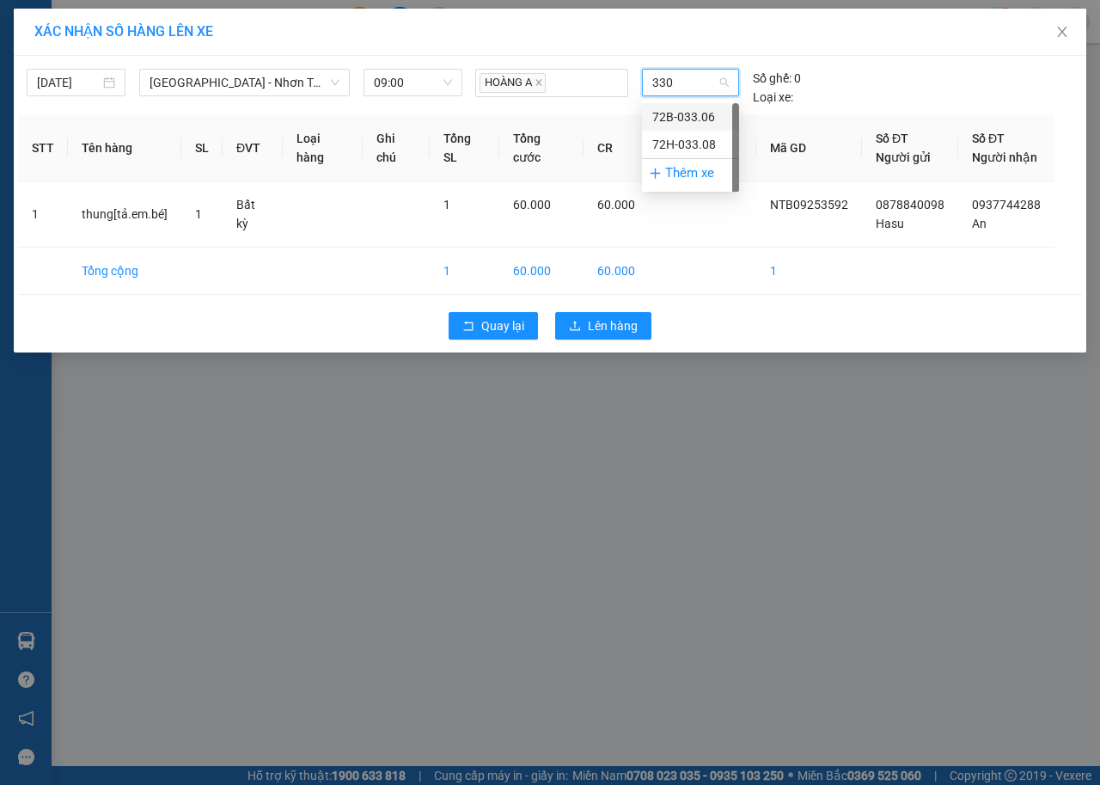
type input "3308"
click at [707, 109] on div "72H-033.08" at bounding box center [690, 116] width 77 height 19
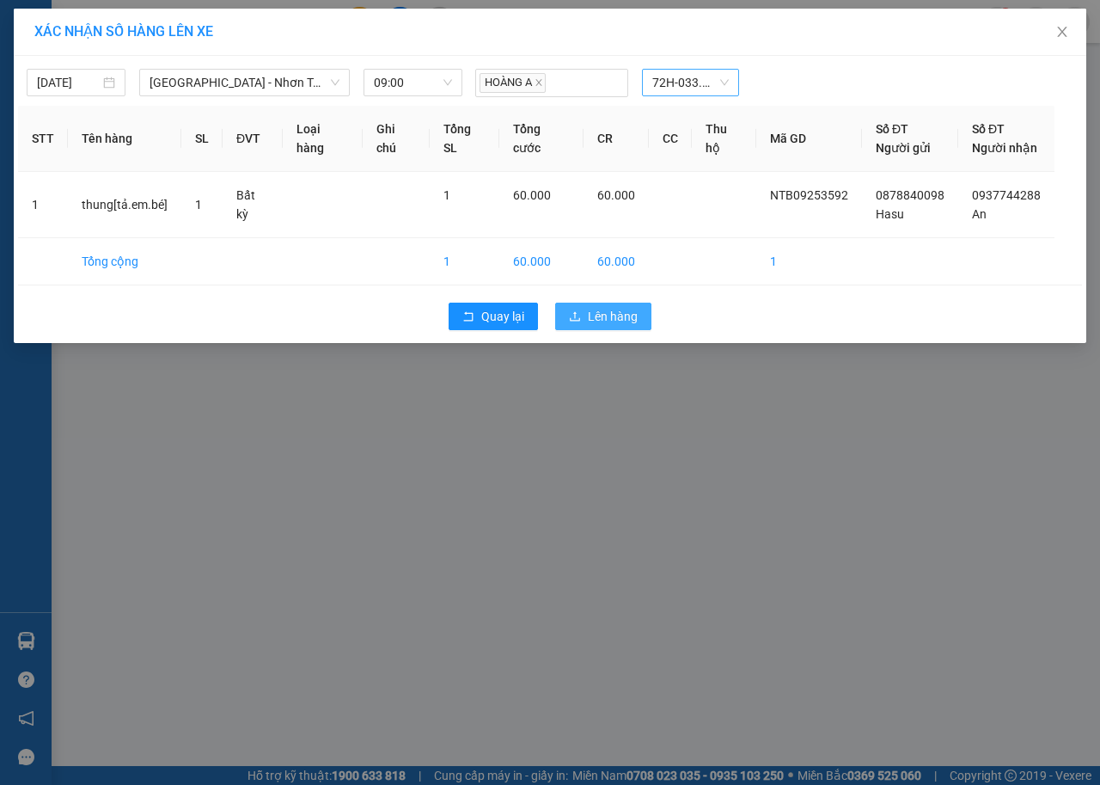
click at [635, 322] on span "Lên hàng" at bounding box center [613, 316] width 50 height 19
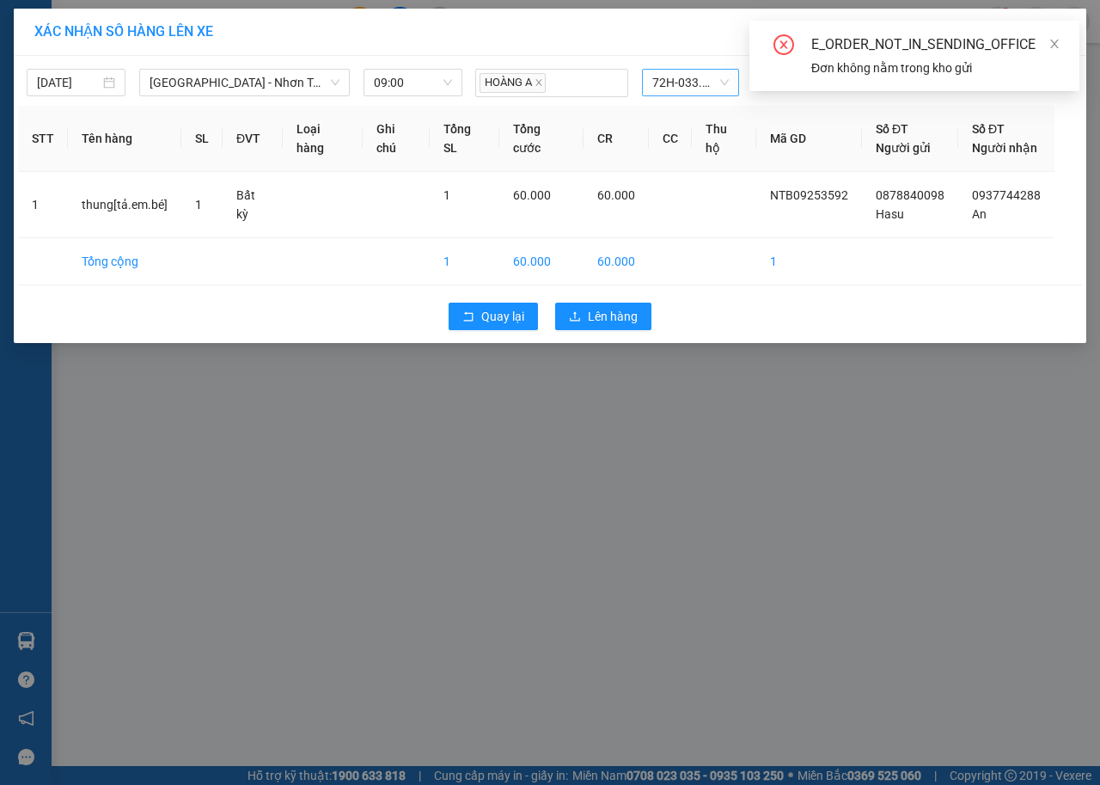
click at [1077, 303] on div "Quay lại Lên hàng" at bounding box center [550, 316] width 1064 height 45
click at [1056, 46] on icon "close" at bounding box center [1055, 44] width 12 height 12
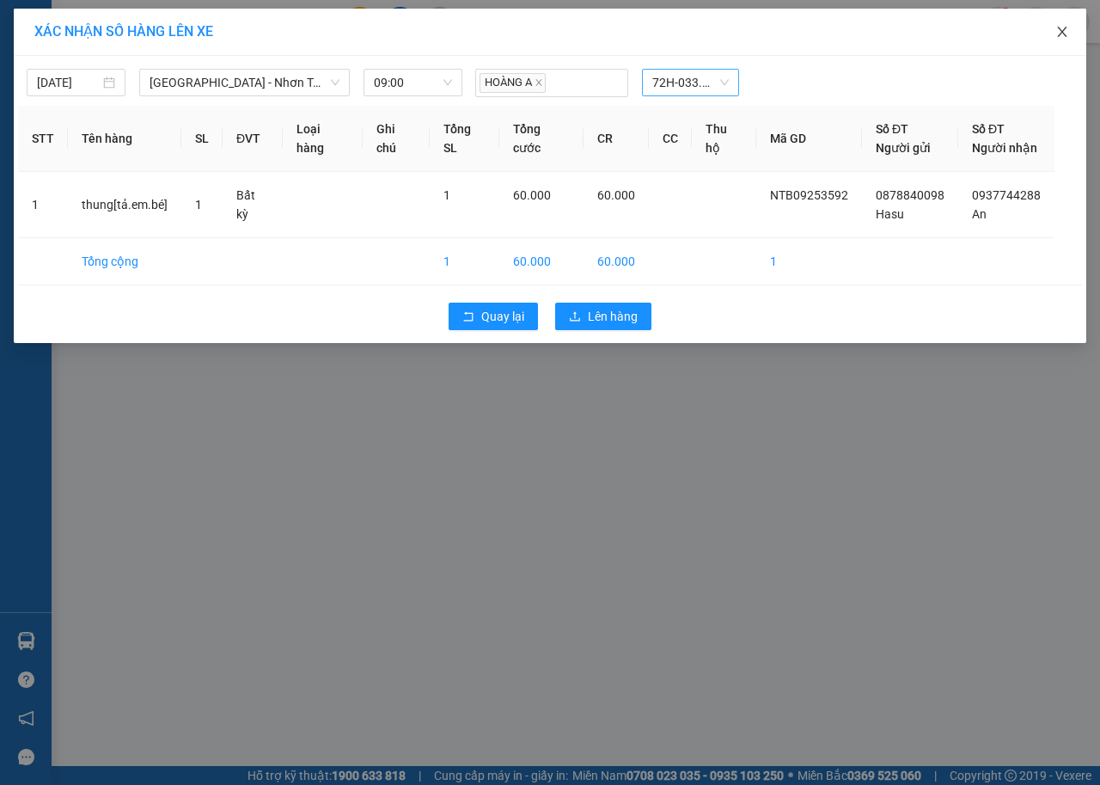
click at [1061, 34] on icon "close" at bounding box center [1061, 32] width 9 height 10
